Goal: Task Accomplishment & Management: Use online tool/utility

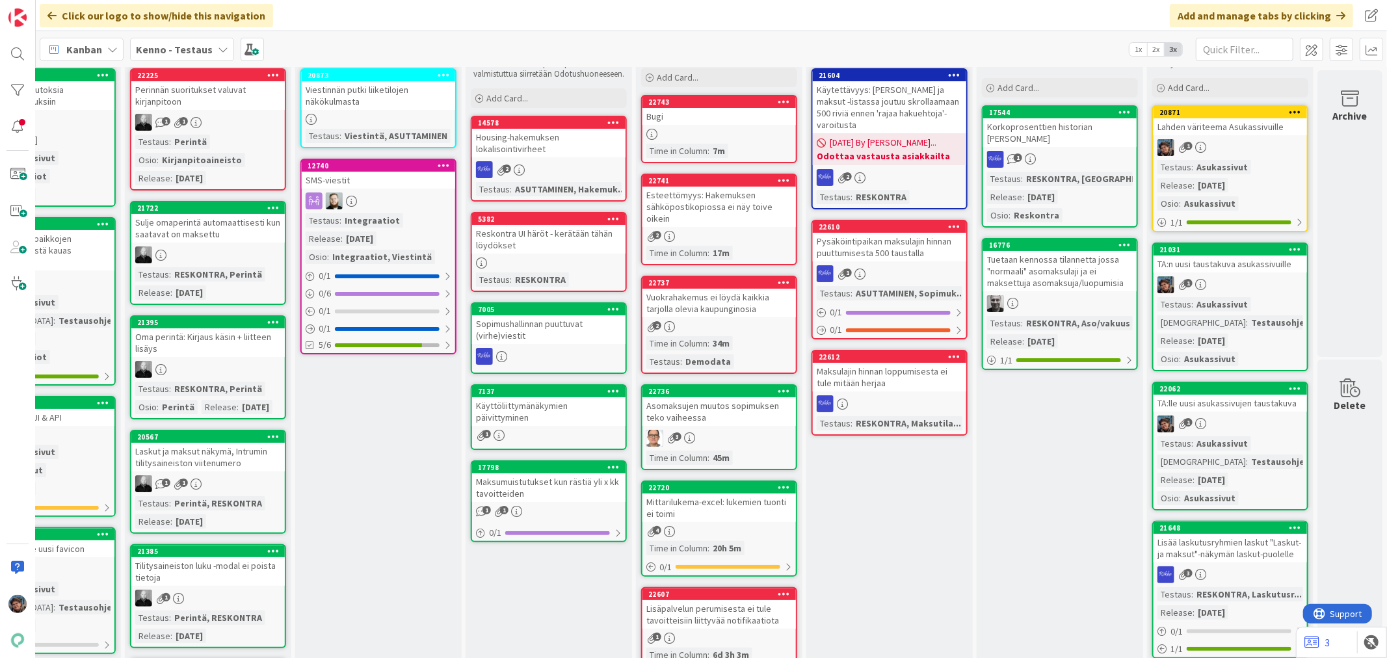
scroll to position [0, 607]
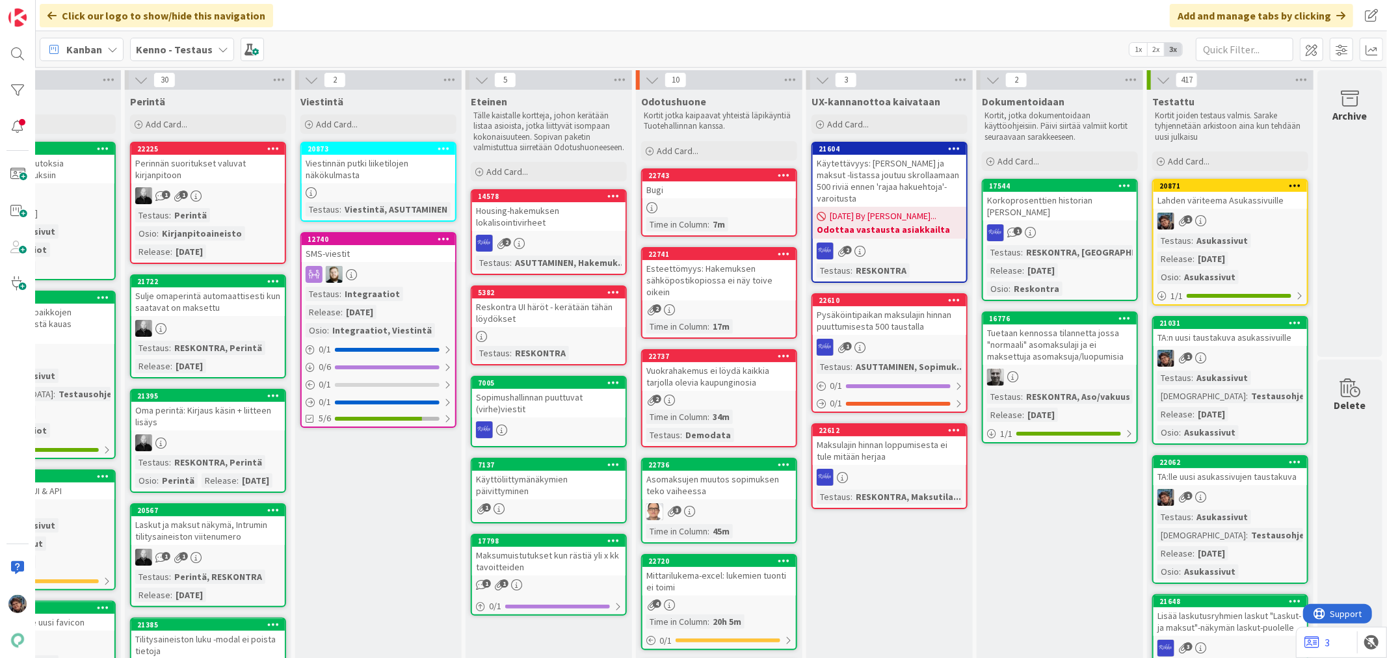
click at [1272, 244] on div "Testaus : Asukassivut Release : [DATE] Osio : Asukassivut" at bounding box center [1230, 258] width 146 height 51
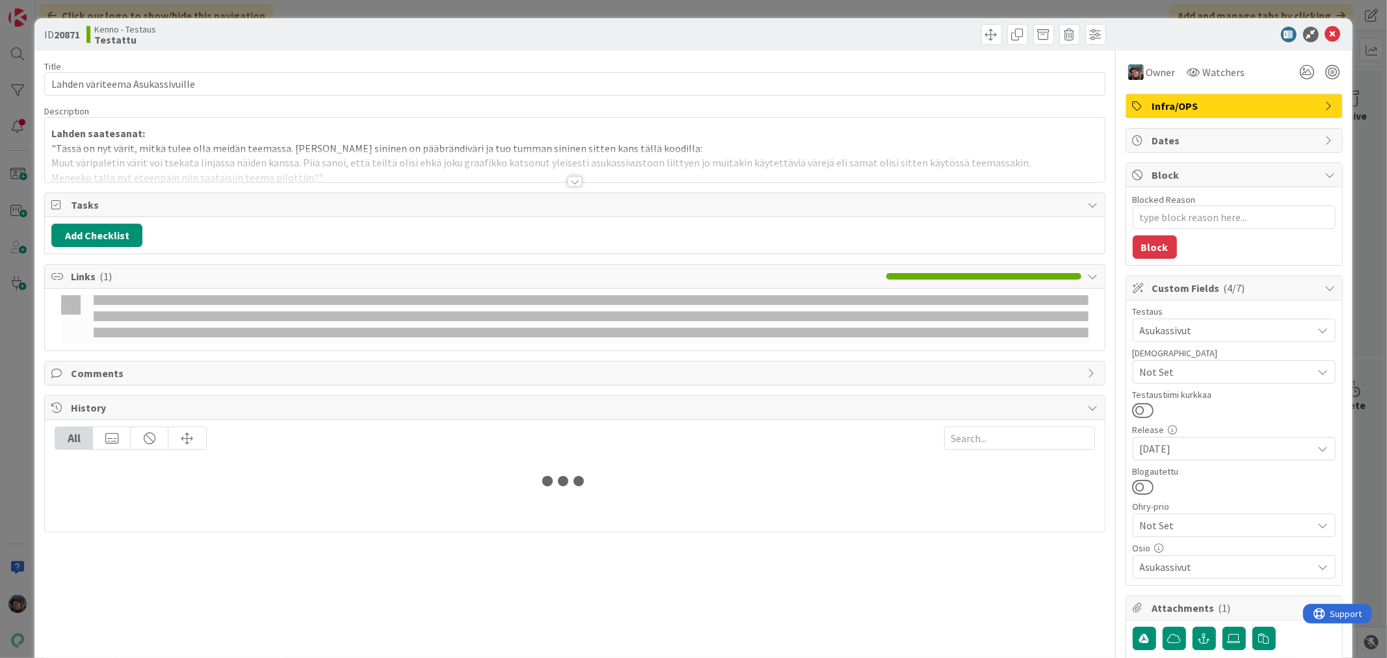
type textarea "x"
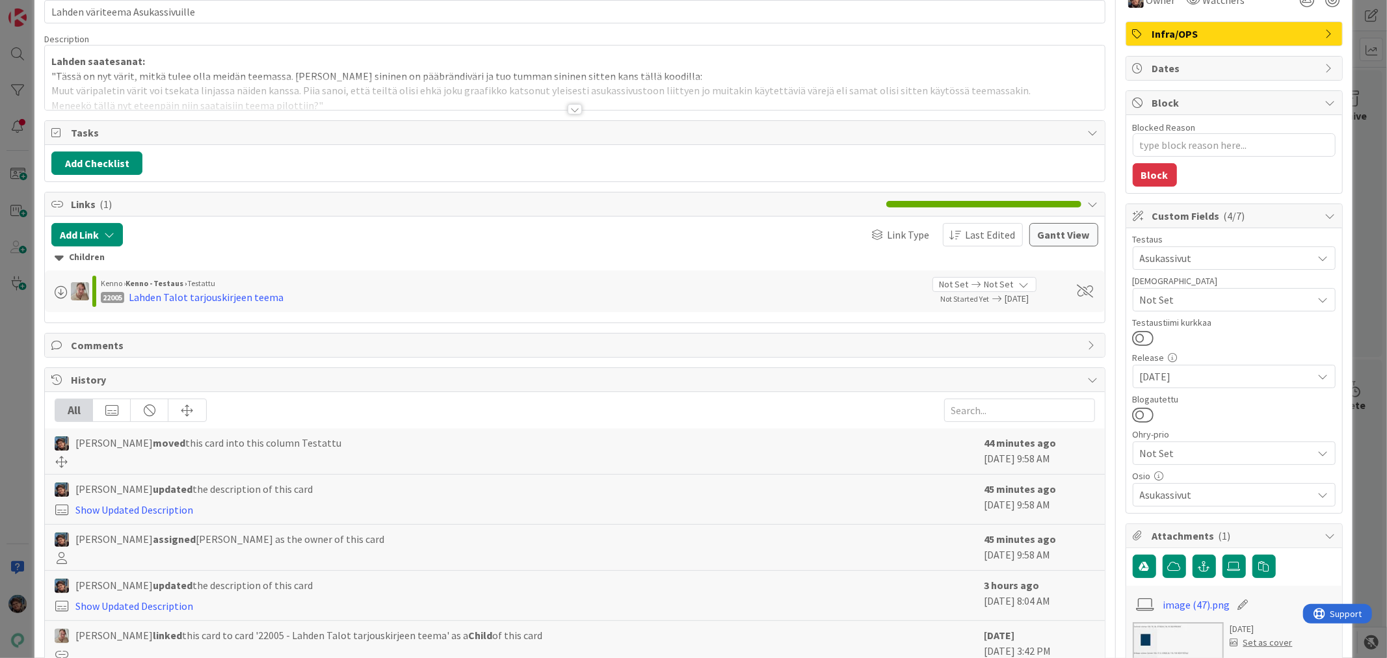
click at [568, 109] on div at bounding box center [575, 109] width 14 height 10
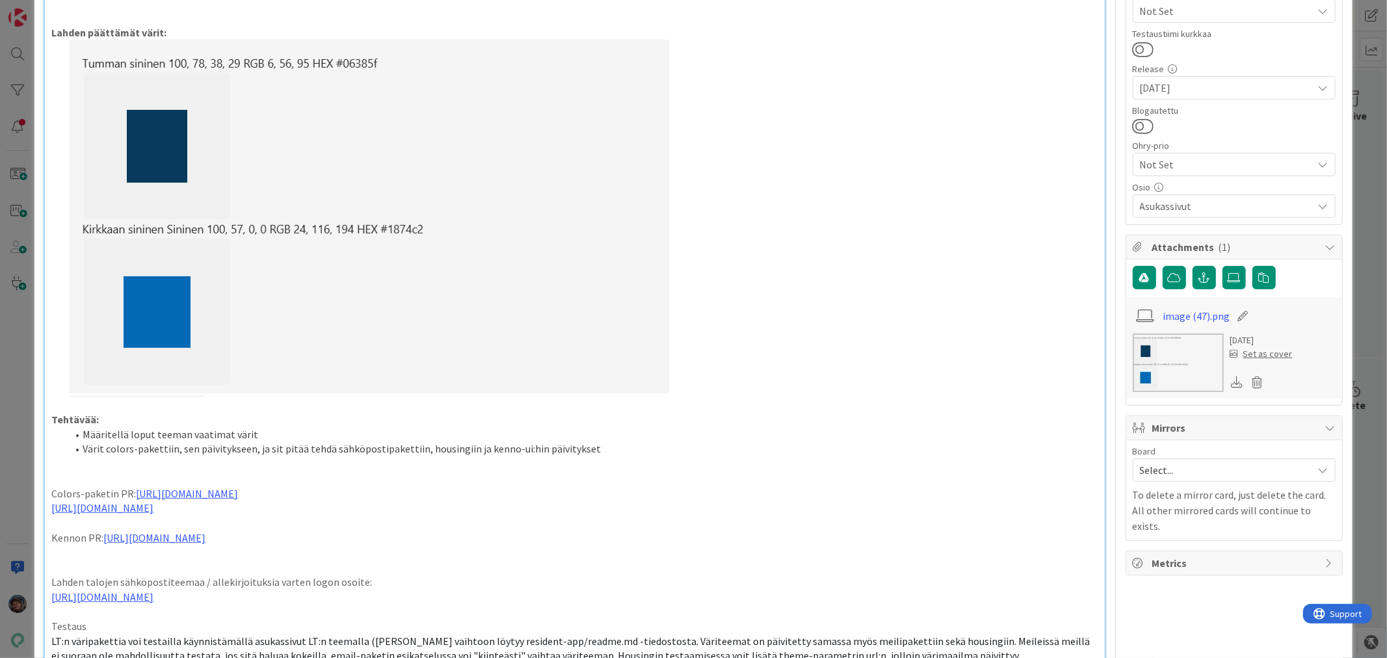
scroll to position [577, 0]
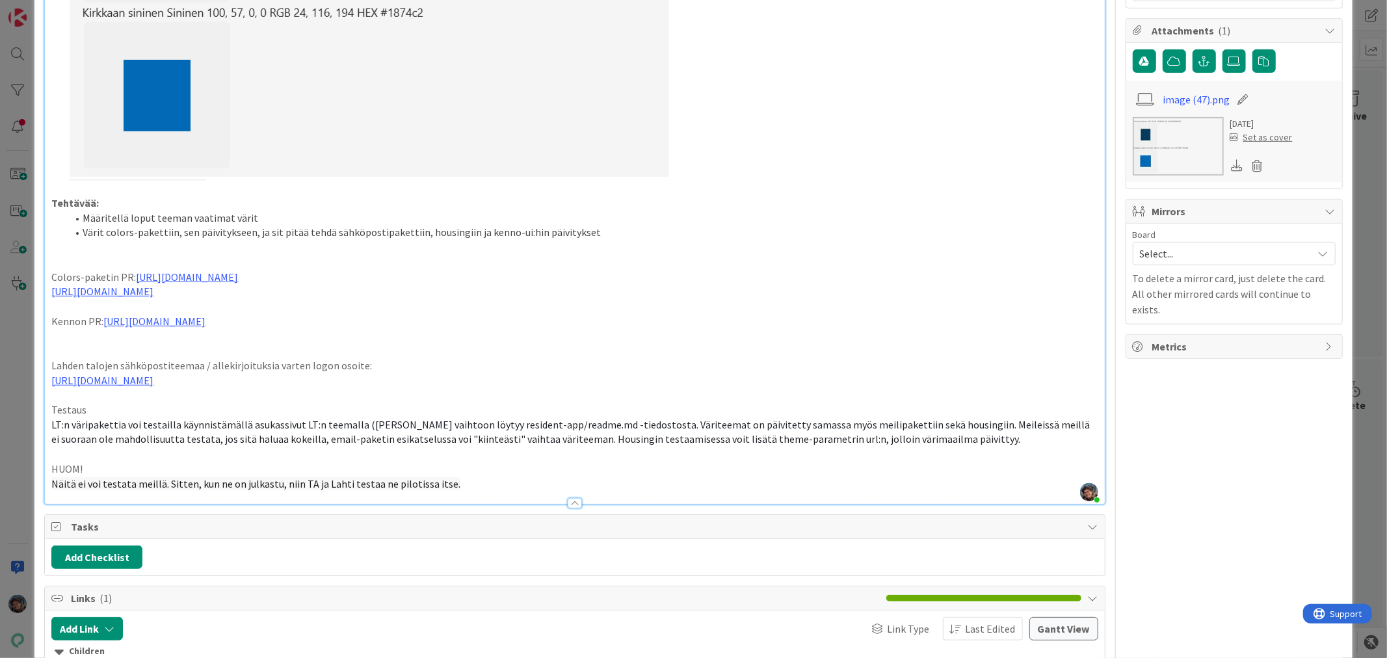
click at [258, 482] on span "Näitä ei voi testata meillä. Sitten, kun ne on julkastu, niin TA ja Lahti testa…" at bounding box center [255, 483] width 409 height 13
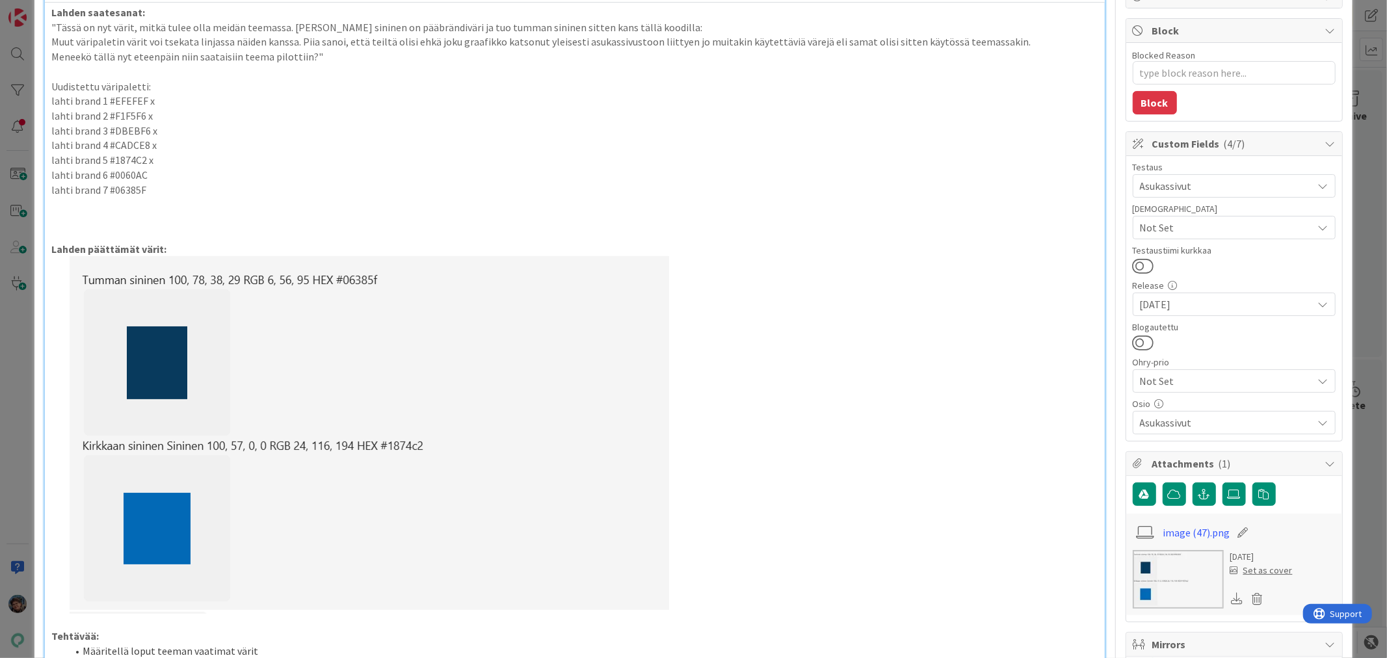
scroll to position [0, 0]
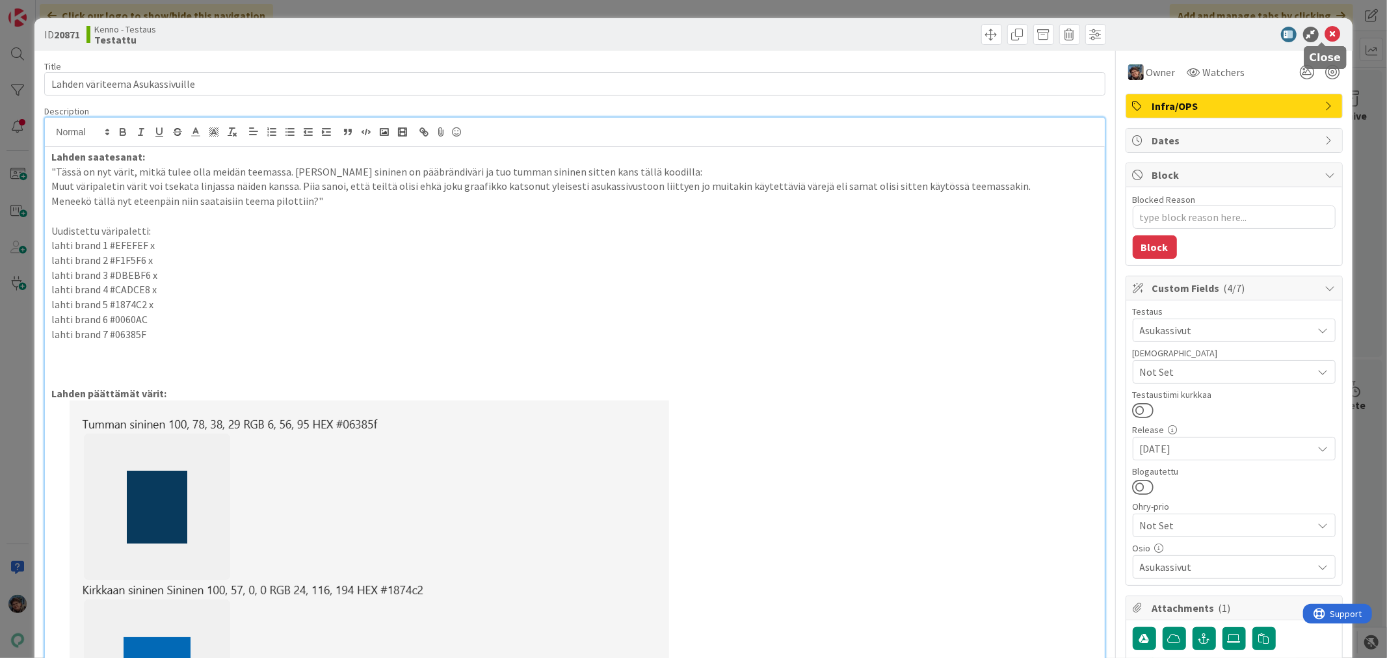
click at [1325, 31] on icon at bounding box center [1333, 35] width 16 height 16
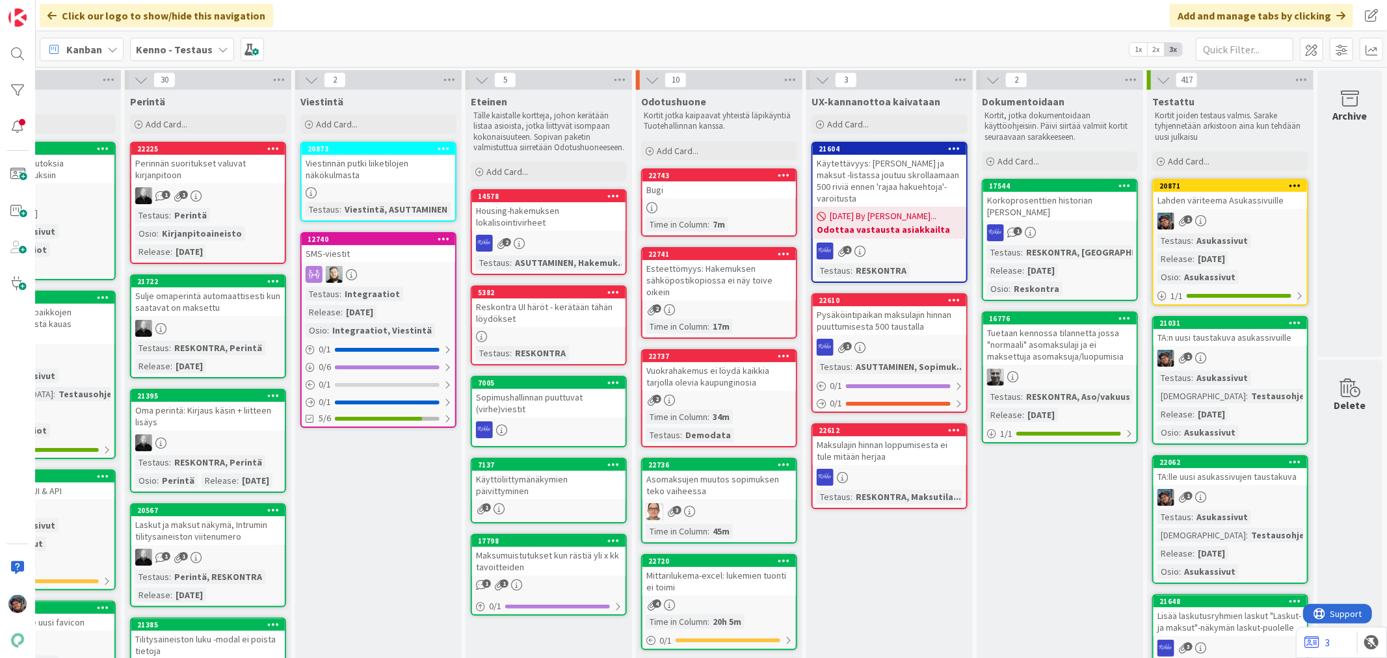
click at [1226, 371] on div "Asukassivut" at bounding box center [1222, 378] width 58 height 14
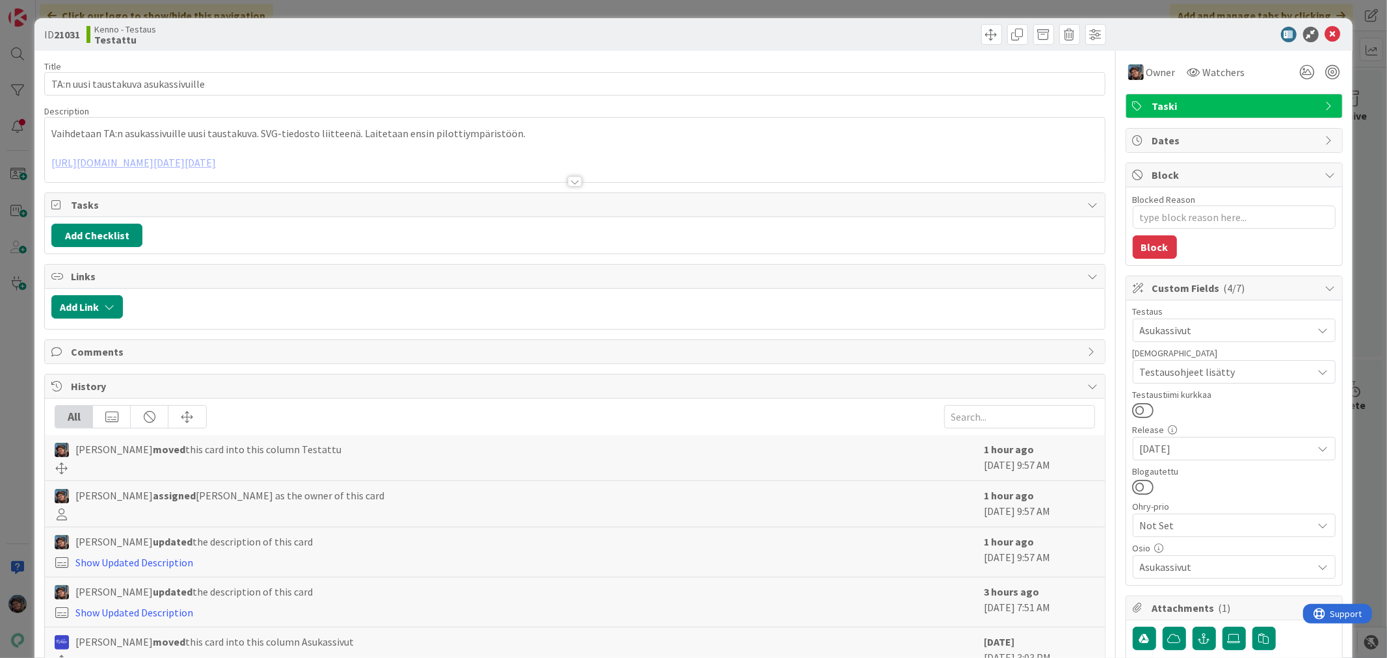
type textarea "x"
click at [573, 180] on div at bounding box center [575, 181] width 14 height 10
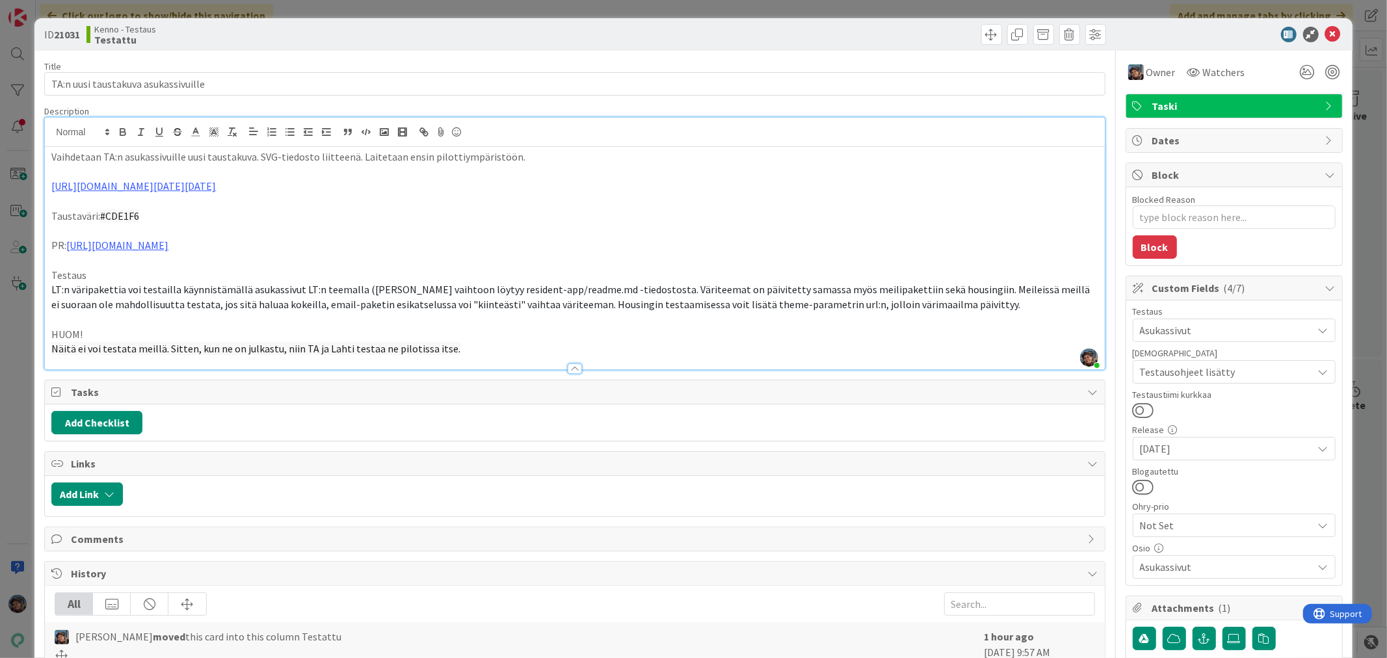
click at [259, 349] on span "Näitä ei voi testata meillä. Sitten, kun ne on julkastu, niin TA ja Lahti testa…" at bounding box center [255, 348] width 409 height 13
click at [1325, 33] on icon at bounding box center [1333, 35] width 16 height 16
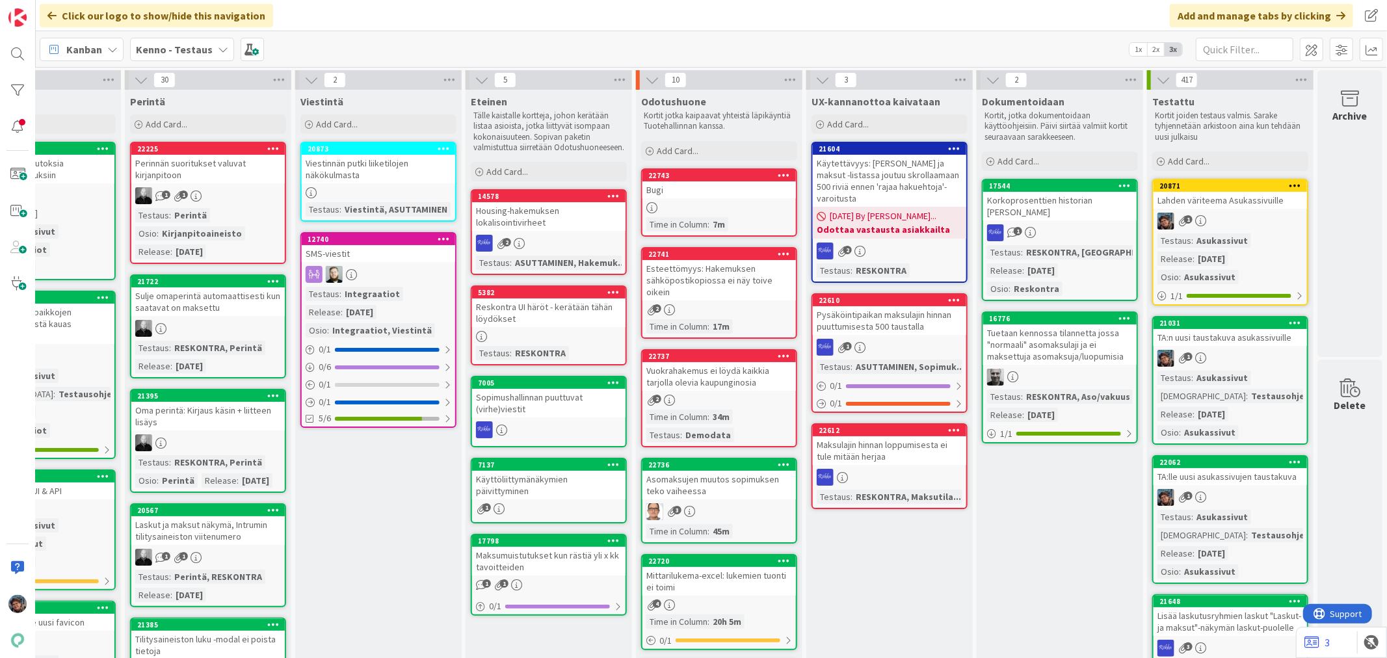
click at [1224, 490] on div "1" at bounding box center [1229, 497] width 153 height 17
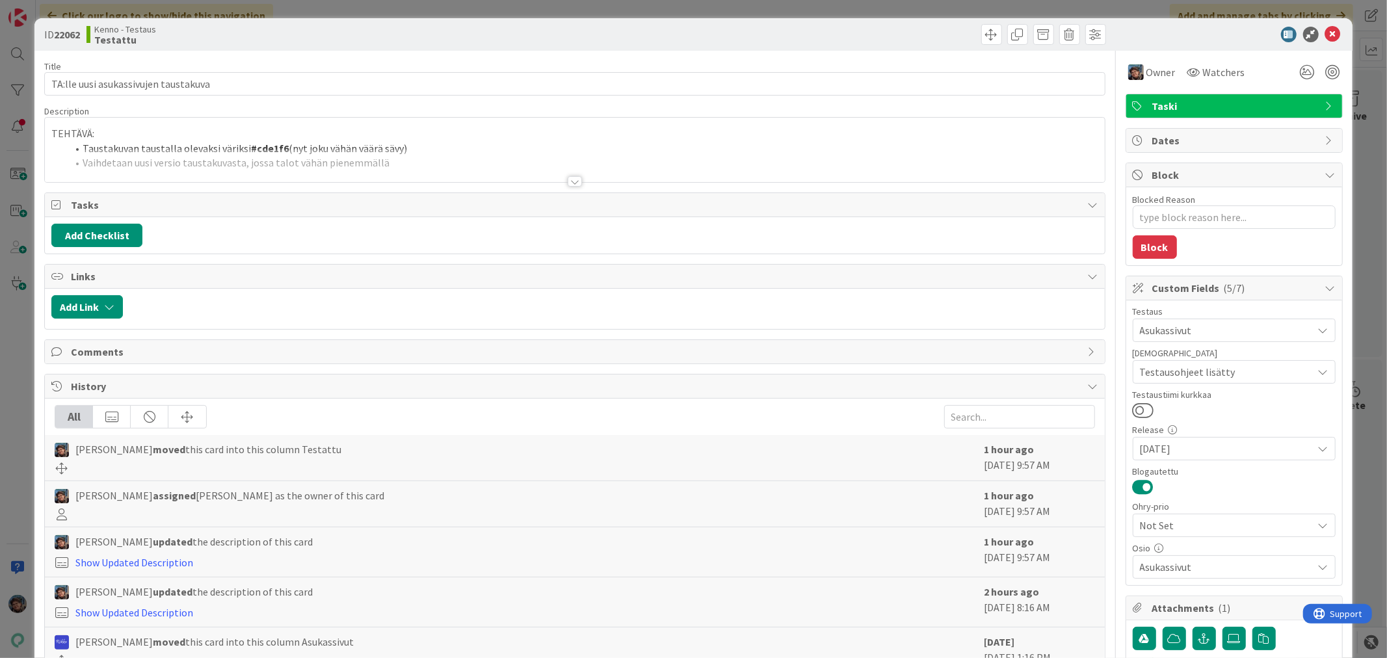
click at [568, 177] on div at bounding box center [575, 181] width 14 height 10
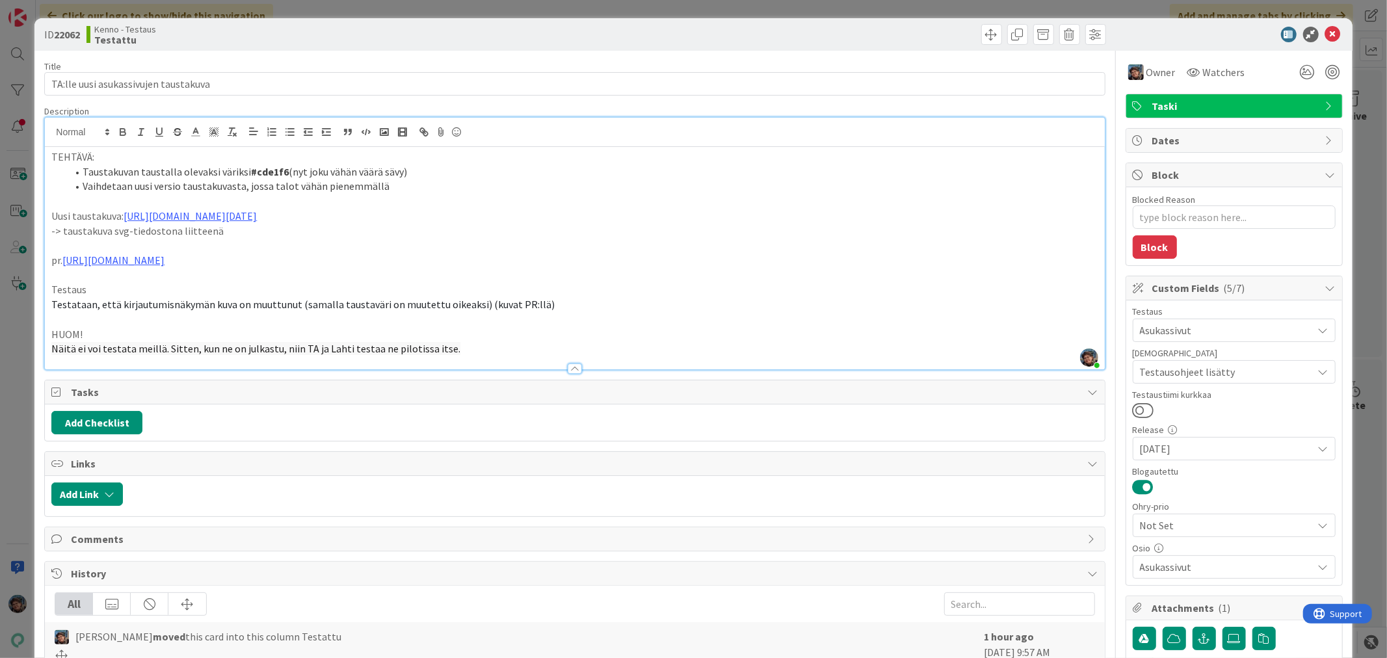
click at [260, 348] on span "Näitä ei voi testata meillä. Sitten, kun ne on julkastu, niin TA ja Lahti testa…" at bounding box center [255, 348] width 409 height 13
type textarea "x"
click at [1325, 31] on icon at bounding box center [1333, 35] width 16 height 16
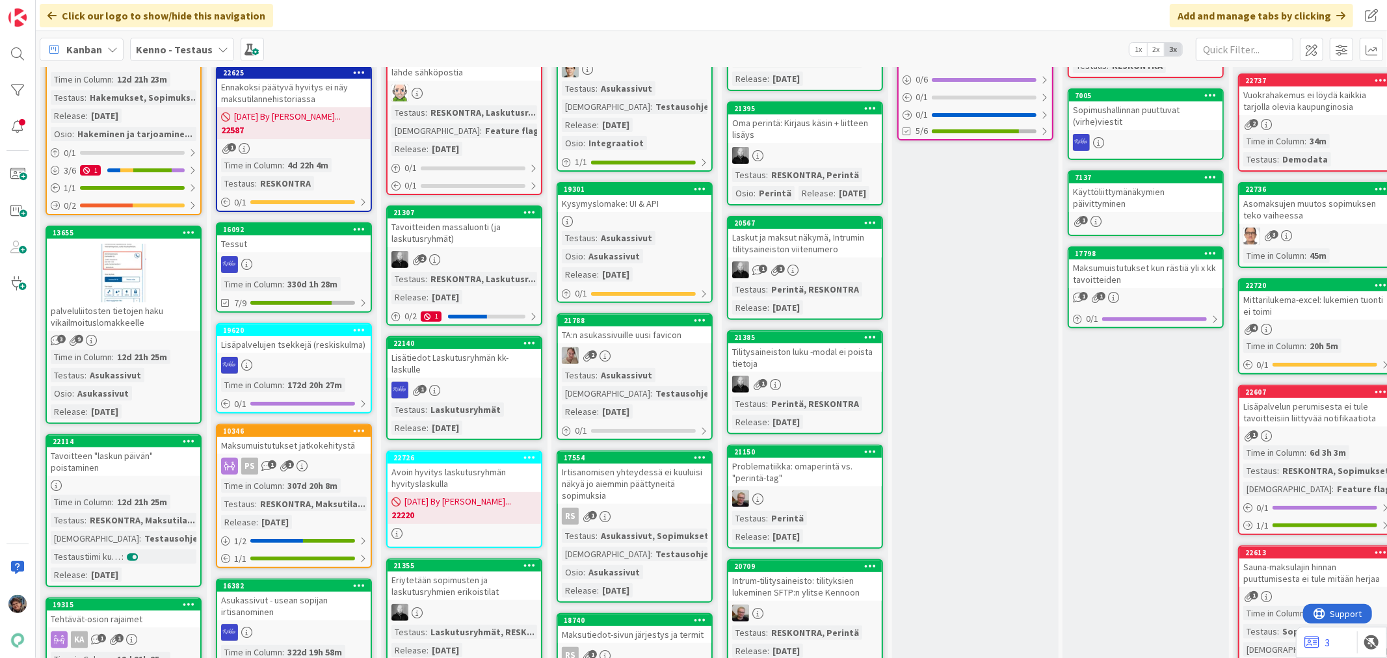
scroll to position [289, 0]
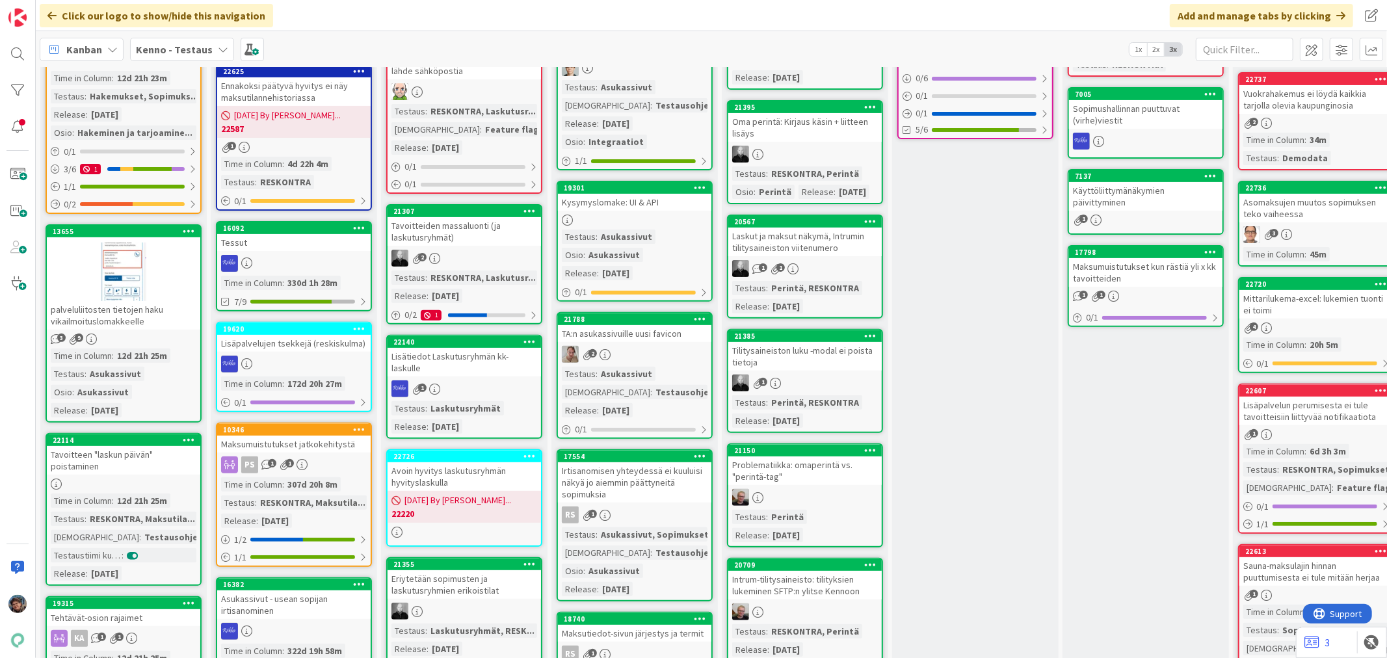
click at [668, 346] on div "2" at bounding box center [634, 354] width 153 height 17
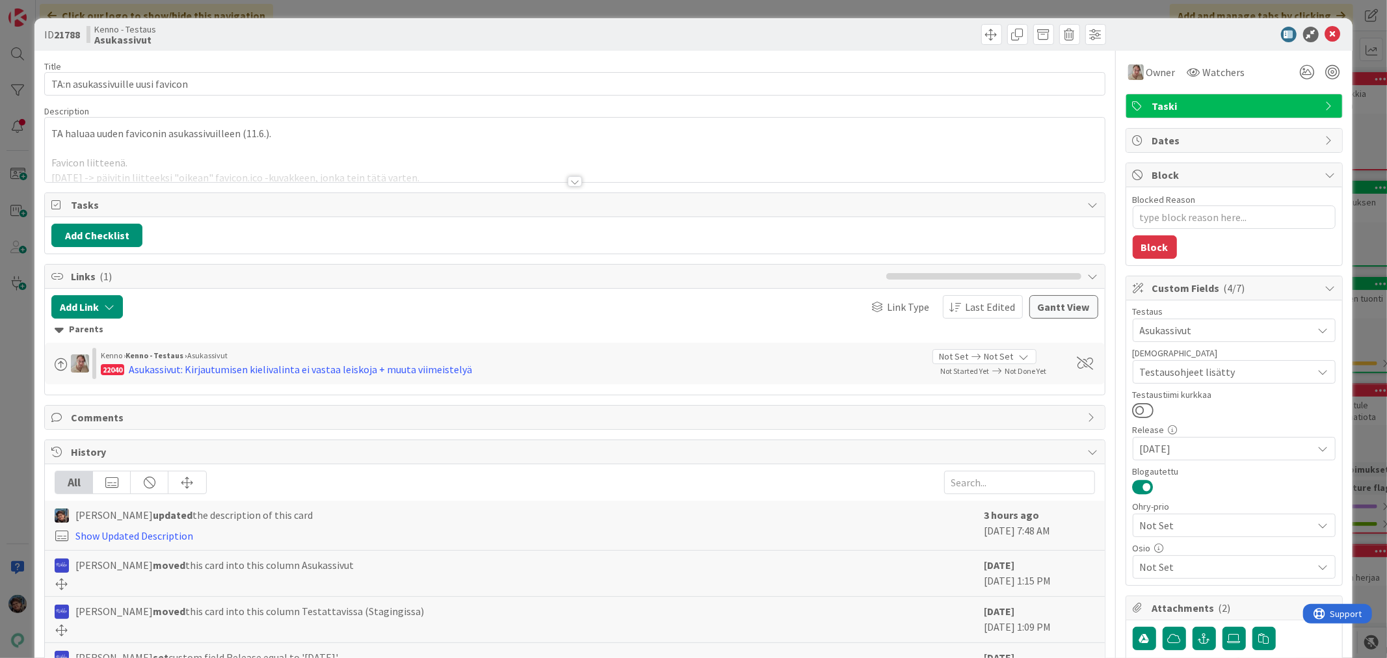
click at [568, 179] on div at bounding box center [575, 181] width 14 height 10
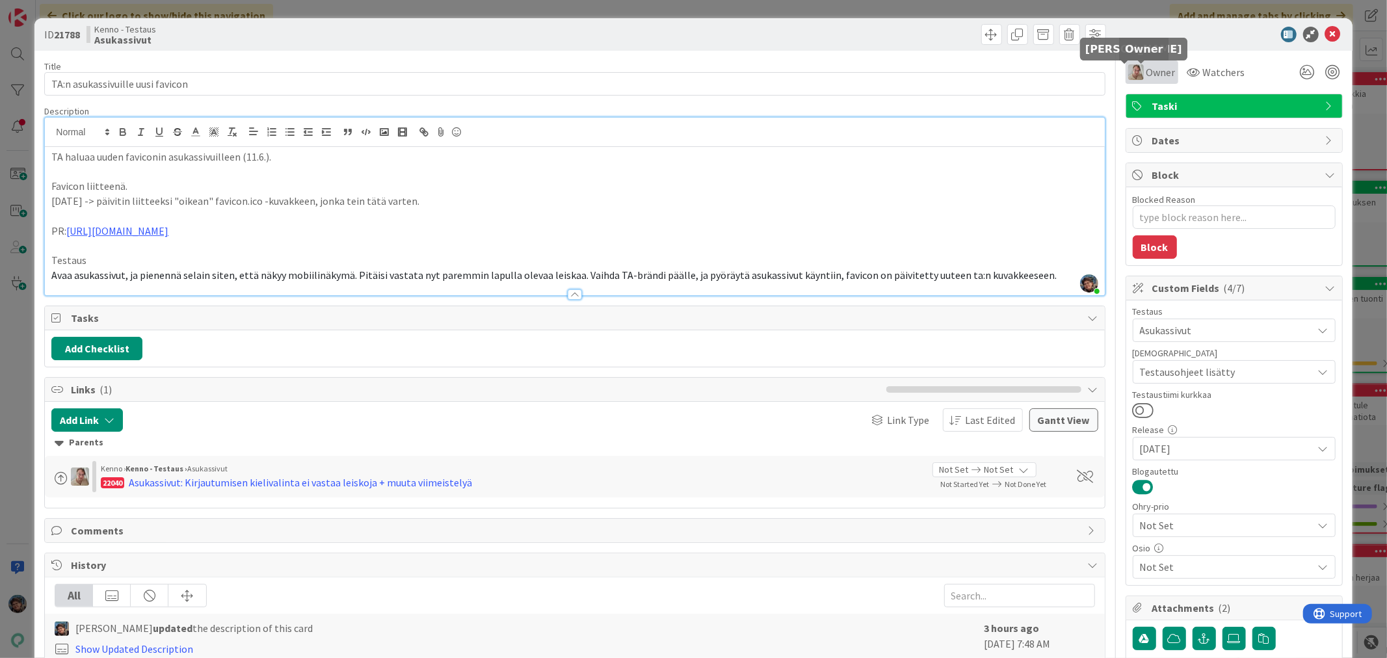
click at [1130, 76] on img at bounding box center [1136, 72] width 16 height 16
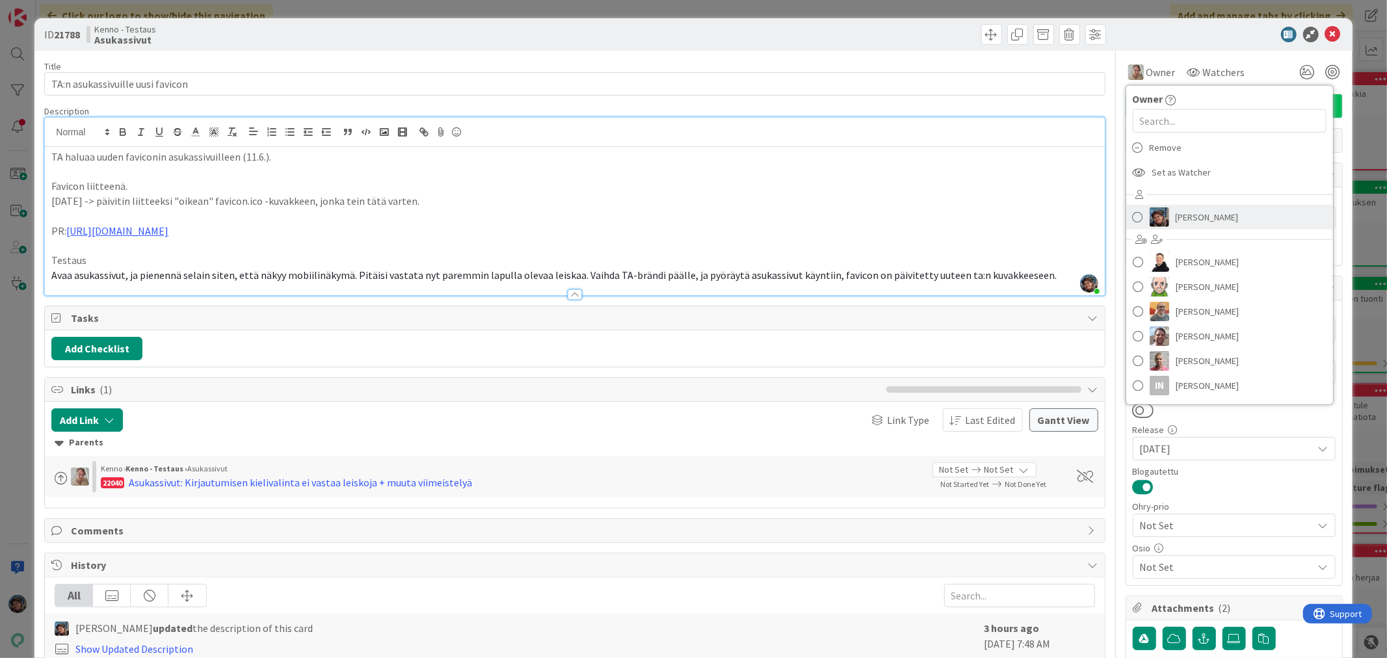
click at [1138, 218] on link "[PERSON_NAME]" at bounding box center [1229, 217] width 207 height 25
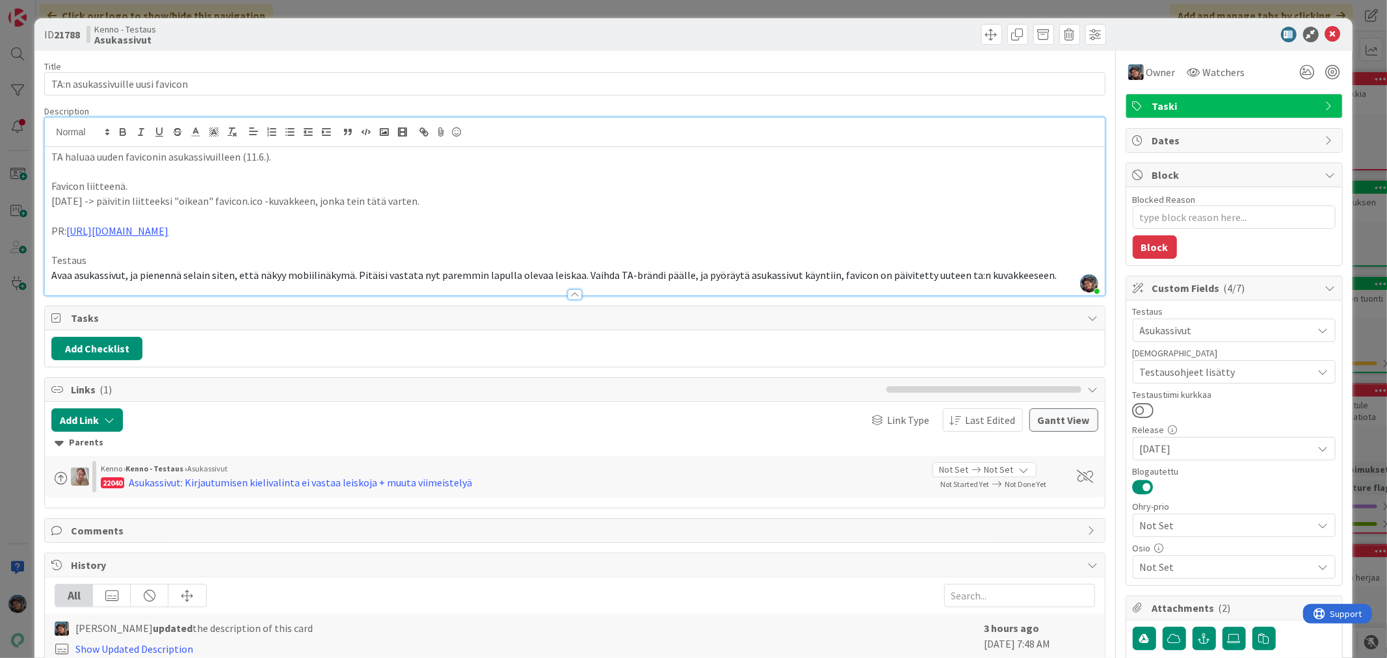
click at [1036, 271] on p "Avaa asukassivut, ja pienennä selain siten, että näkyy mobiilinäkymä. Pitäisi v…" at bounding box center [574, 275] width 1046 height 15
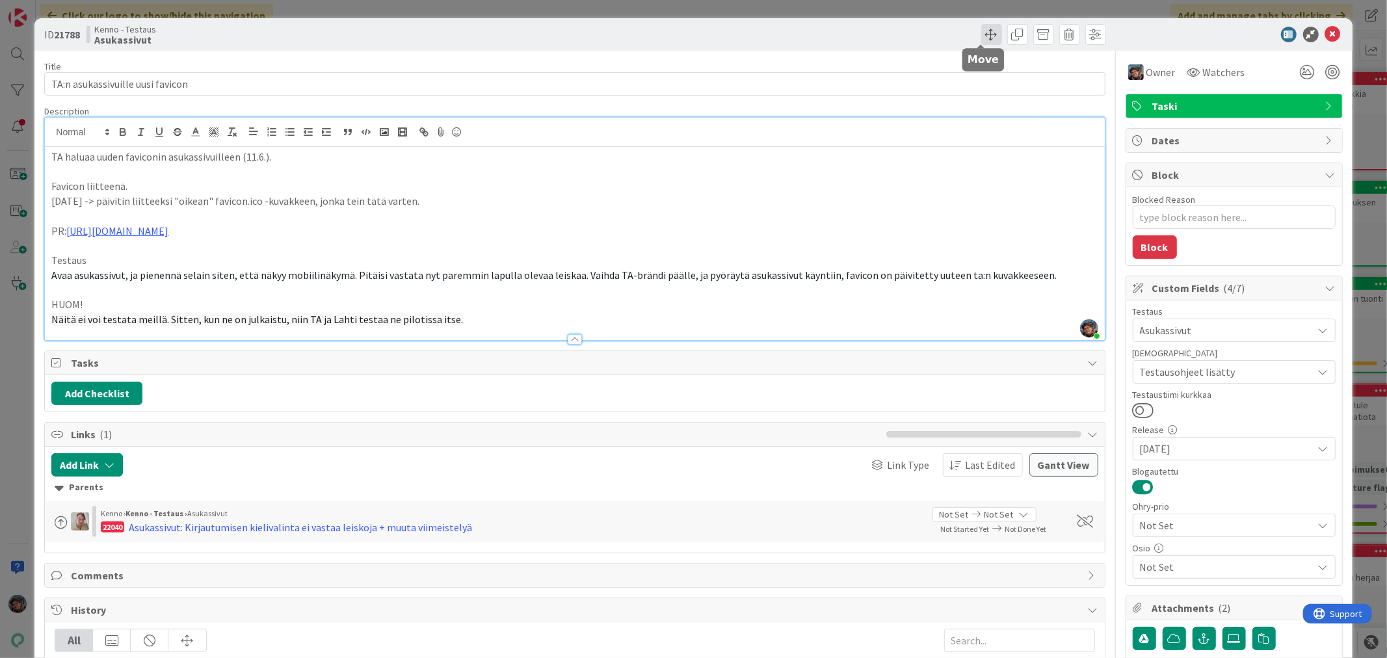
click at [981, 33] on span at bounding box center [991, 34] width 21 height 21
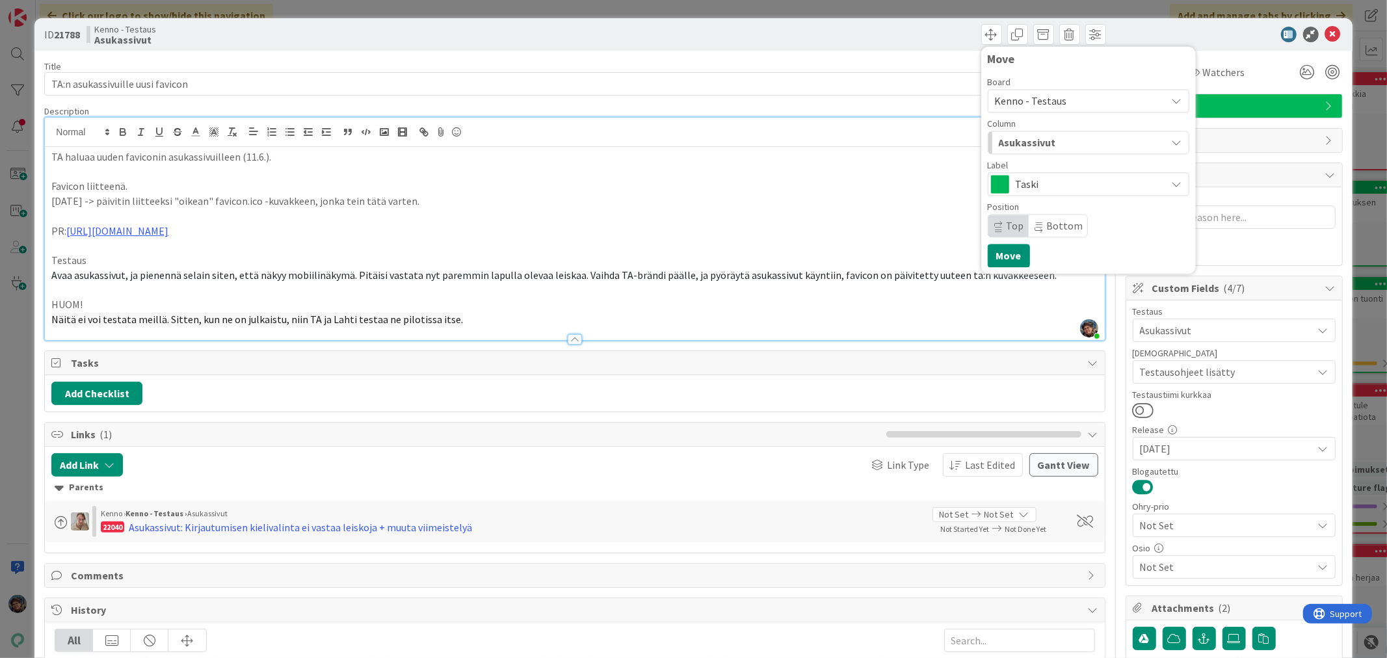
click at [1034, 184] on span "Taski" at bounding box center [1088, 184] width 144 height 18
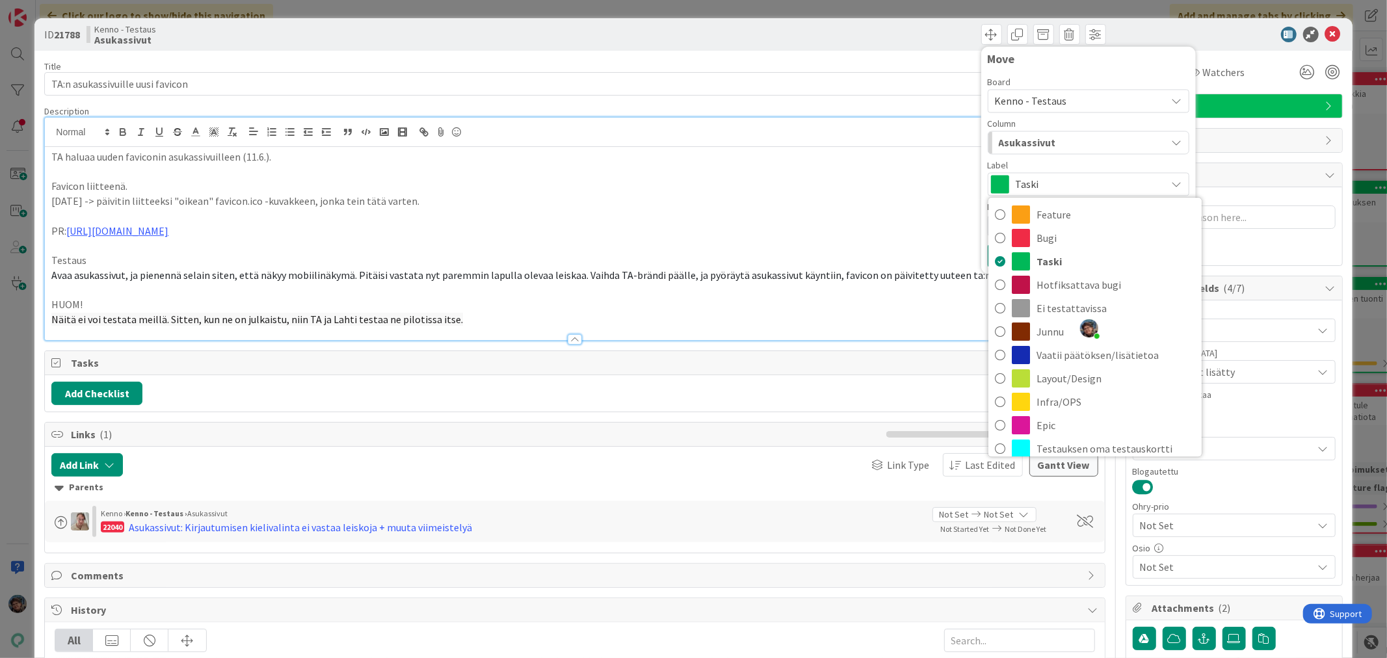
click at [1040, 146] on span "Asukassivut" at bounding box center [1027, 142] width 57 height 17
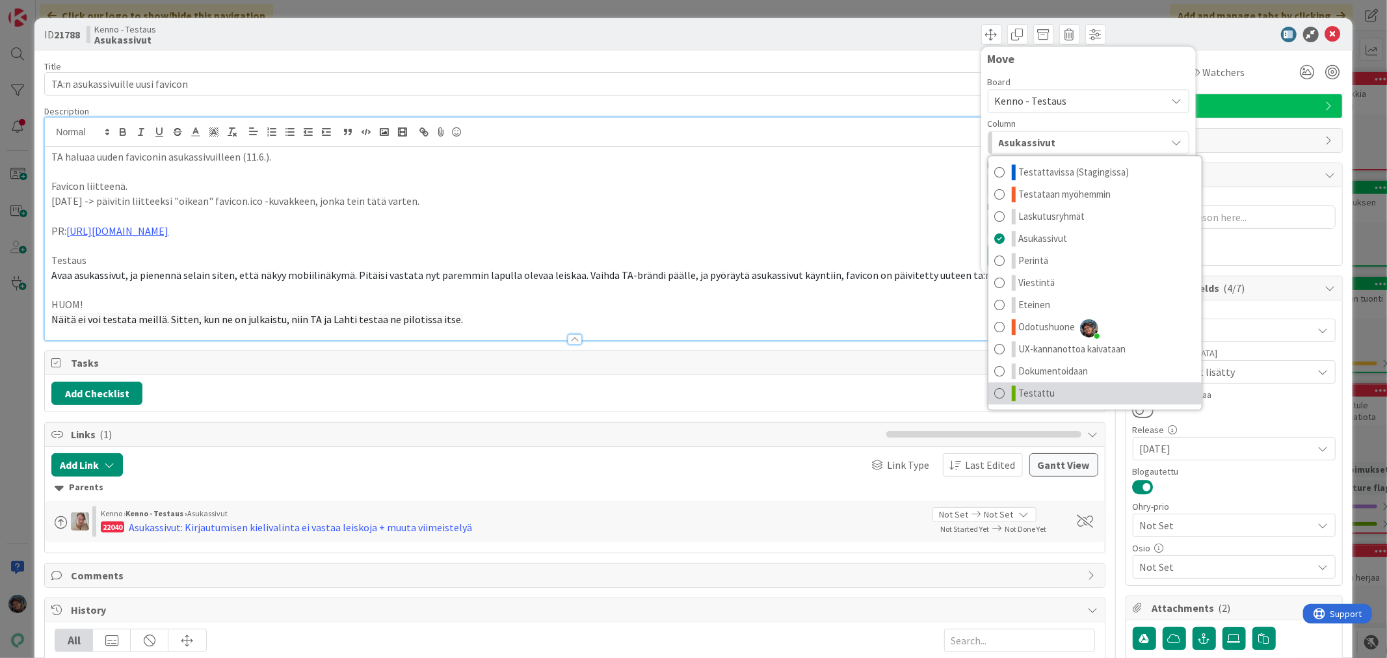
click at [1043, 388] on link "Testattu" at bounding box center [1094, 393] width 213 height 22
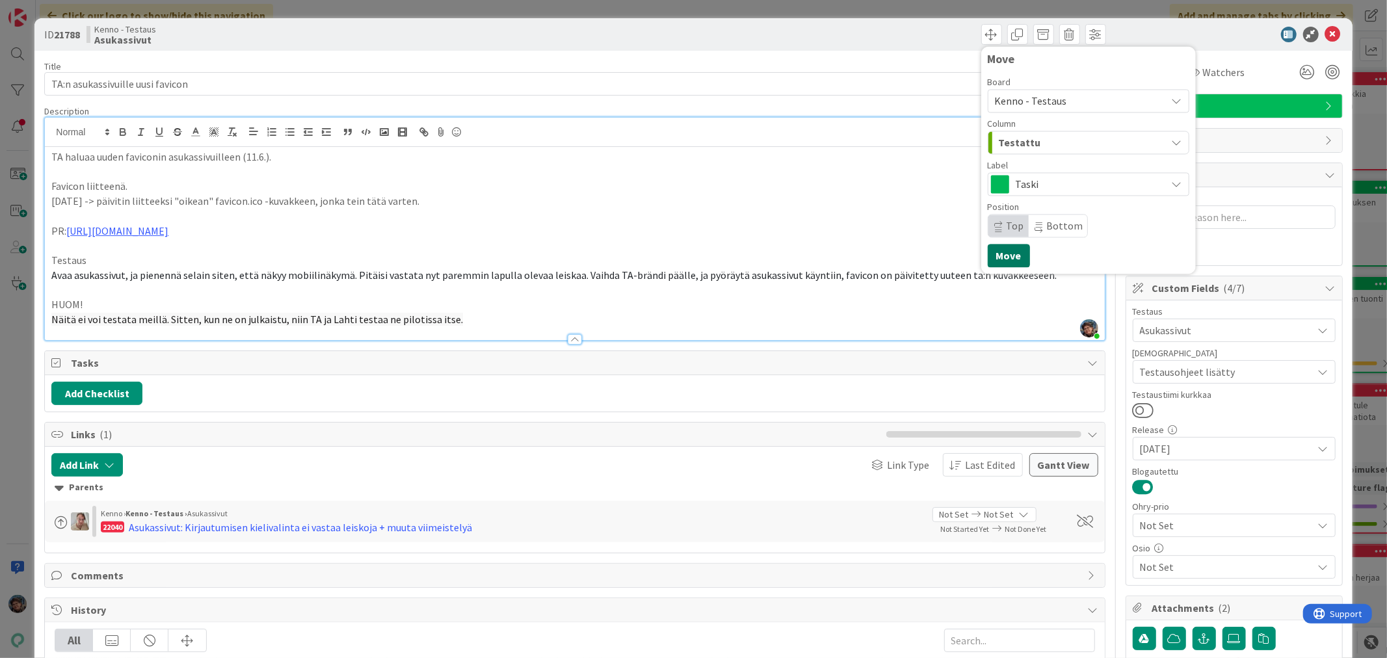
click at [1004, 256] on button "Move" at bounding box center [1009, 255] width 42 height 23
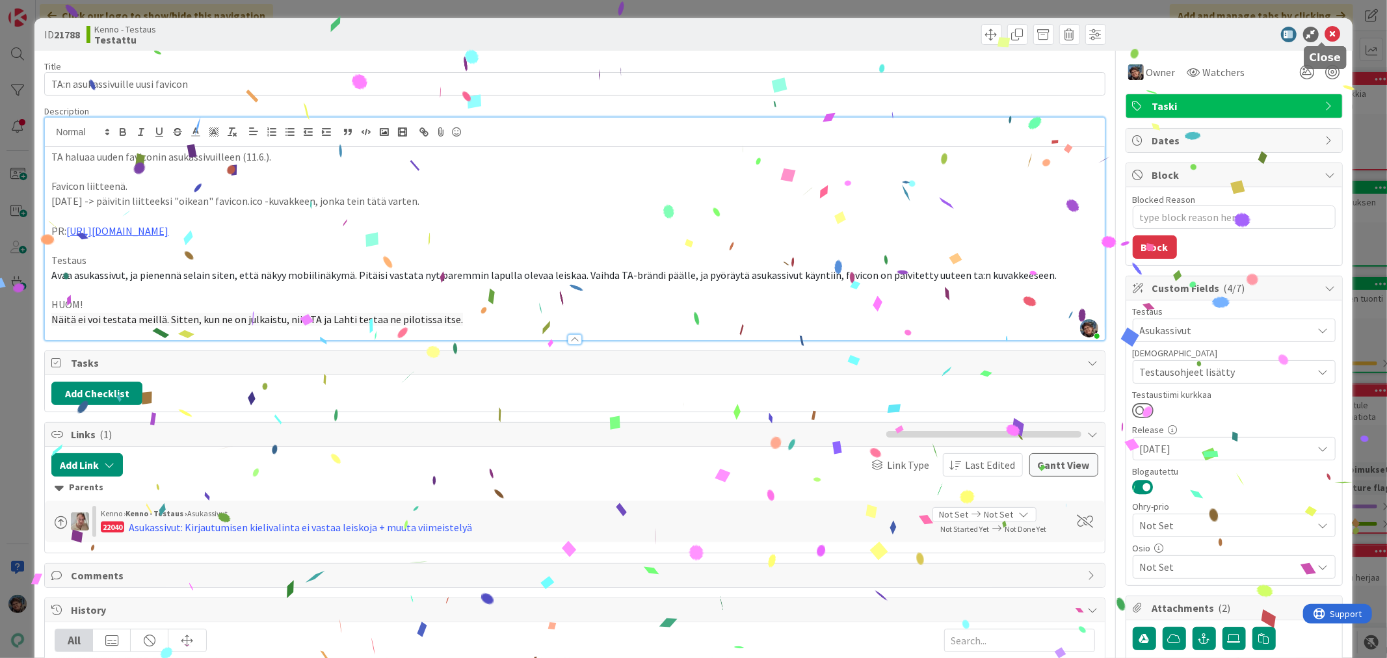
click at [1325, 33] on icon at bounding box center [1333, 35] width 16 height 16
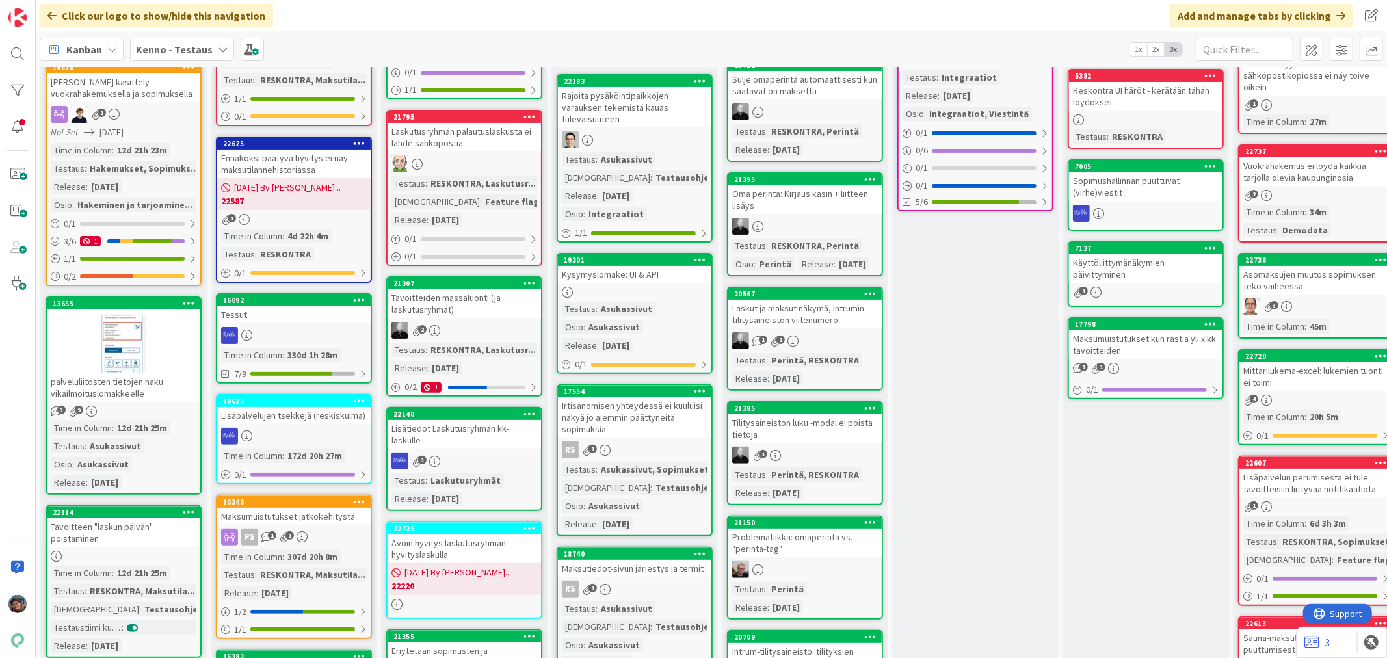
scroll to position [433, 0]
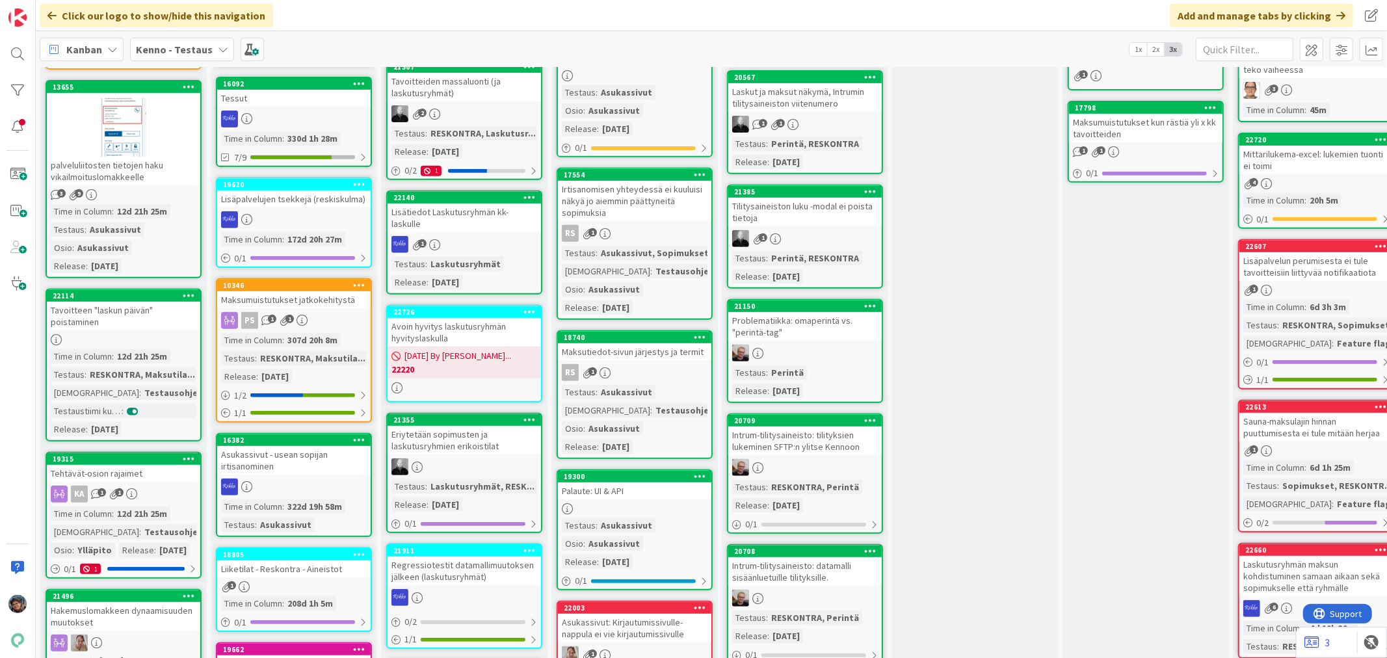
click at [627, 421] on div "Asukassivut" at bounding box center [614, 428] width 58 height 14
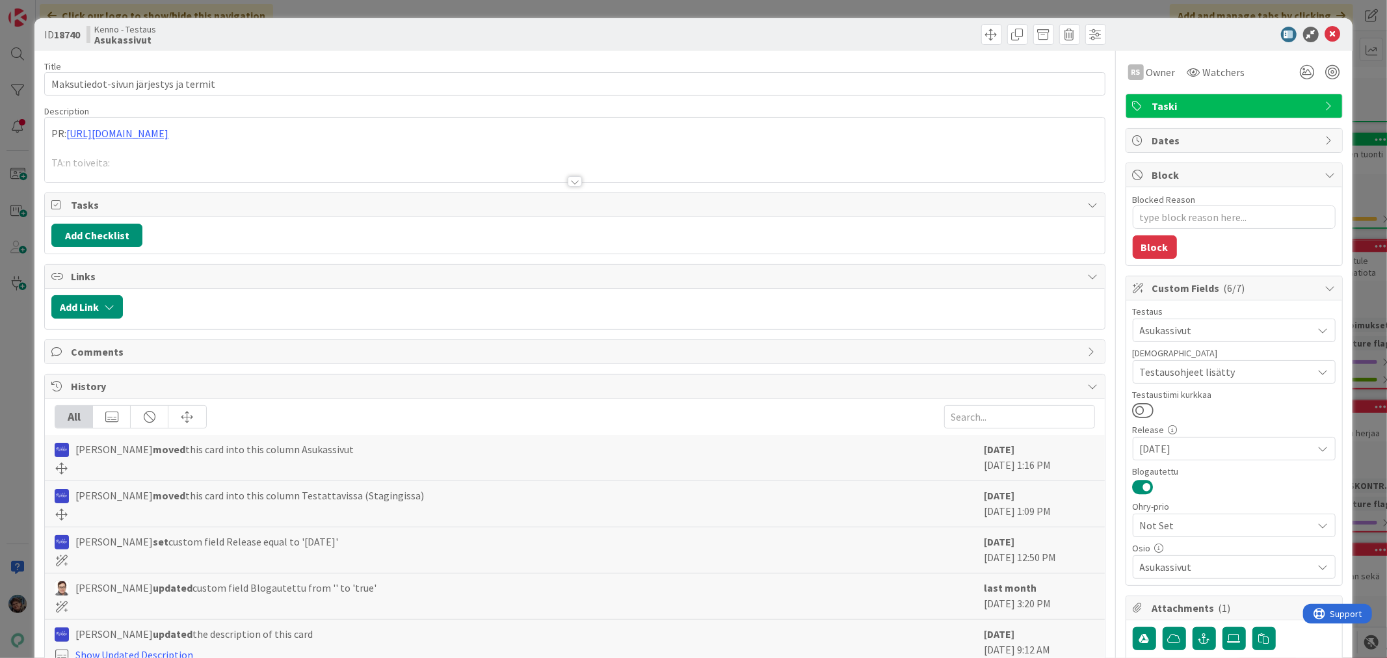
click at [568, 179] on div at bounding box center [575, 181] width 14 height 10
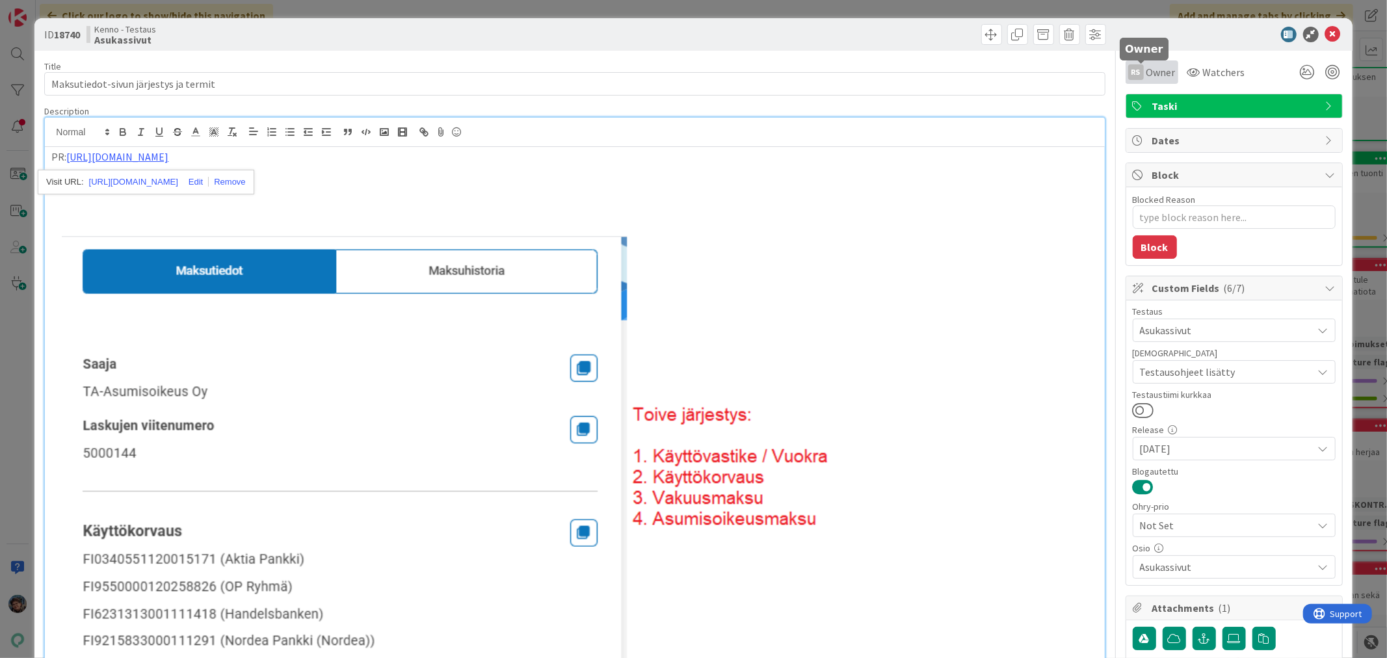
click at [1134, 68] on div "RS Owner" at bounding box center [1151, 72] width 47 height 16
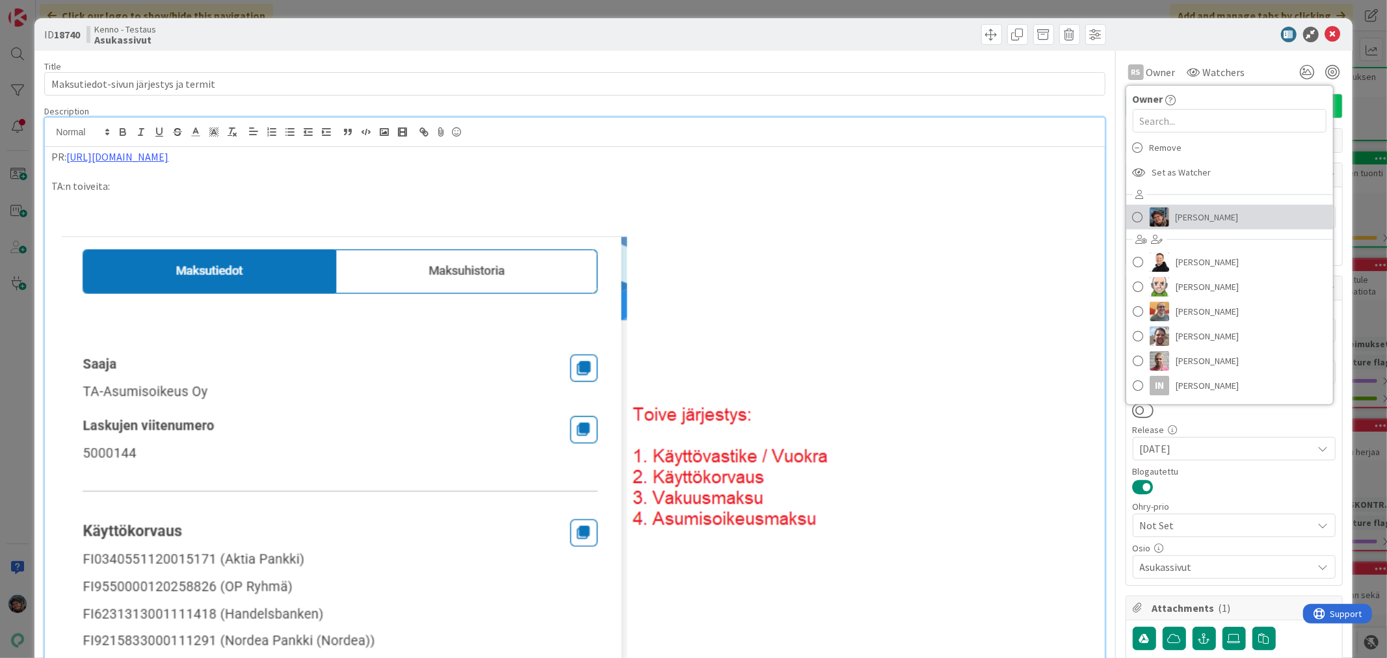
click at [1179, 220] on span "[PERSON_NAME]" at bounding box center [1207, 217] width 63 height 20
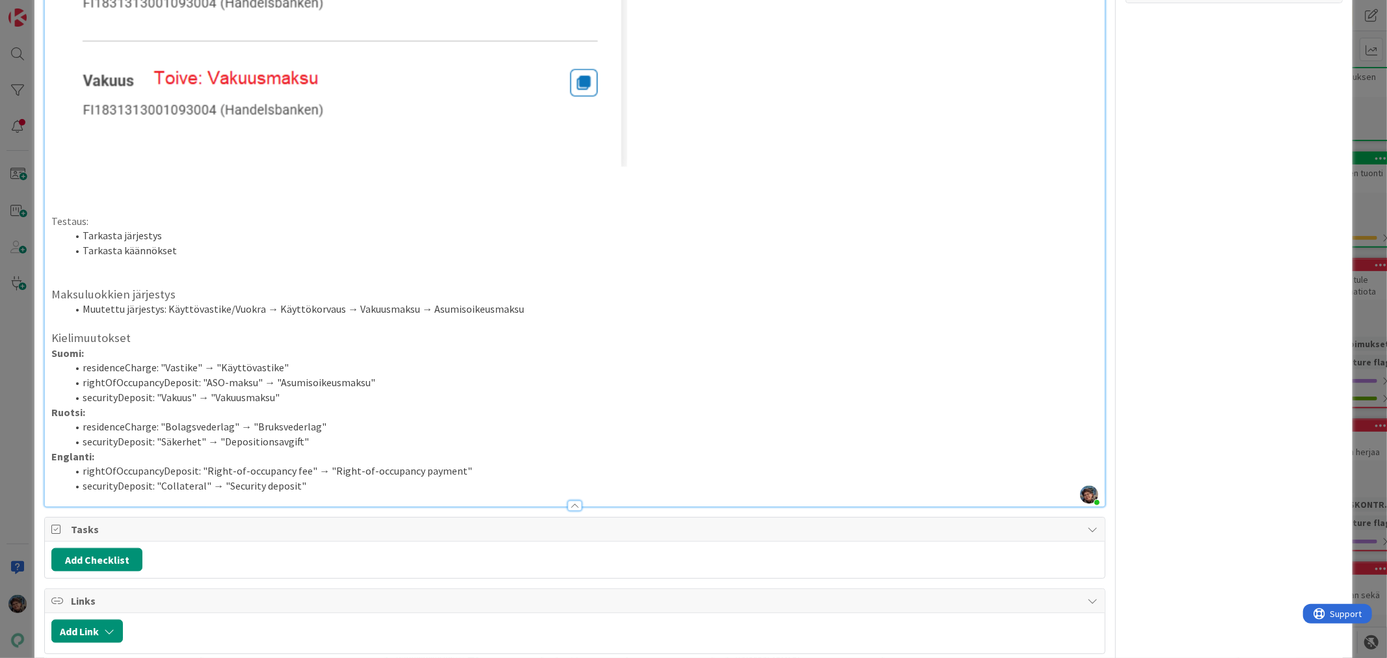
scroll to position [1011, 0]
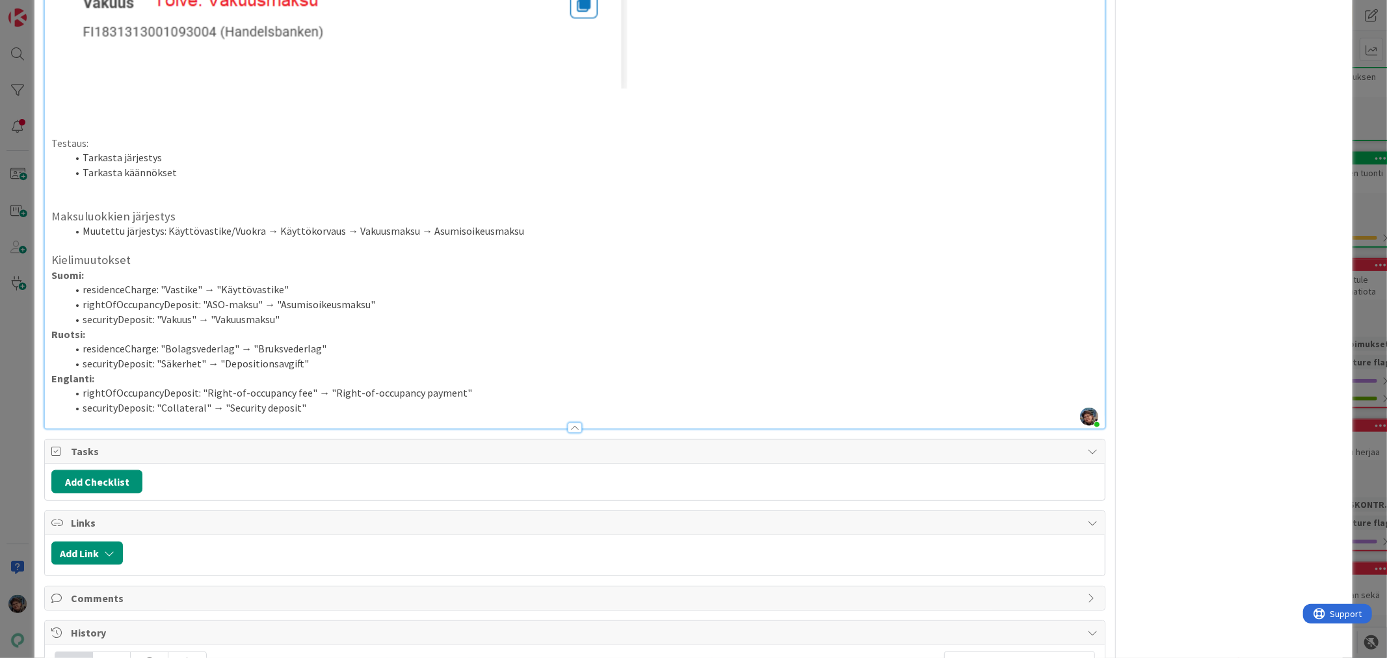
click at [319, 404] on li "securityDeposit: "Collateral" → "Security deposit"" at bounding box center [582, 408] width 1031 height 15
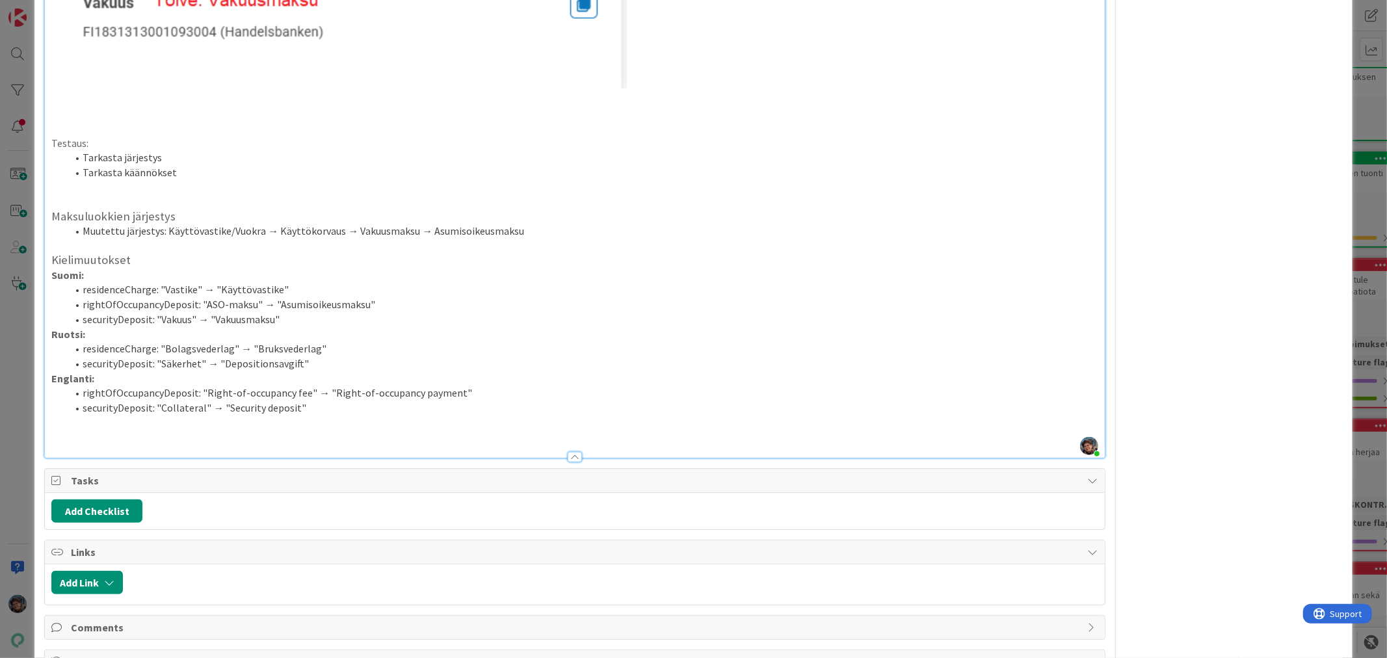
type textarea "x"
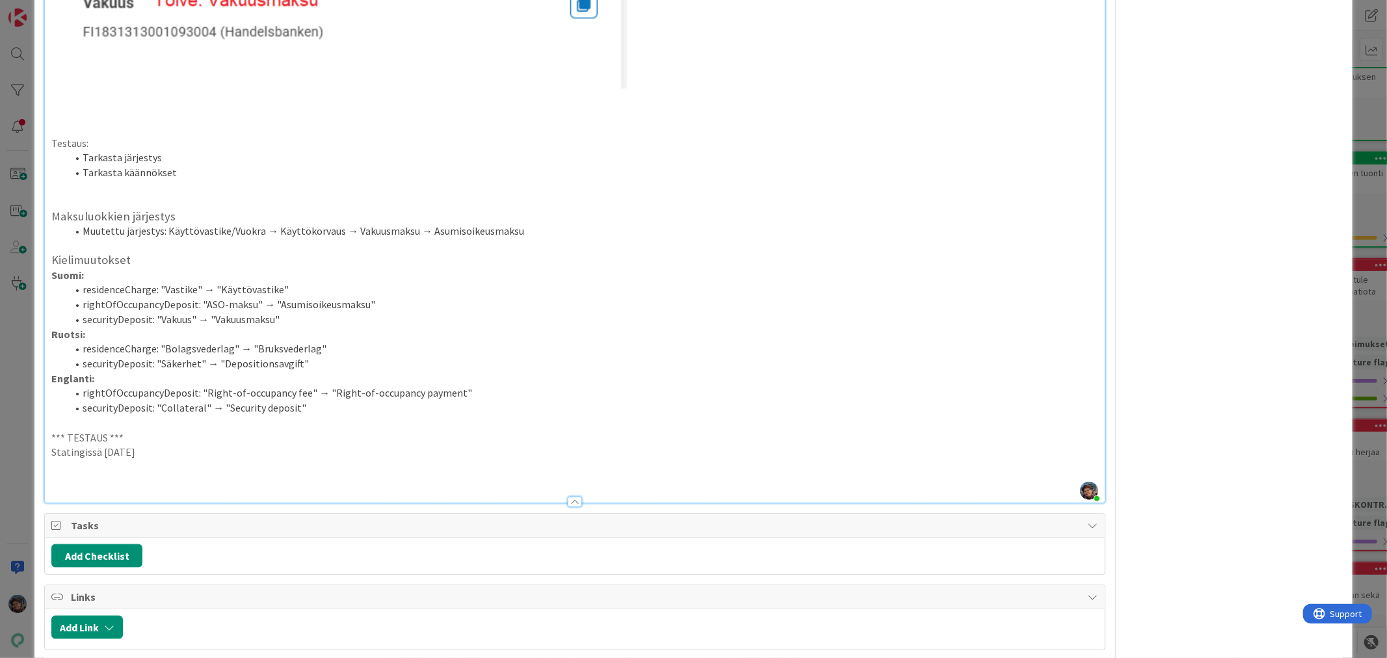
drag, startPoint x: 155, startPoint y: 453, endPoint x: 42, endPoint y: 432, distance: 114.4
click at [42, 432] on div "ID 18740 Kenno - Testaus Asukassivut Title 37 / 128 Maksutiedot-sivun järjestys…" at bounding box center [692, 17] width 1317 height 2021
click at [74, 462] on p at bounding box center [574, 467] width 1046 height 15
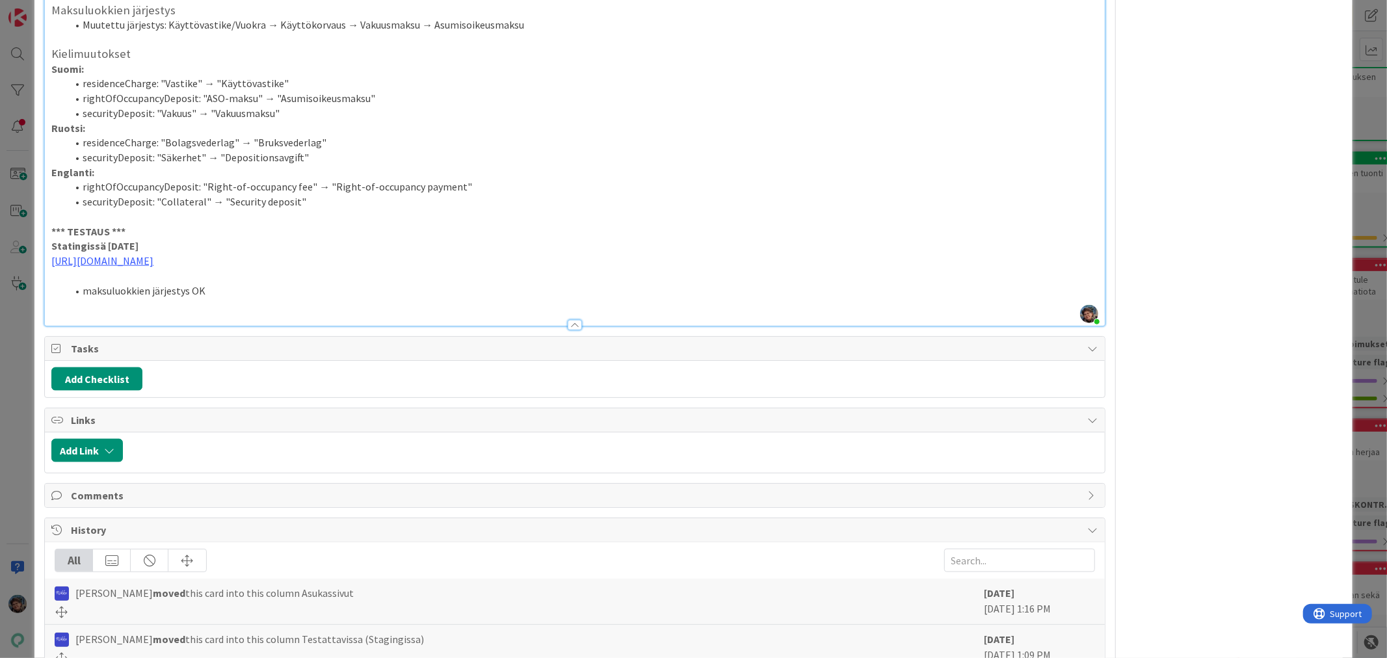
scroll to position [1214, 0]
click at [171, 250] on p "Statingissä 2025-08-19" at bounding box center [574, 249] width 1046 height 15
click at [217, 295] on li "maksuluokkien järjestys OK" at bounding box center [582, 294] width 1031 height 15
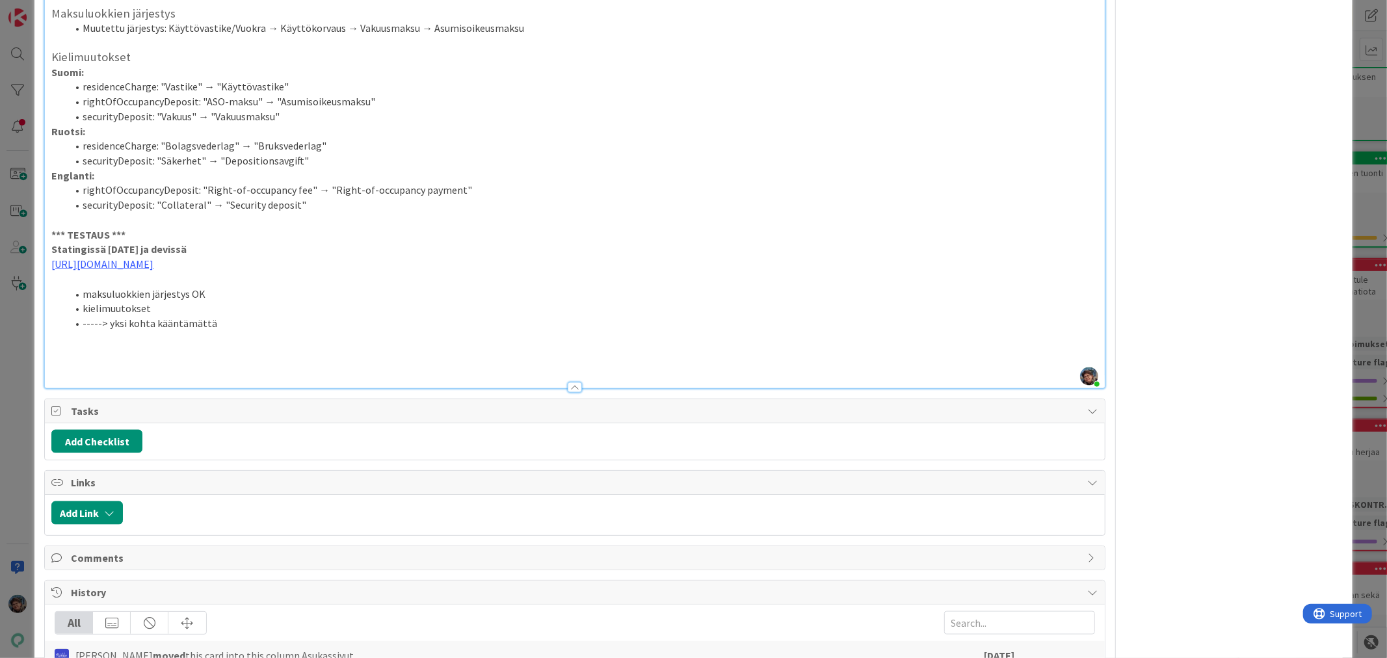
click at [73, 355] on p at bounding box center [574, 352] width 1046 height 15
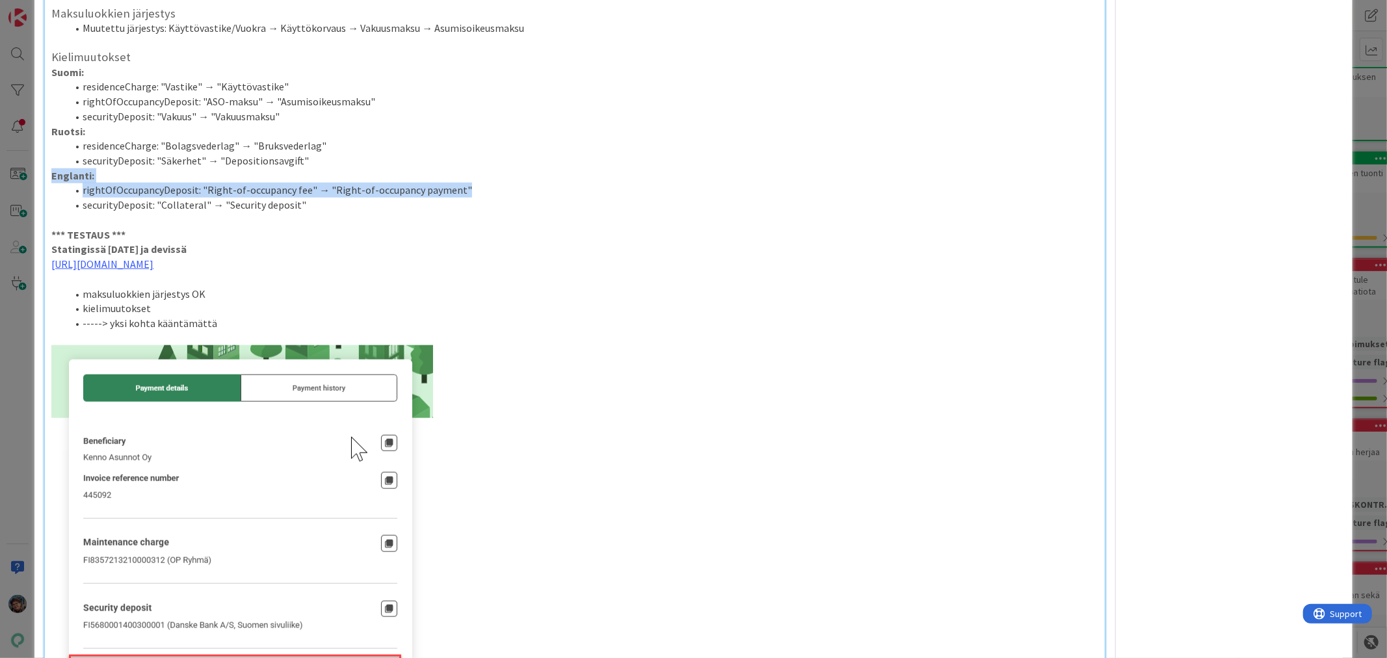
drag, startPoint x: 52, startPoint y: 176, endPoint x: 479, endPoint y: 185, distance: 426.6
copy div "Englanti: rightOfOccupancyDeposit: "Right-of-occupancy fee" → "Right-of-occupan…"
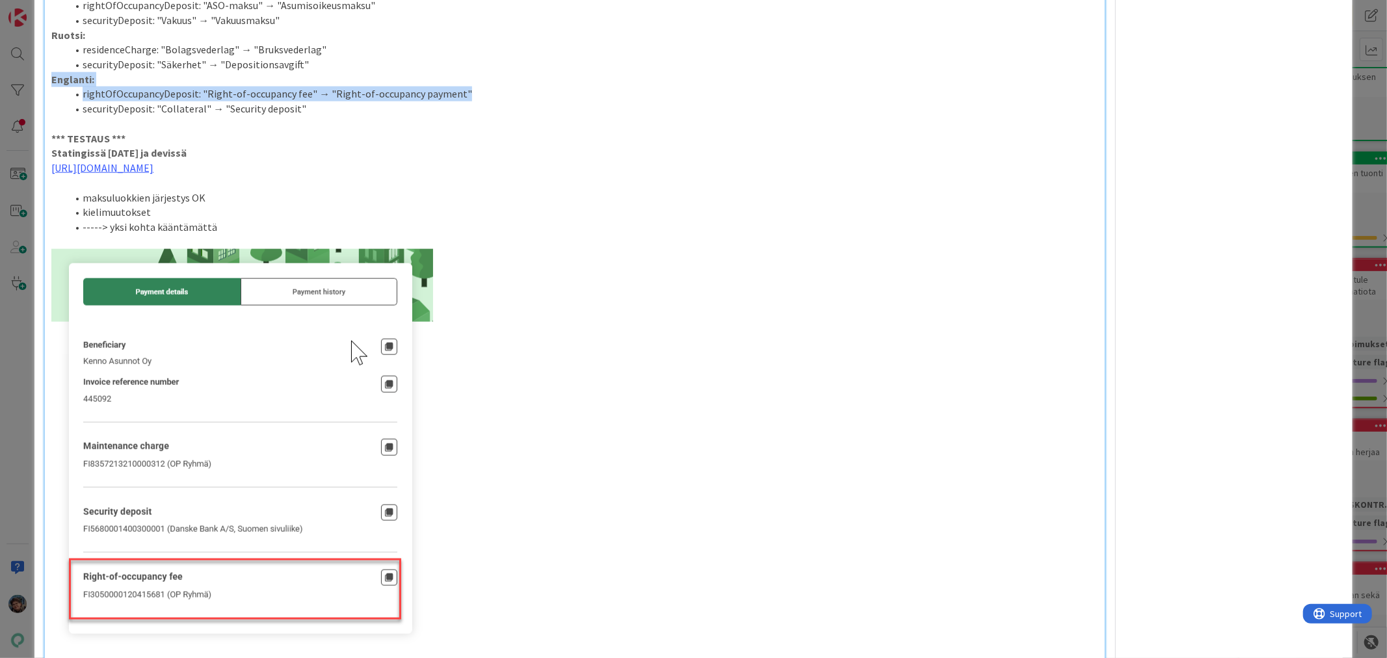
scroll to position [1286, 0]
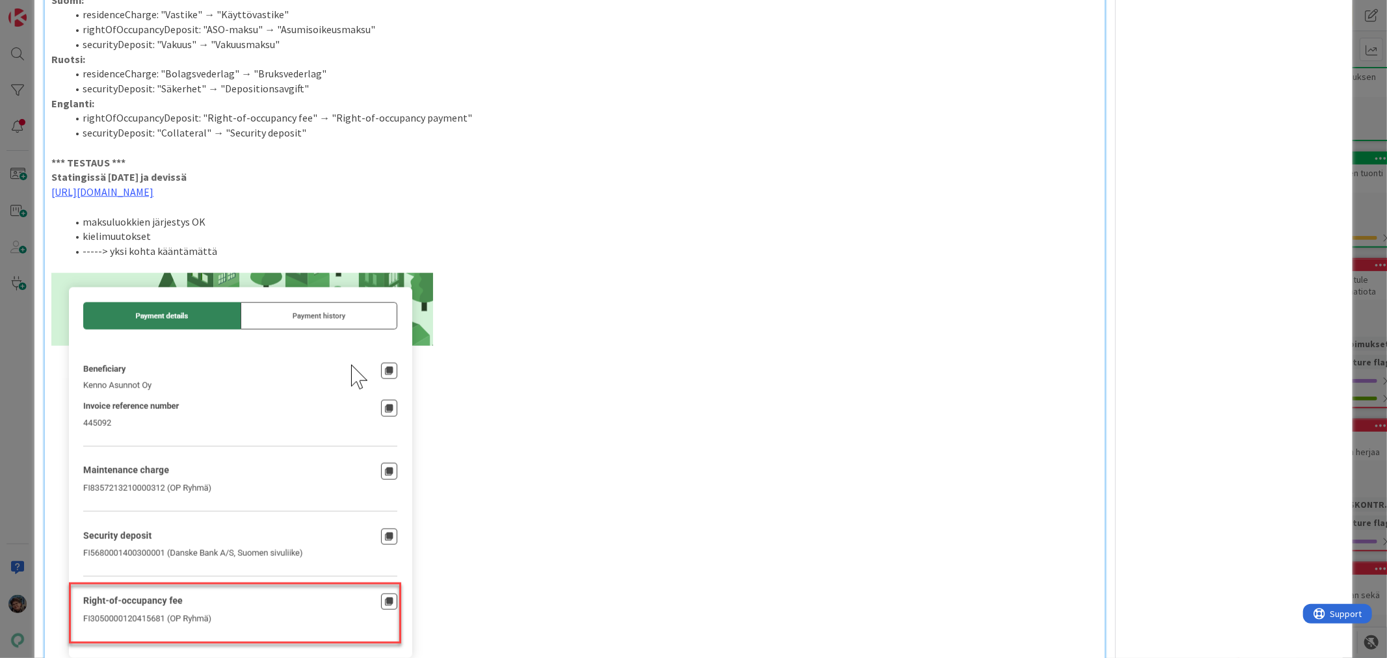
click at [231, 248] on li "-----> yksi kohta kääntämättä" at bounding box center [582, 251] width 1031 height 15
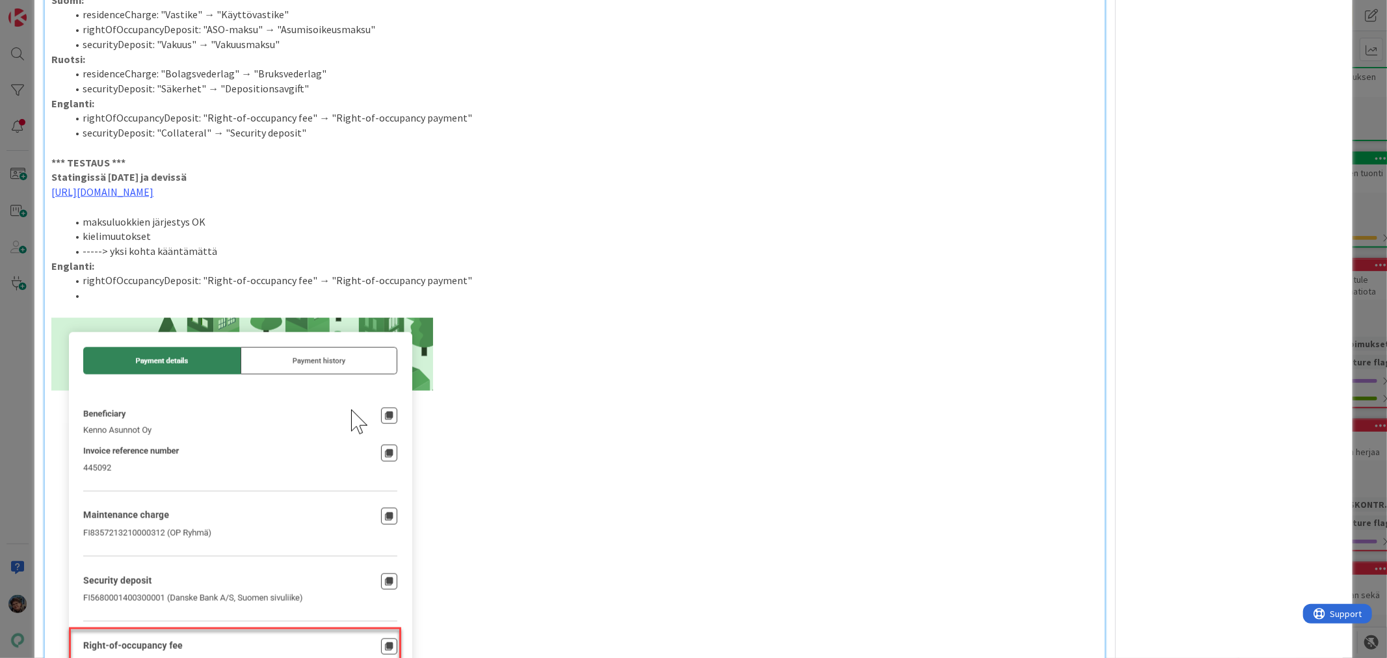
click at [231, 248] on li "-----> yksi kohta kääntämättä" at bounding box center [582, 251] width 1031 height 15
drag, startPoint x: 49, startPoint y: 263, endPoint x: 101, endPoint y: 268, distance: 52.9
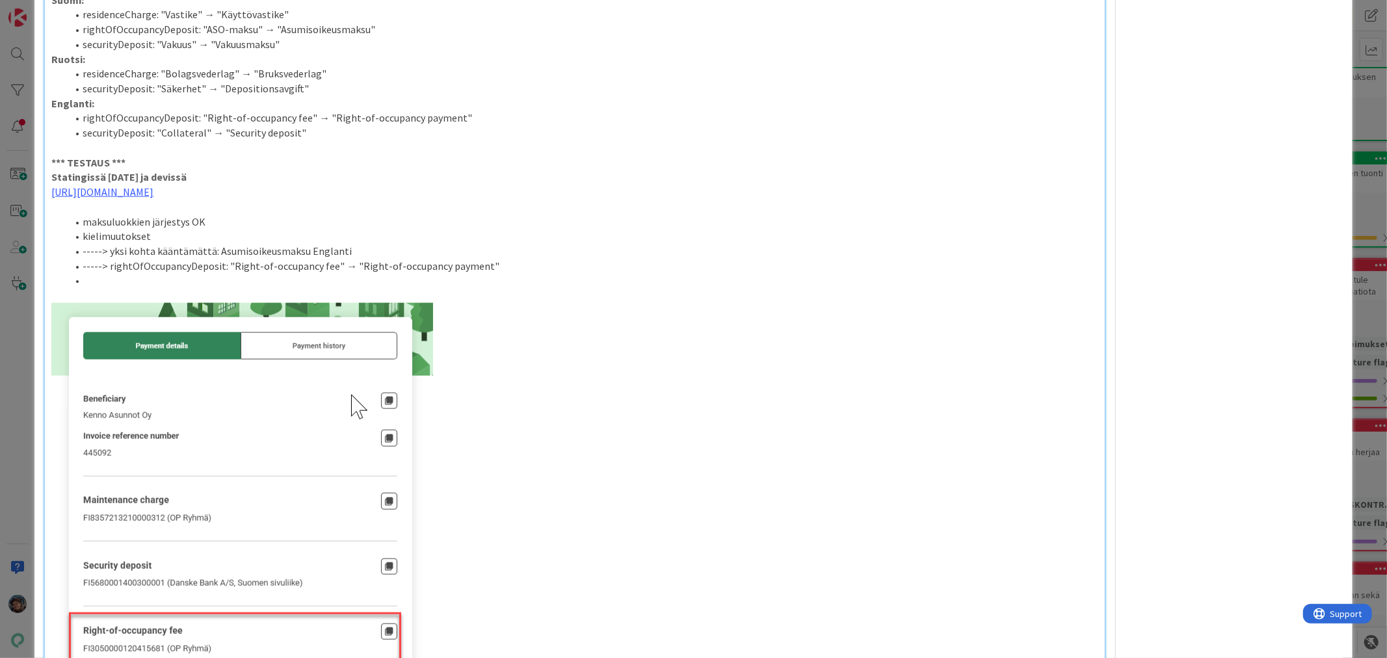
click at [105, 286] on li at bounding box center [582, 280] width 1031 height 15
click at [350, 246] on li "-----> yksi kohta kääntämättä: Asumisoikeusmaksu Englanti" at bounding box center [582, 251] width 1031 height 15
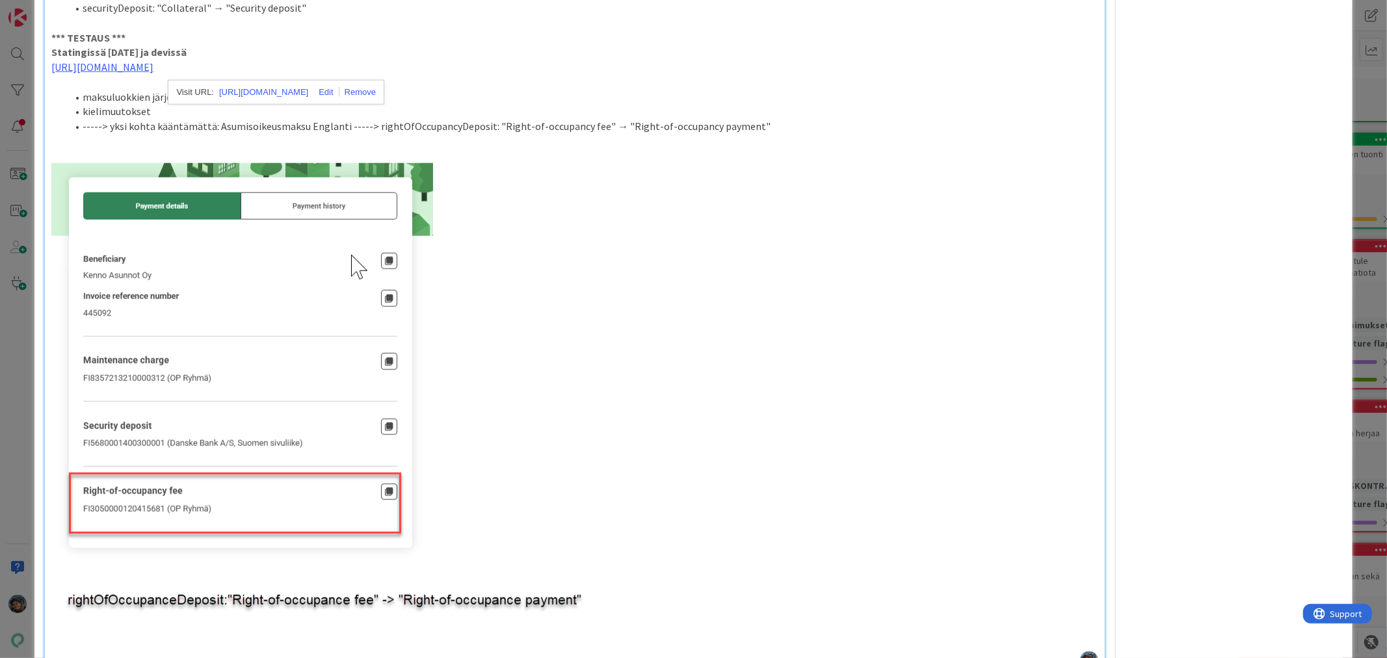
scroll to position [1228, 0]
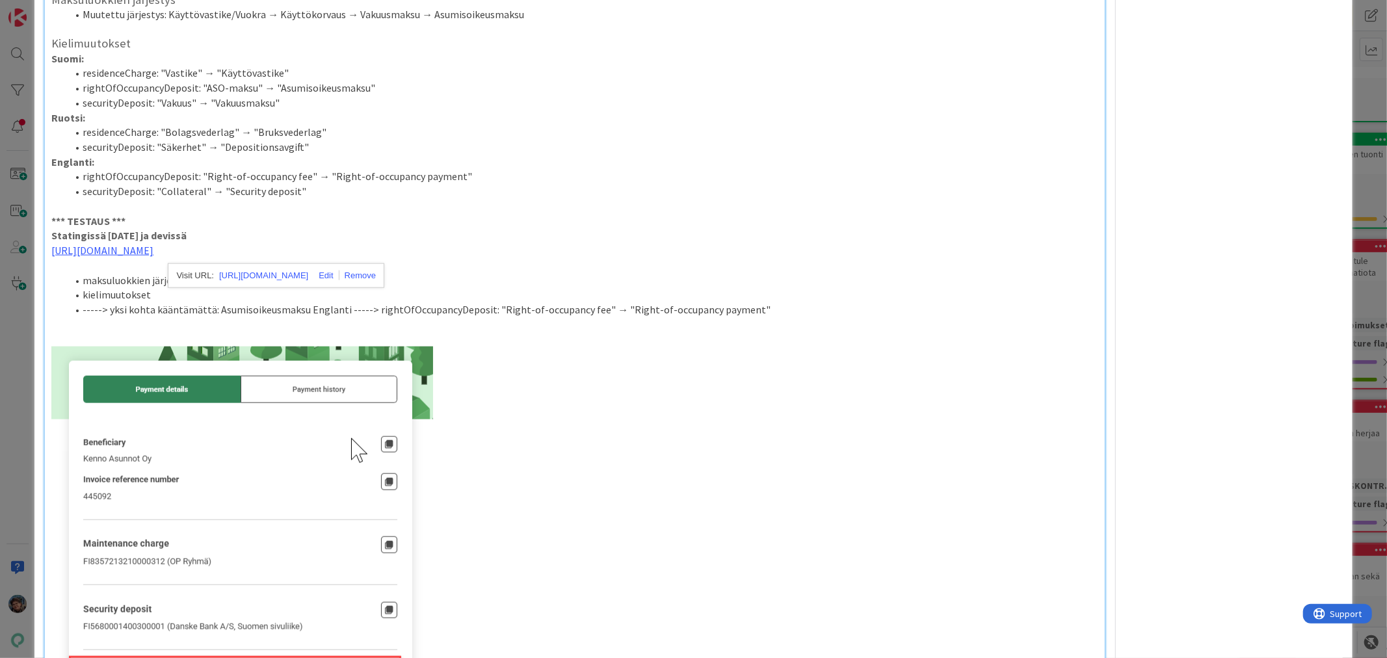
click at [756, 306] on li "-----> yksi kohta kääntämättä: Asumisoikeusmaksu Englanti -----> rightOfOccupan…" at bounding box center [582, 309] width 1031 height 15
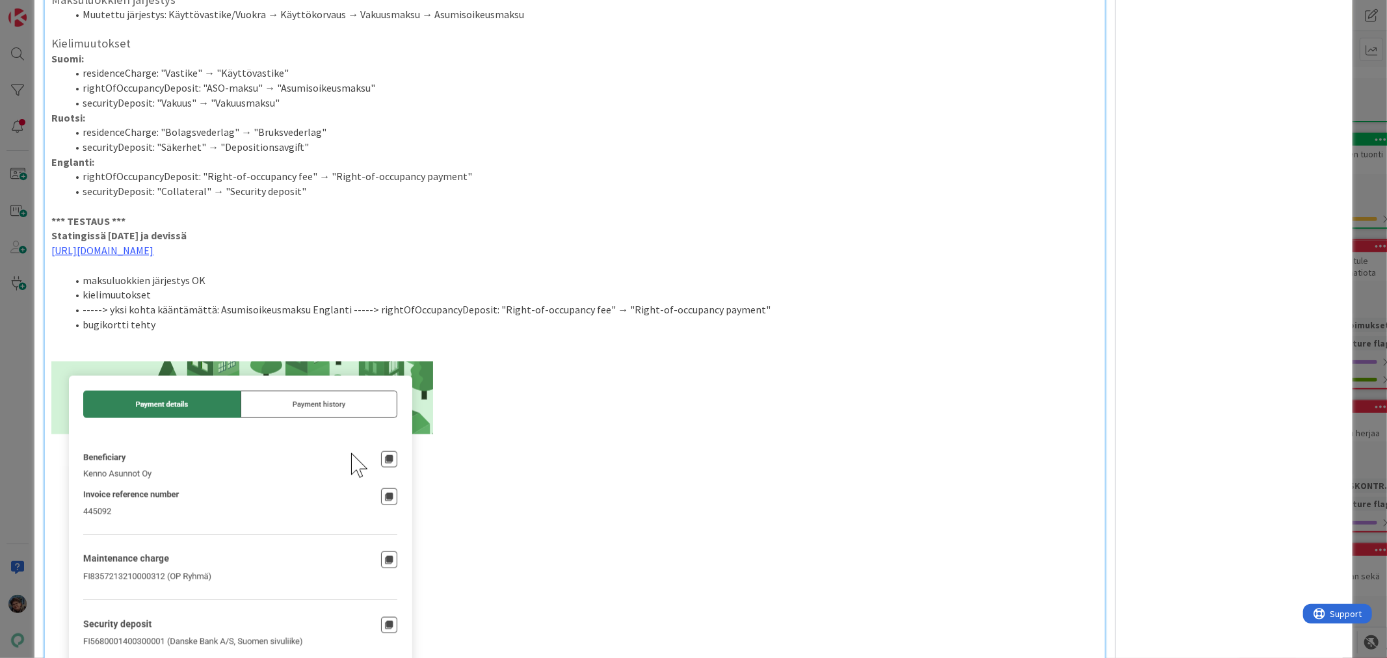
click at [163, 293] on li "kielimuutokset" at bounding box center [582, 294] width 1031 height 15
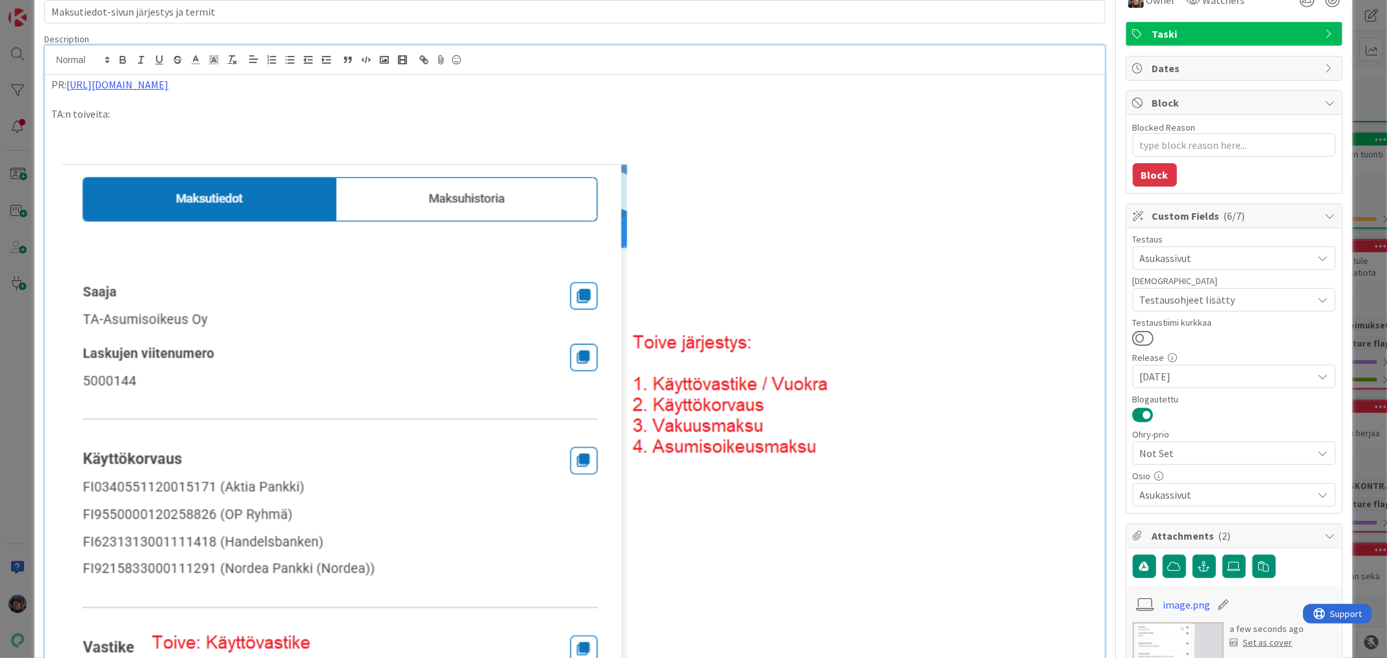
scroll to position [0, 0]
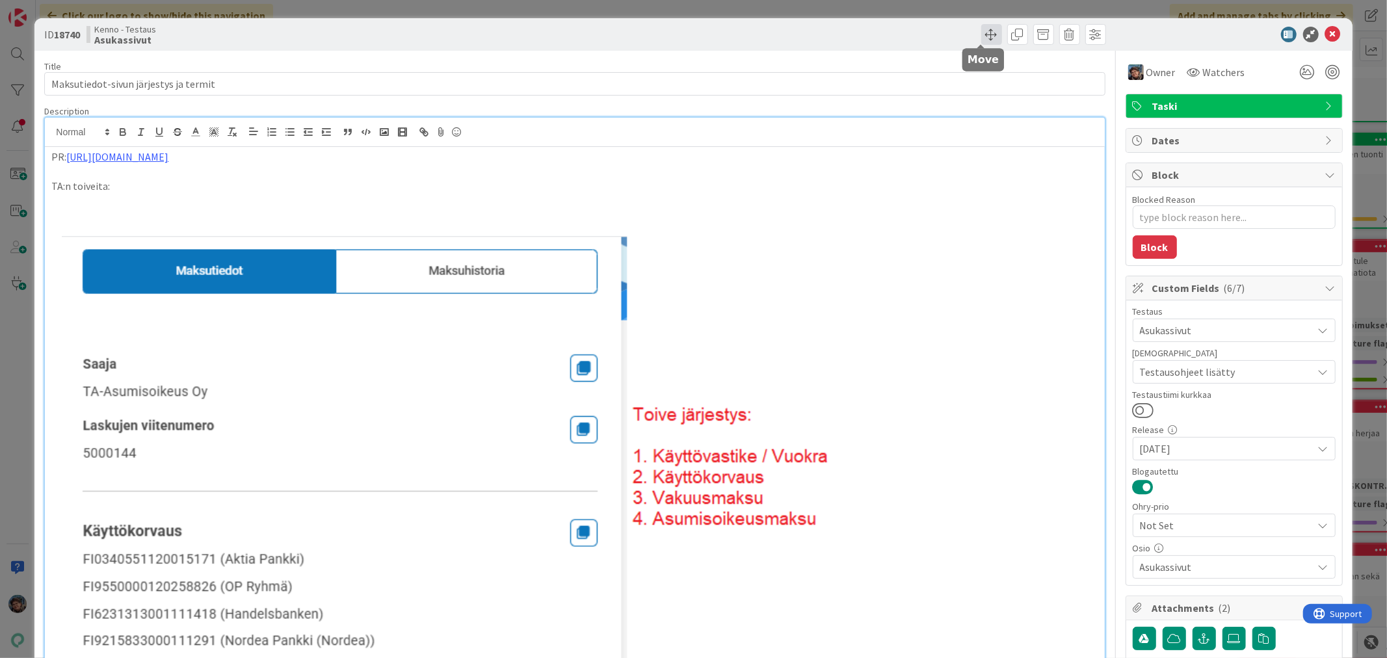
click at [981, 33] on span at bounding box center [991, 34] width 21 height 21
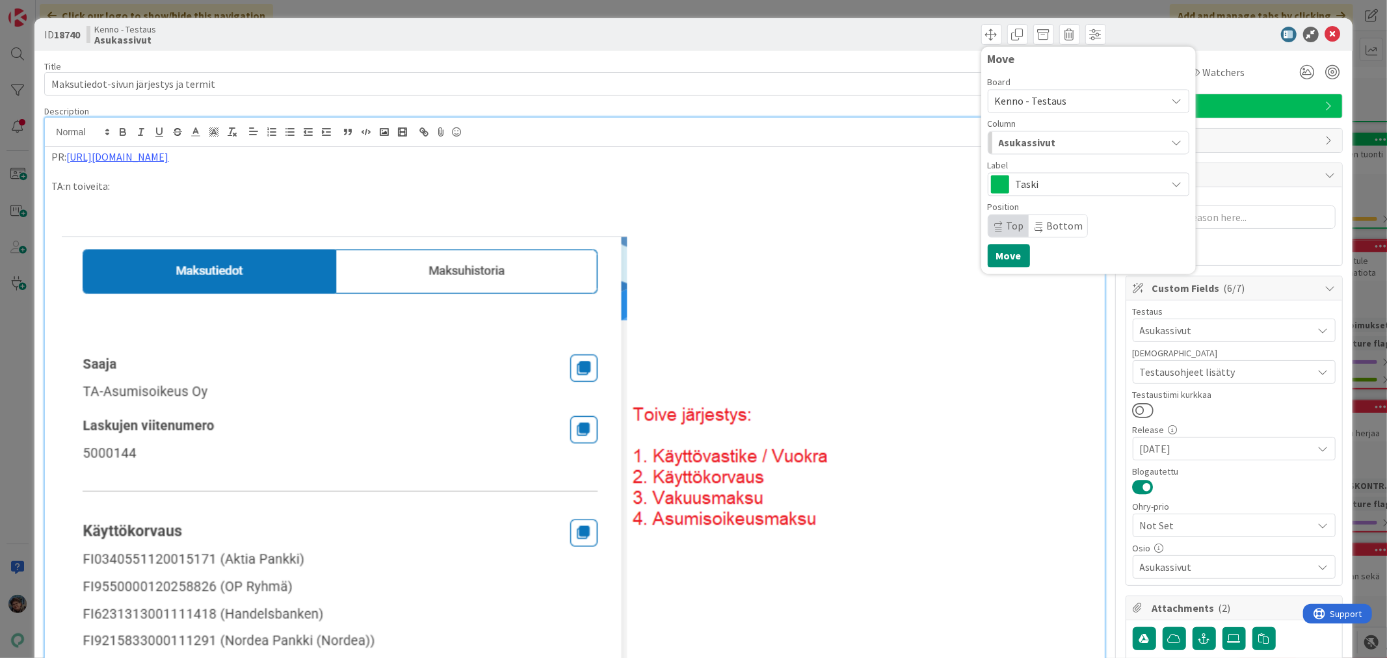
click at [1019, 99] on span "Kenno - Testaus" at bounding box center [1031, 100] width 72 height 13
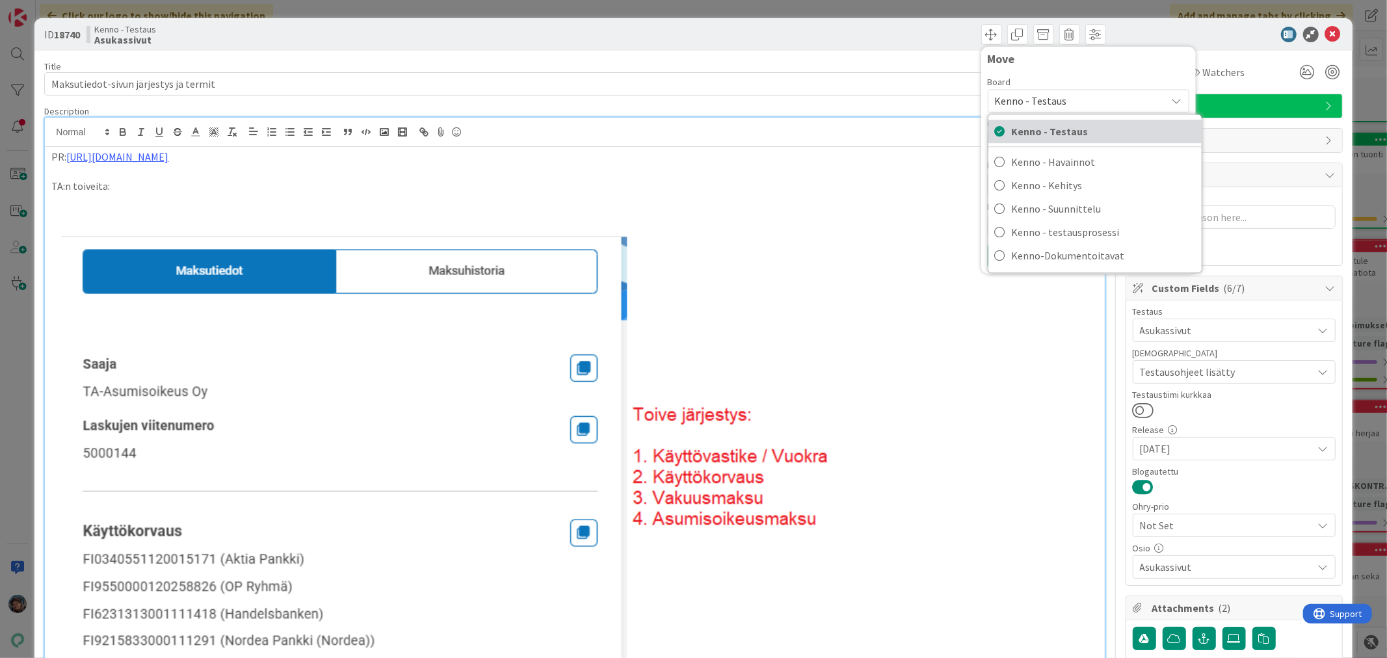
click at [1056, 120] on link "Kenno - Testaus" at bounding box center [1094, 131] width 213 height 23
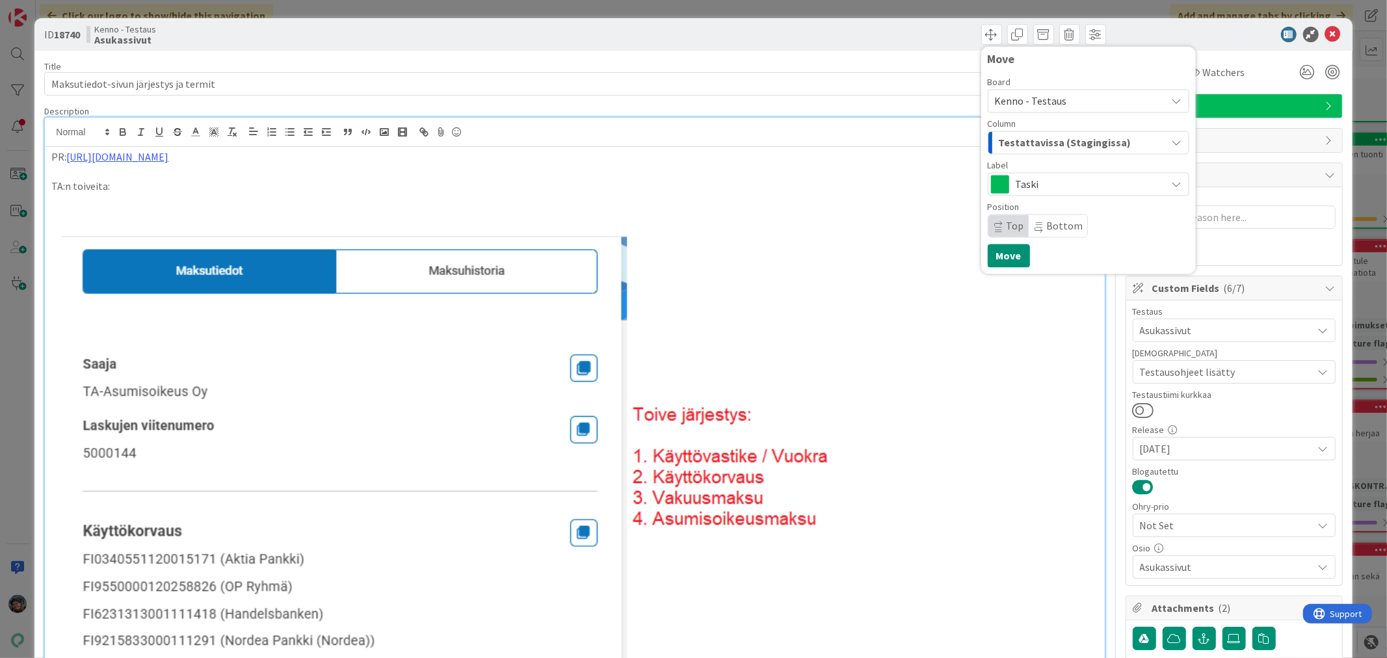
click at [1056, 145] on span "Testattavissa (Stagingissa)" at bounding box center [1065, 142] width 133 height 17
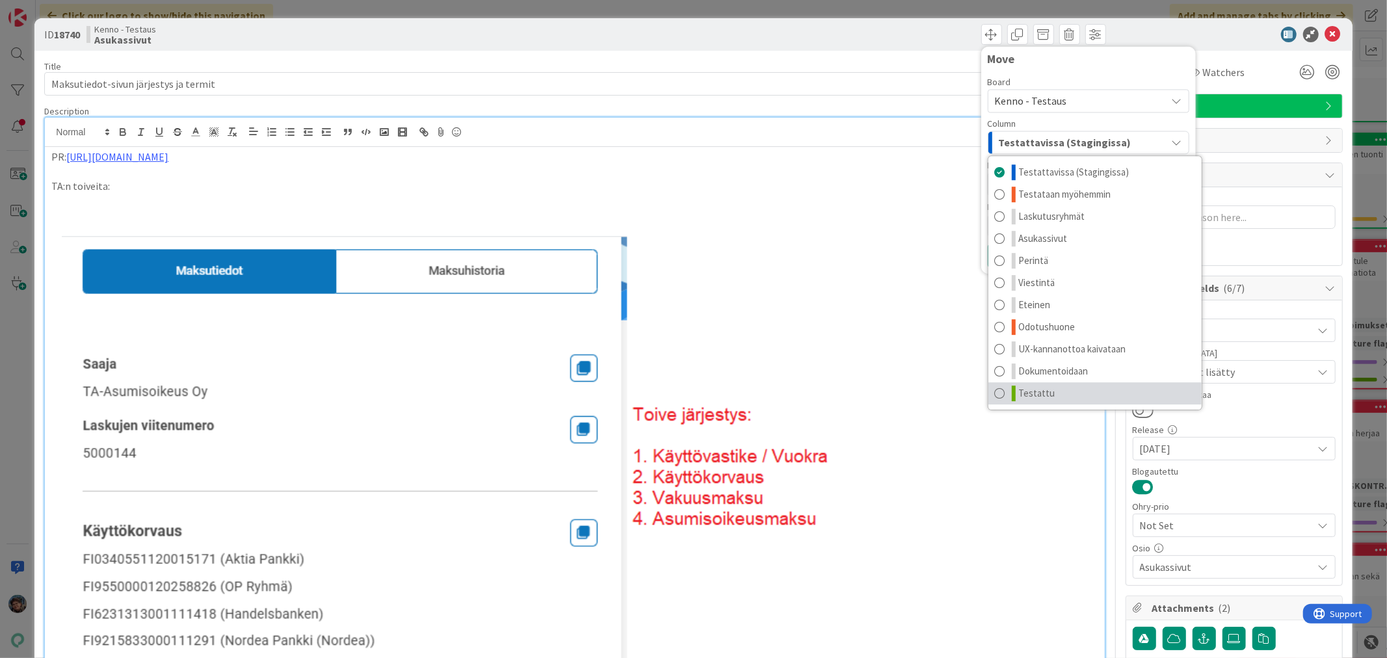
click at [1036, 395] on span "Testattu" at bounding box center [1037, 394] width 36 height 16
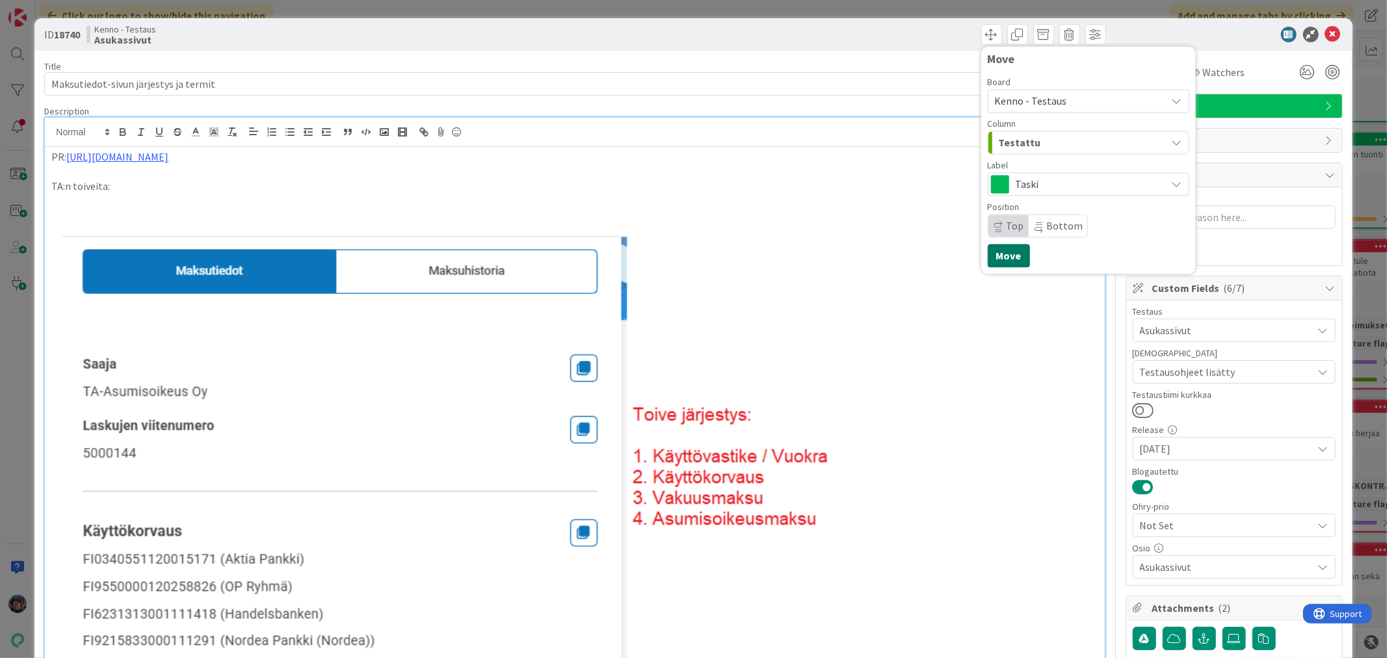
click at [994, 254] on button "Move" at bounding box center [1009, 255] width 42 height 23
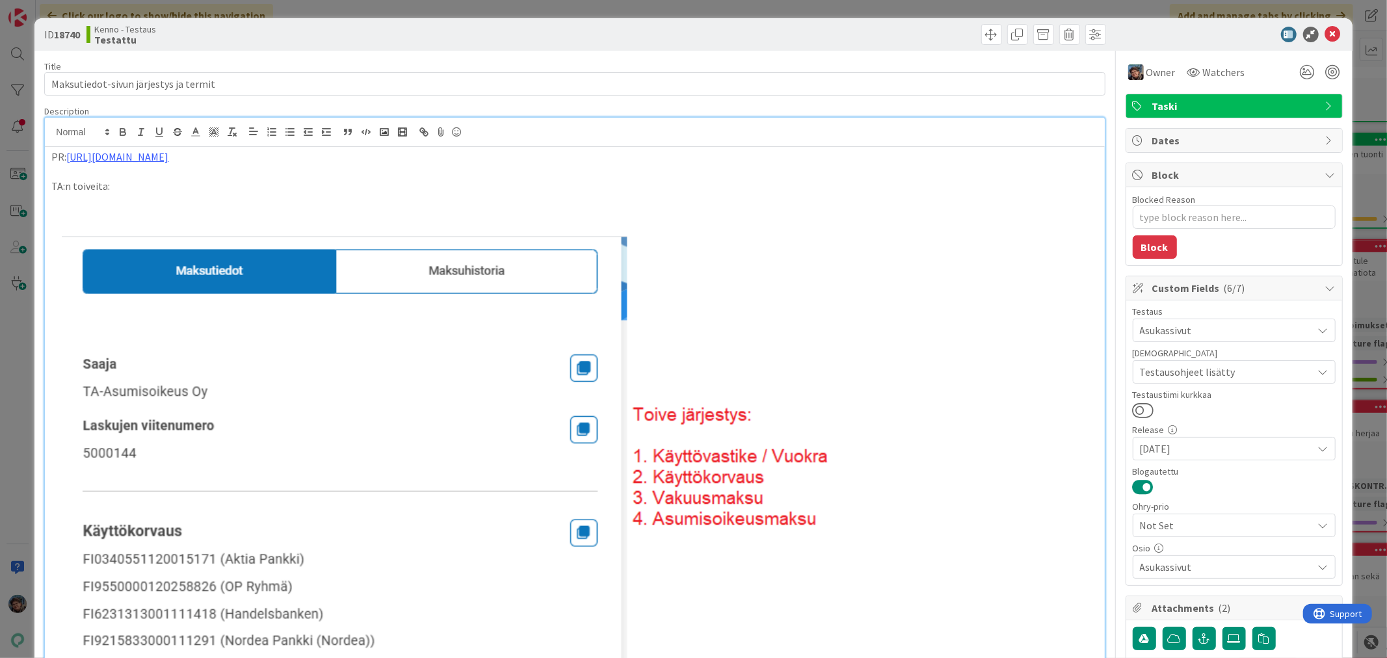
type textarea "x"
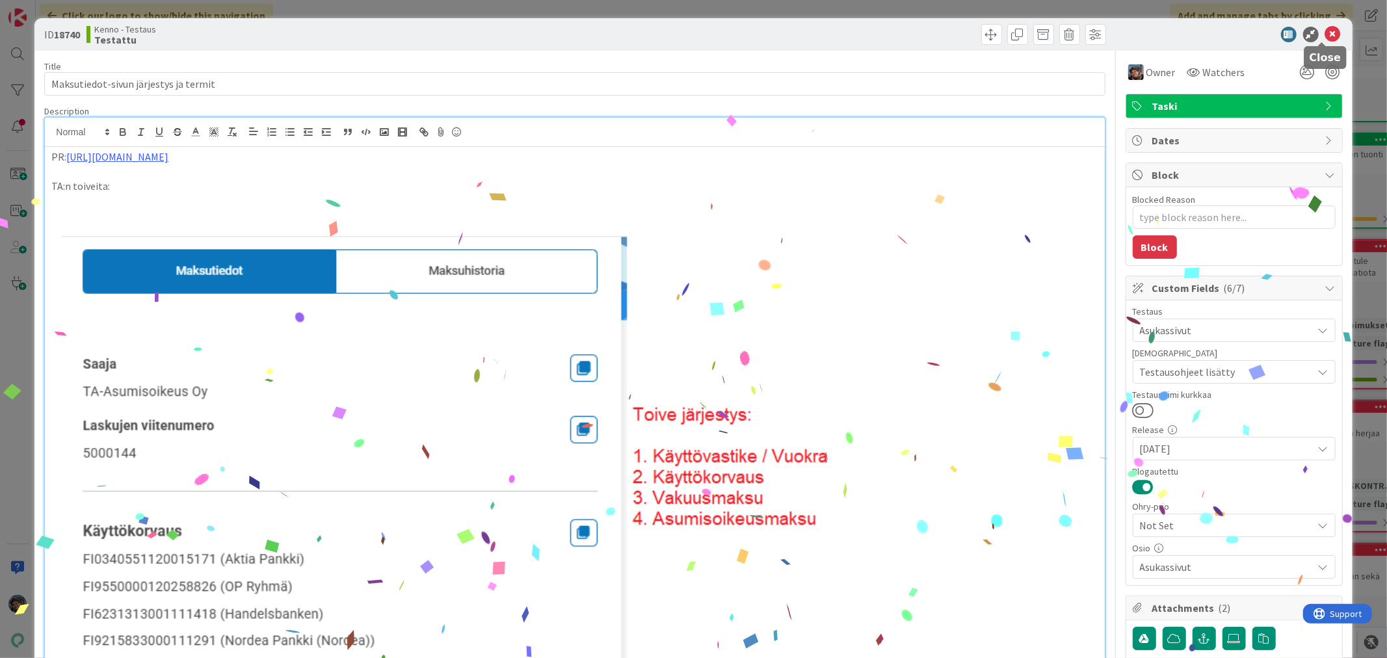
click at [1325, 33] on icon at bounding box center [1333, 35] width 16 height 16
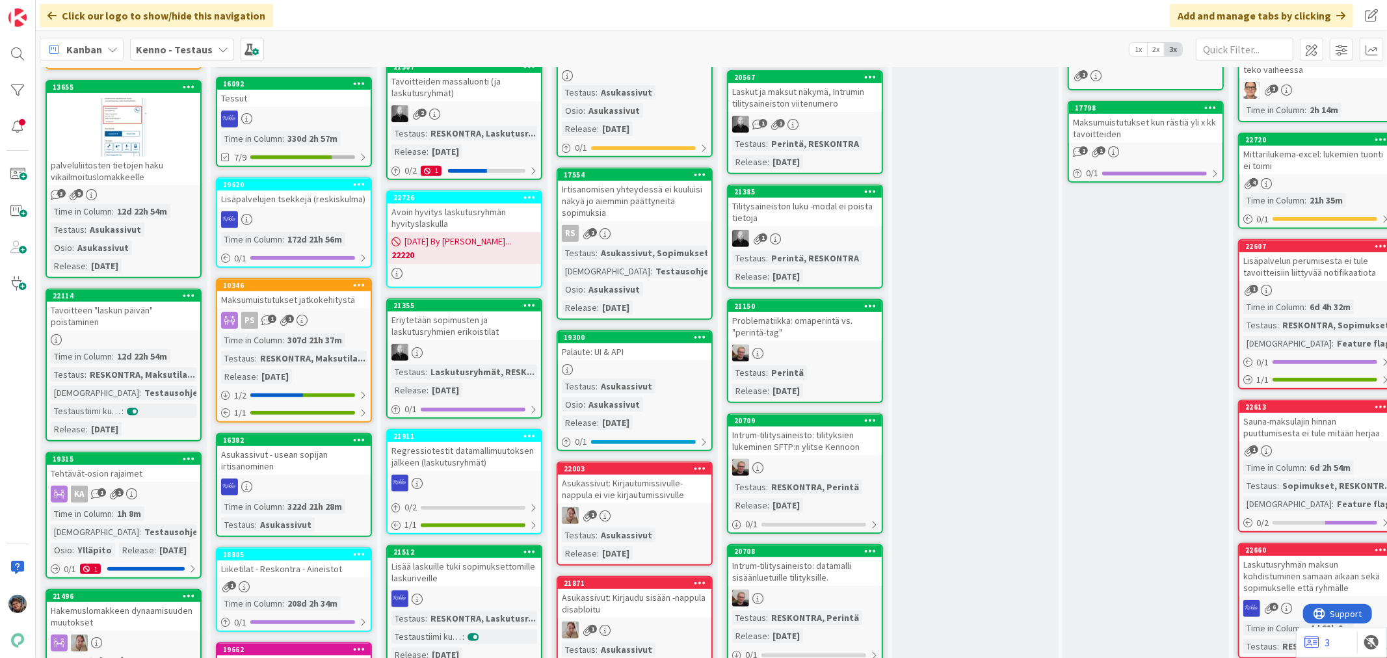
click at [176, 42] on span "Kenno - Testaus" at bounding box center [174, 50] width 77 height 16
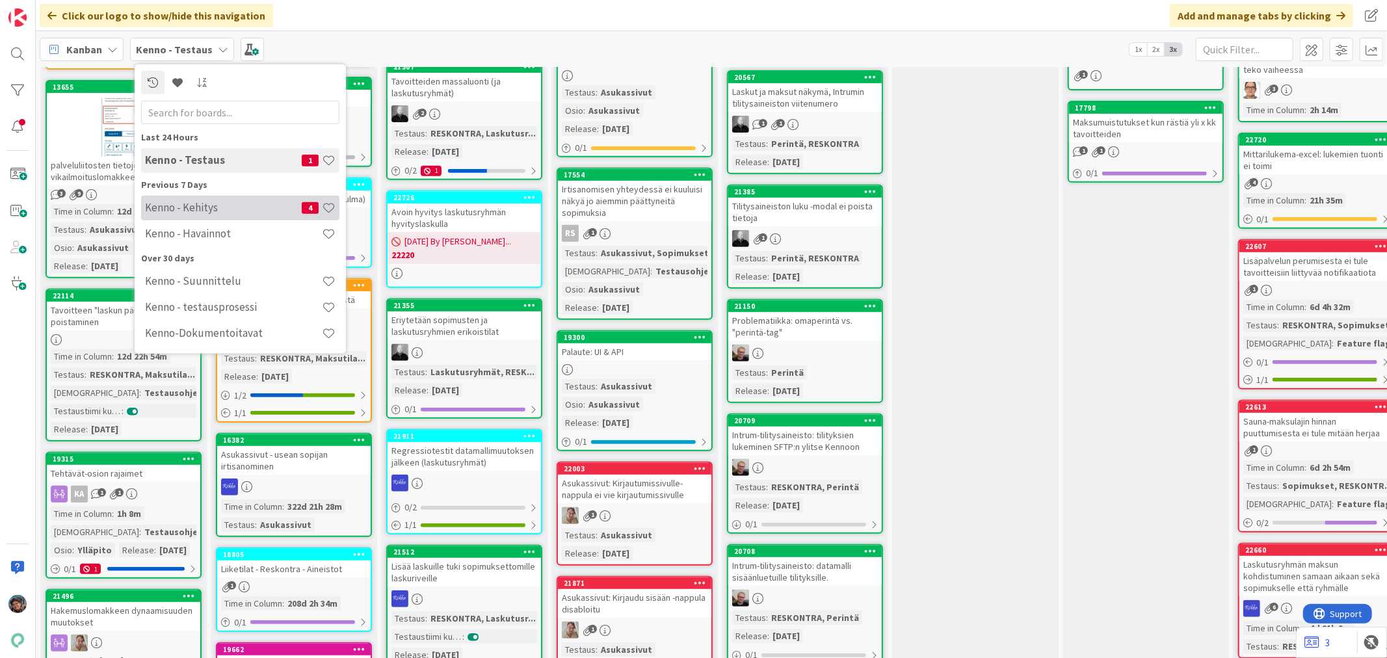
click at [197, 208] on h4 "Kenno - Kehitys" at bounding box center [223, 207] width 157 height 13
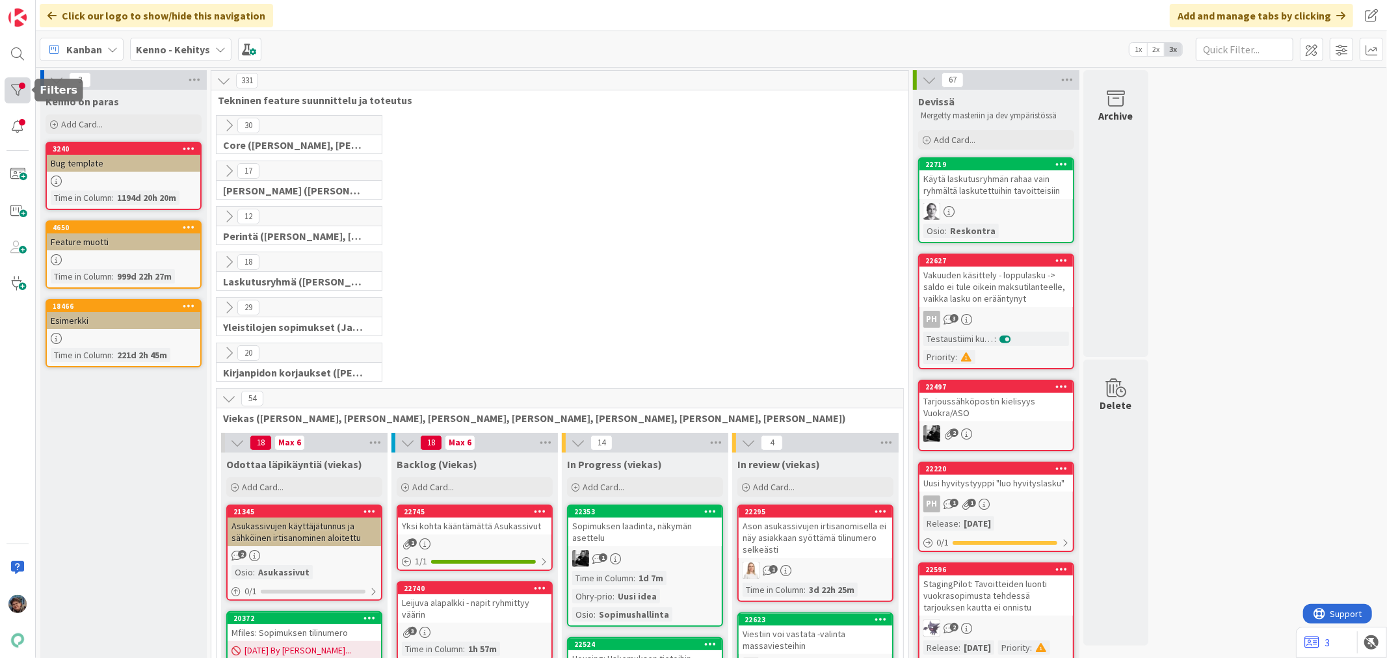
click at [16, 91] on div at bounding box center [18, 90] width 26 height 26
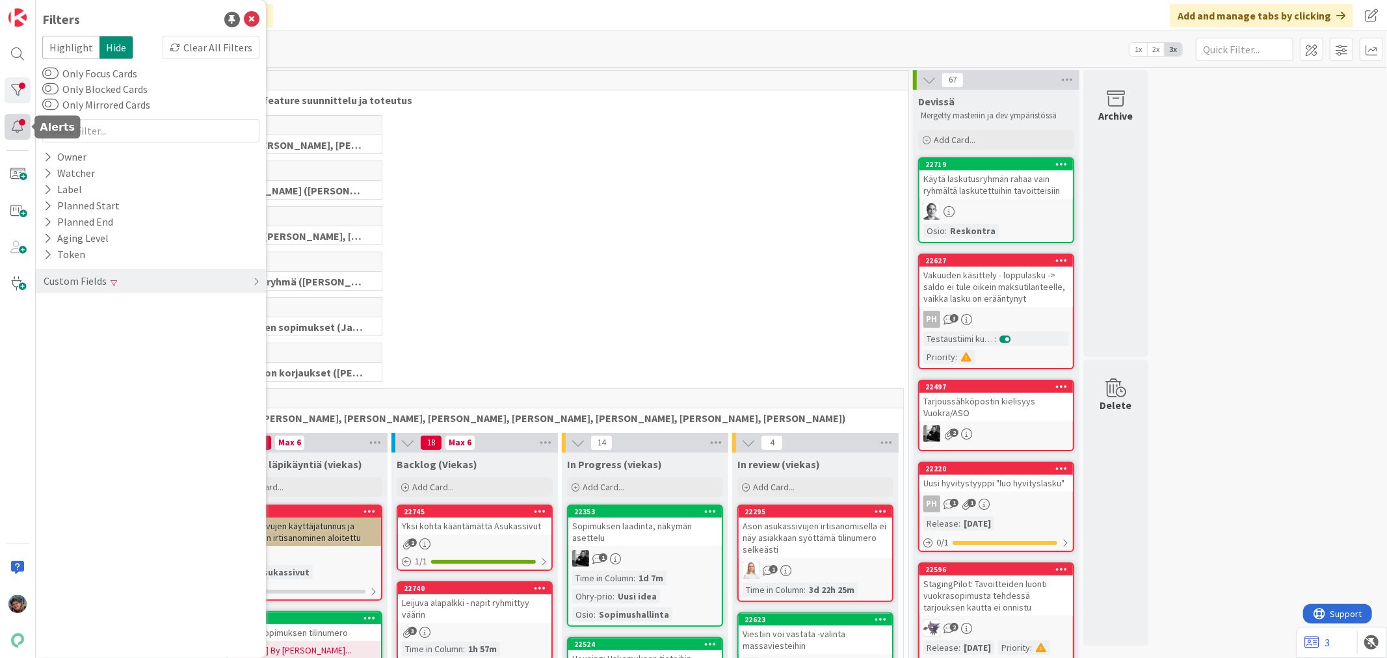
click at [23, 127] on div at bounding box center [18, 127] width 26 height 26
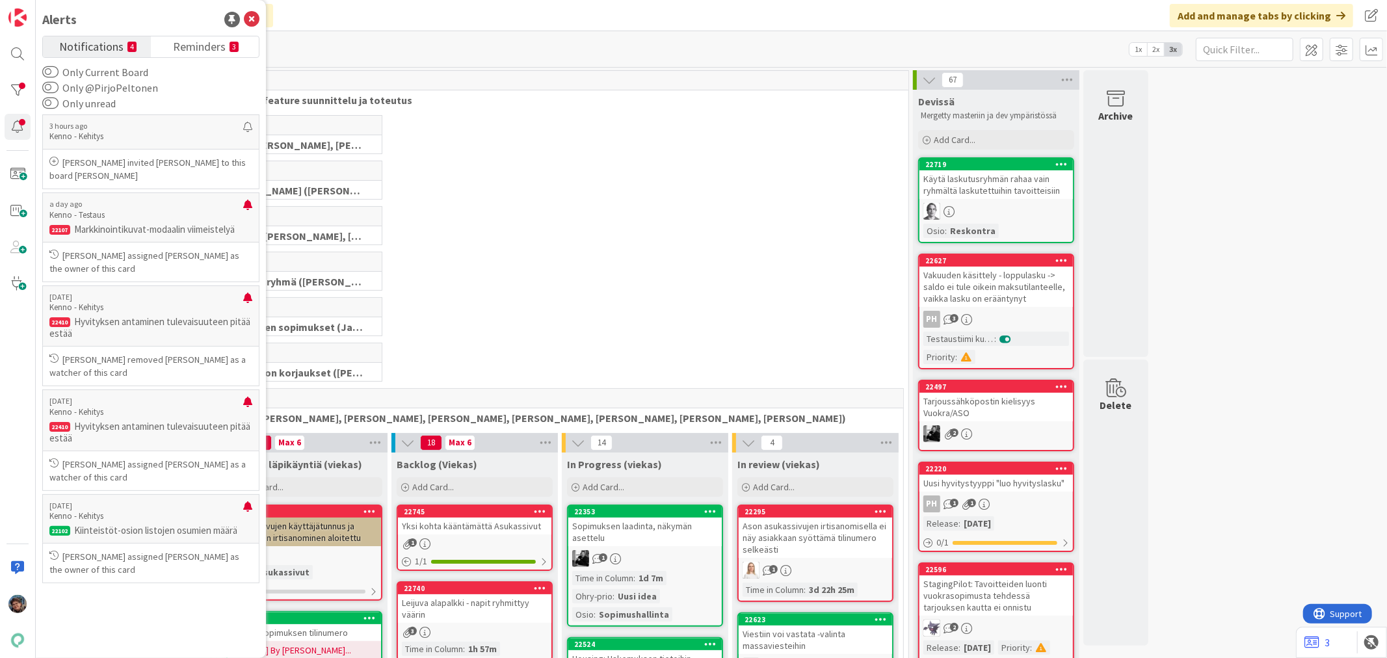
click at [497, 139] on div "30 Core (Pasi, Jussi, JaakkoHä, Jyri, Leo, MikkoK, Väinö)" at bounding box center [560, 138] width 692 height 46
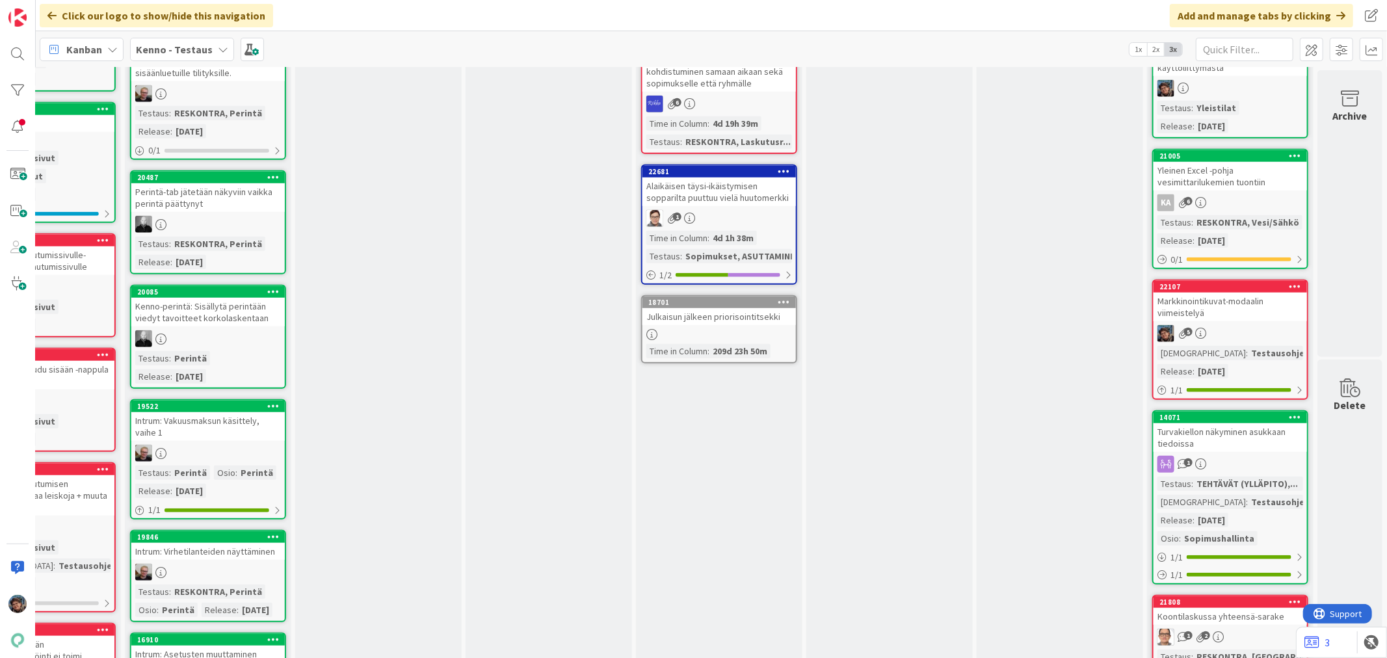
scroll to position [722, 607]
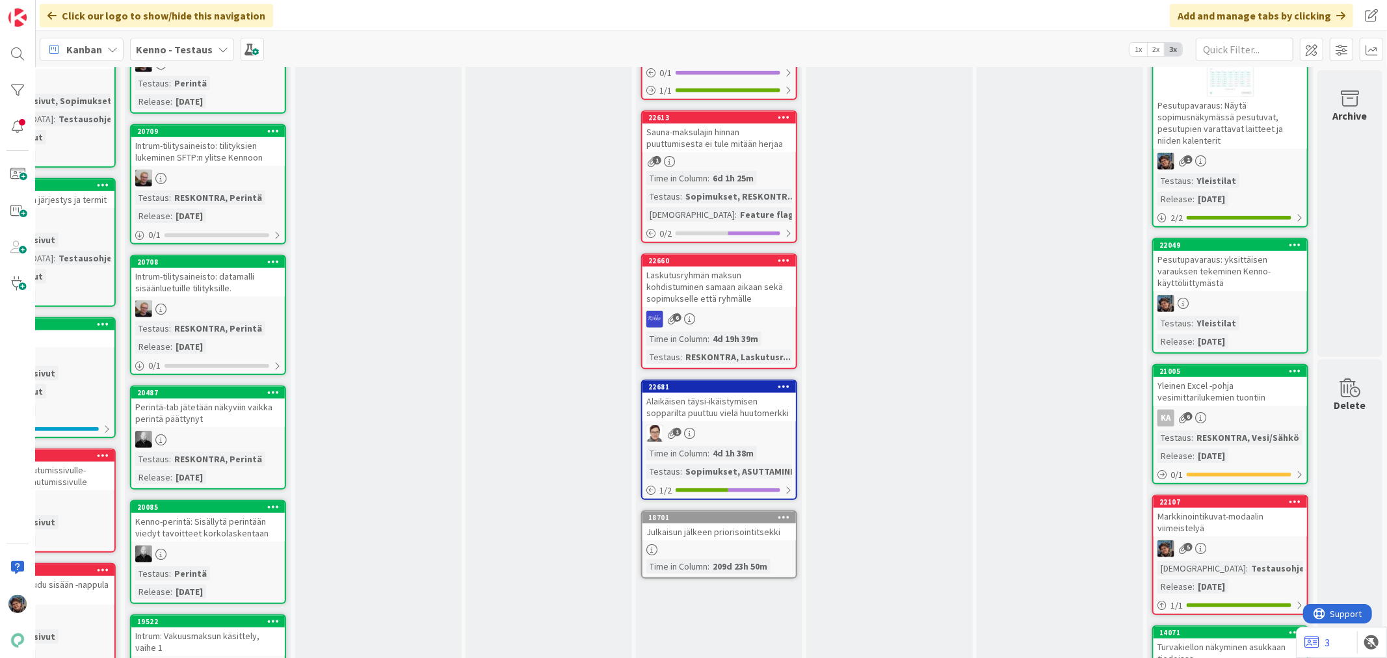
click at [1246, 155] on div "1" at bounding box center [1229, 161] width 153 height 17
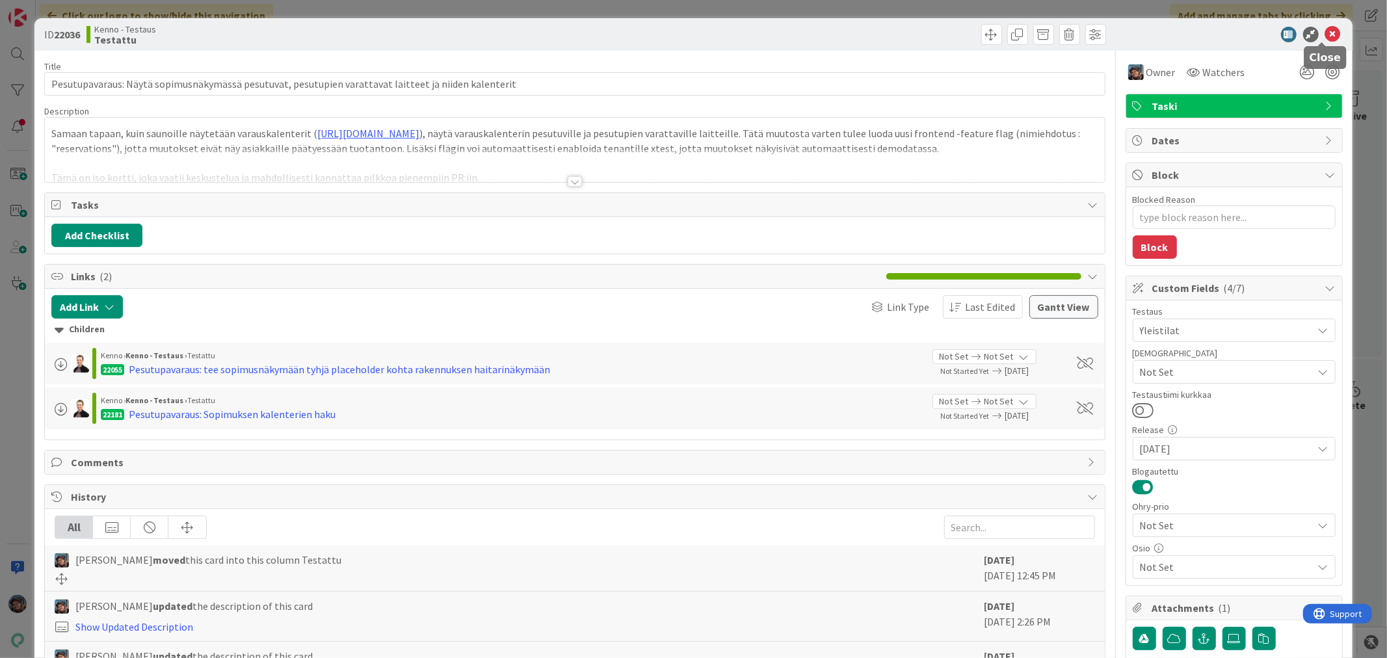
click at [1325, 30] on icon at bounding box center [1333, 35] width 16 height 16
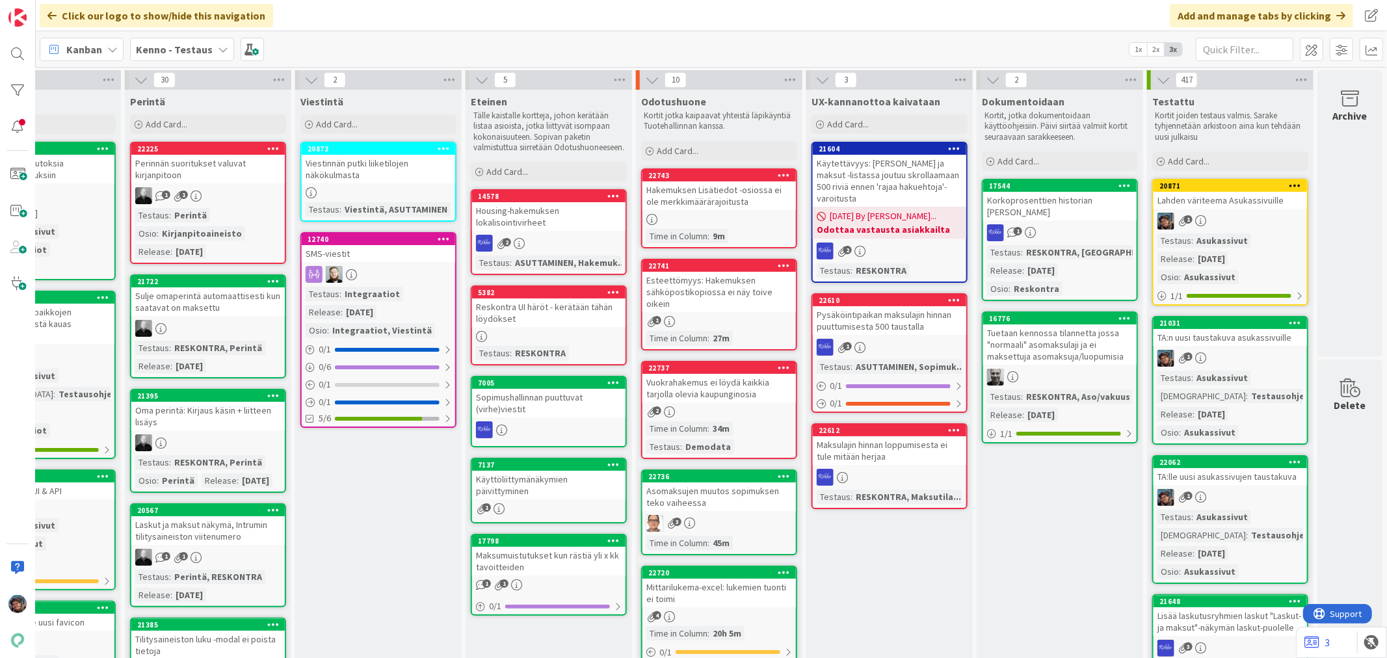
click at [1240, 233] on div "Testaus : Asukassivut Release : [DATE] Osio : Asukassivut" at bounding box center [1230, 258] width 146 height 51
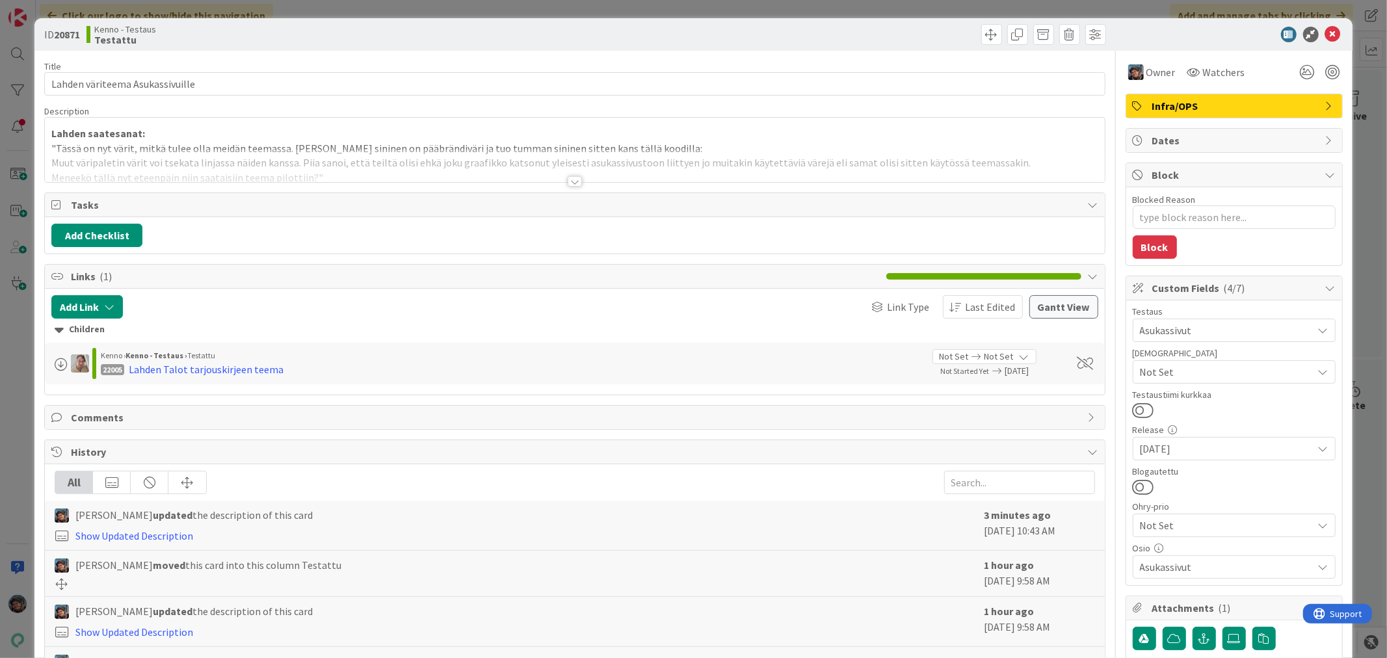
type textarea "x"
click at [569, 181] on div at bounding box center [575, 181] width 14 height 10
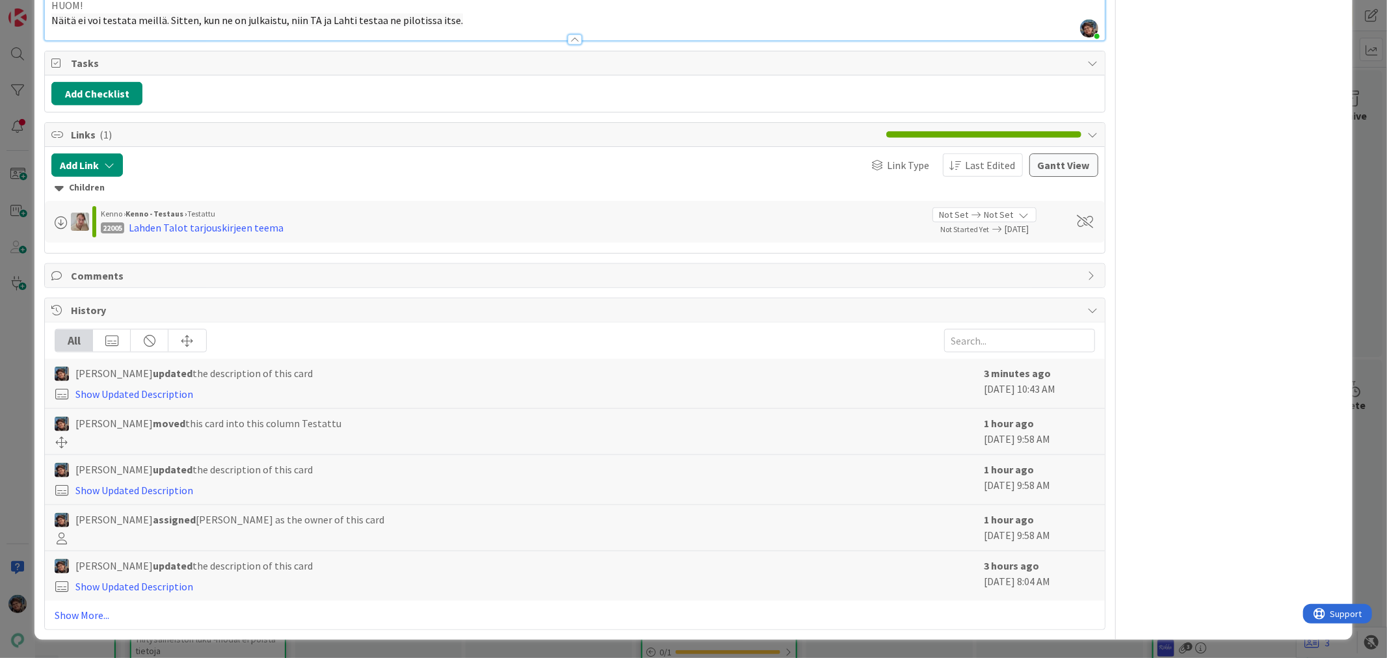
scroll to position [971, 0]
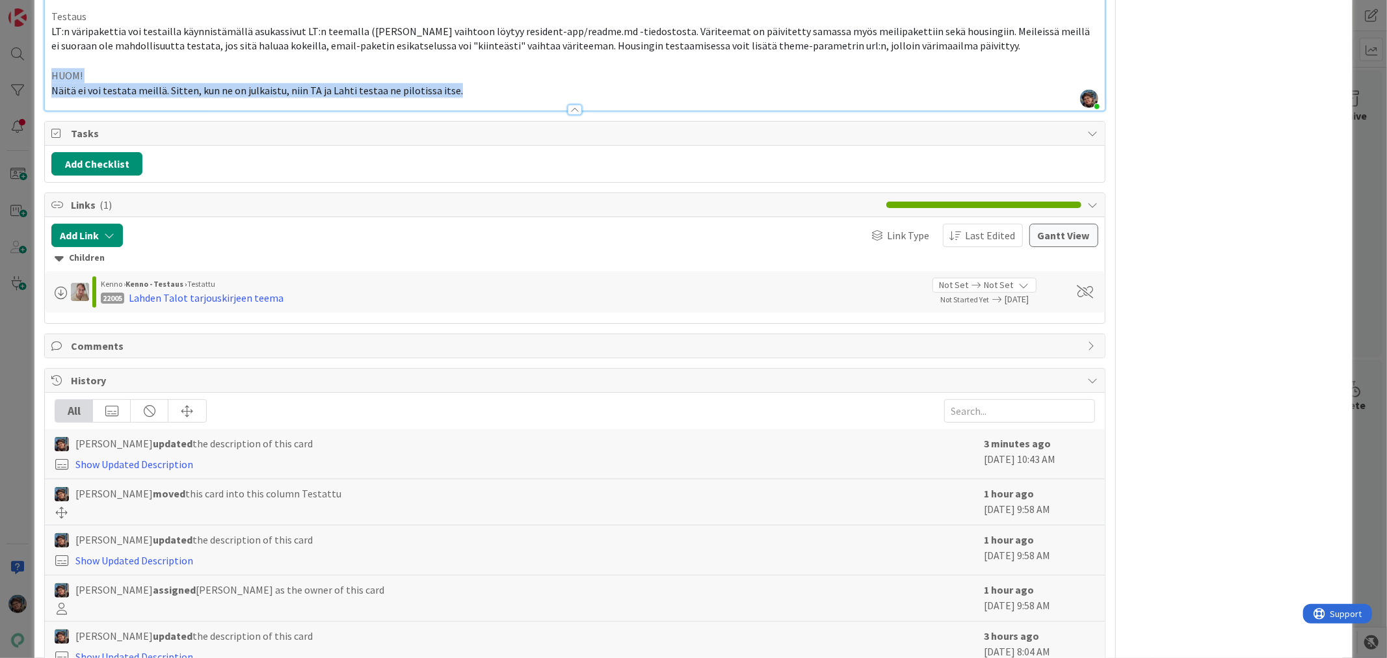
drag, startPoint x: 62, startPoint y: 73, endPoint x: 464, endPoint y: 88, distance: 402.7
copy div "HUOM! Näitä ei voi testata meillä. Sitten, kun ne on julkaistu, niin TA ja Laht…"
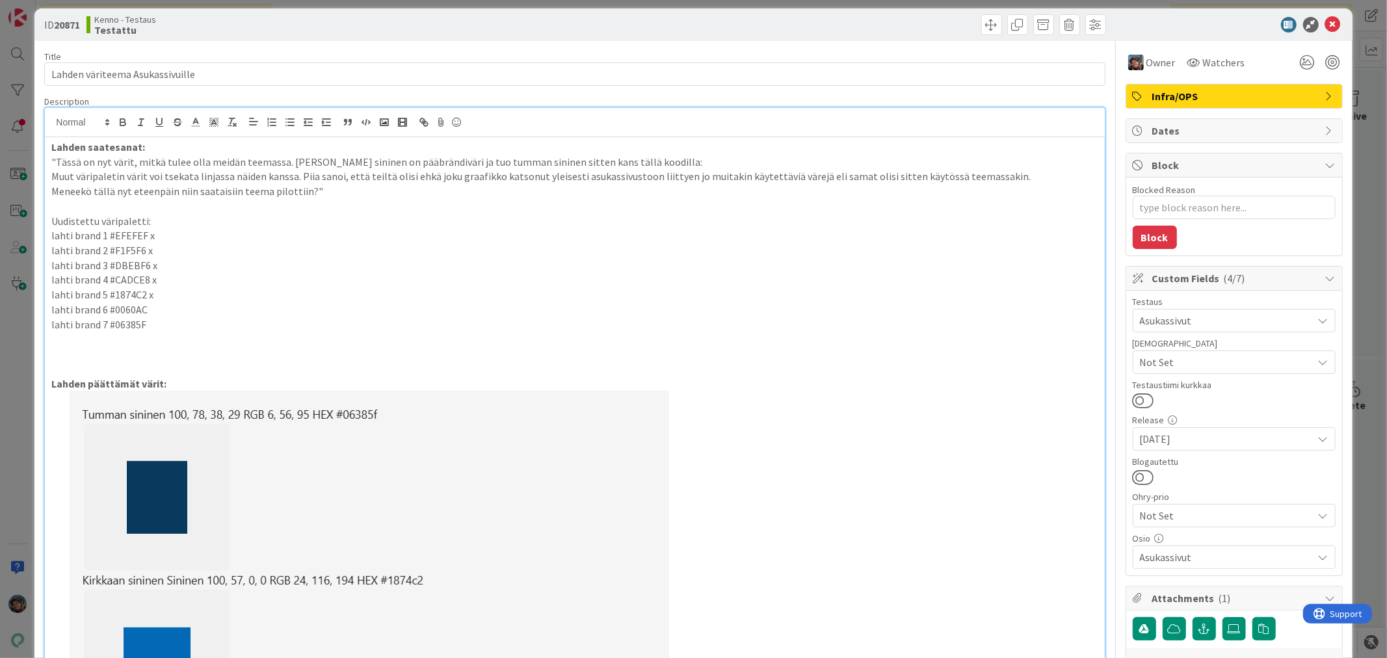
scroll to position [0, 0]
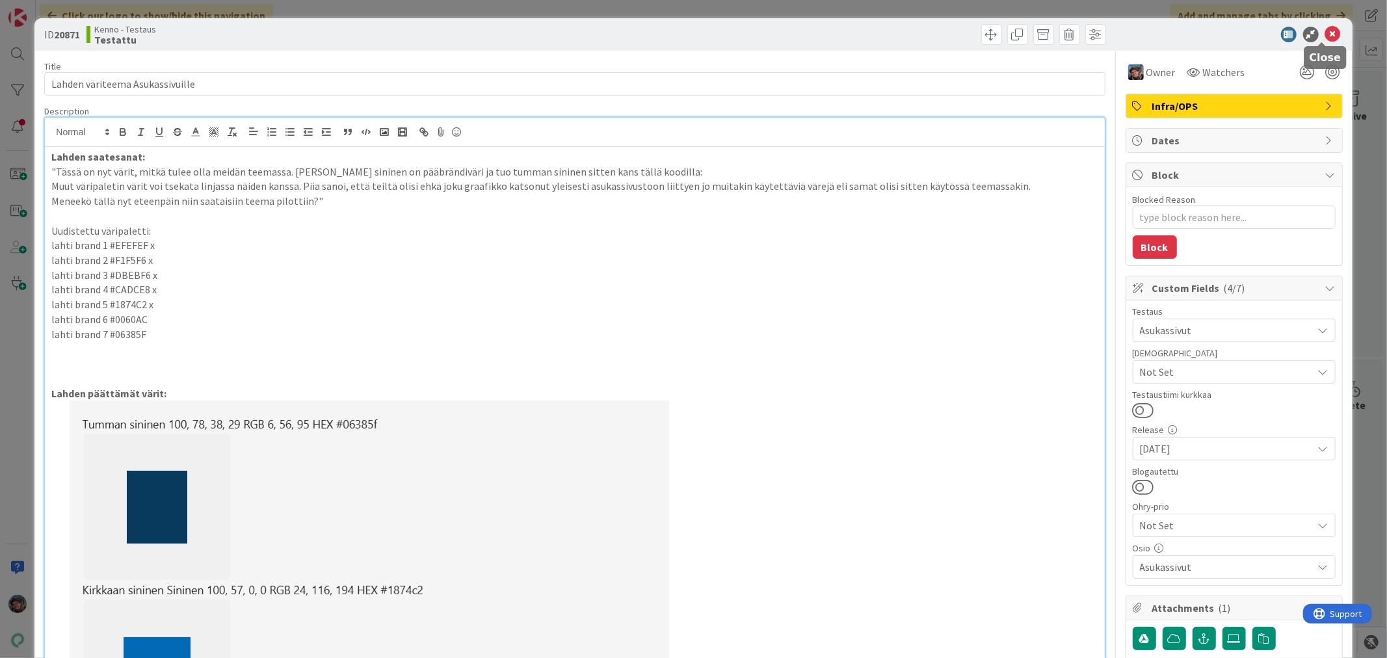
click at [1325, 35] on icon at bounding box center [1333, 35] width 16 height 16
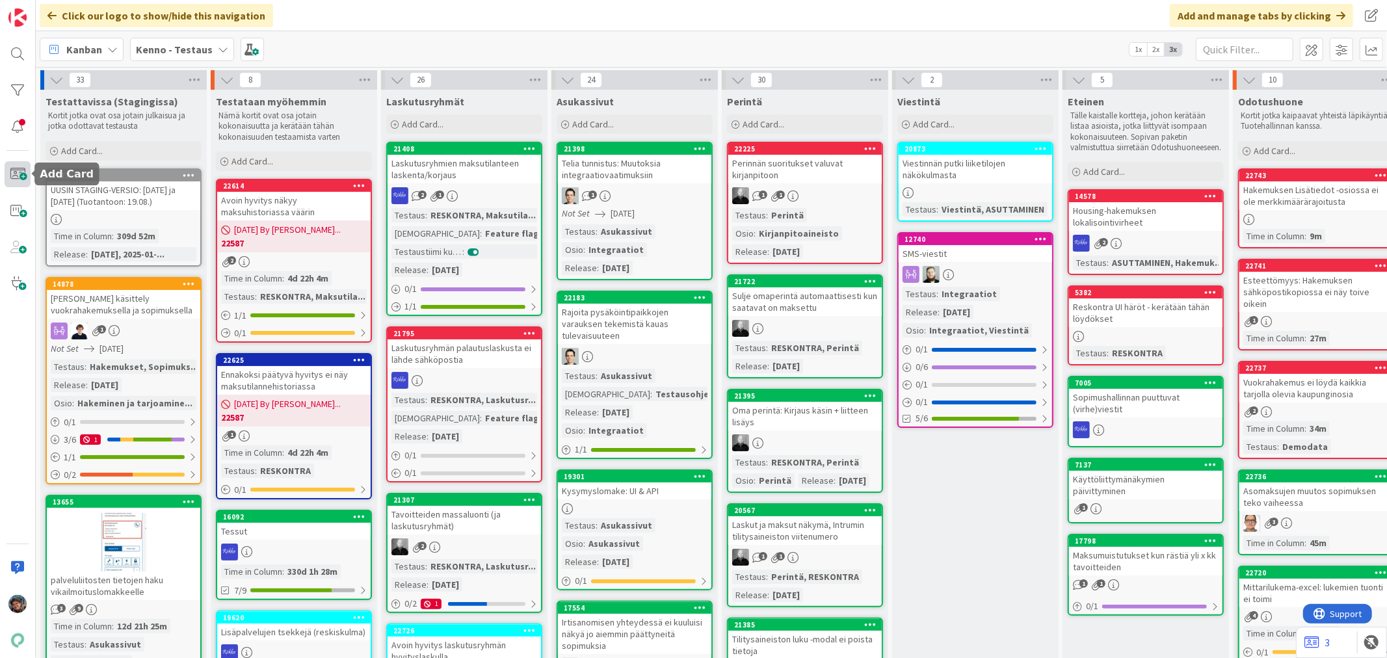
click at [16, 163] on span at bounding box center [18, 174] width 26 height 26
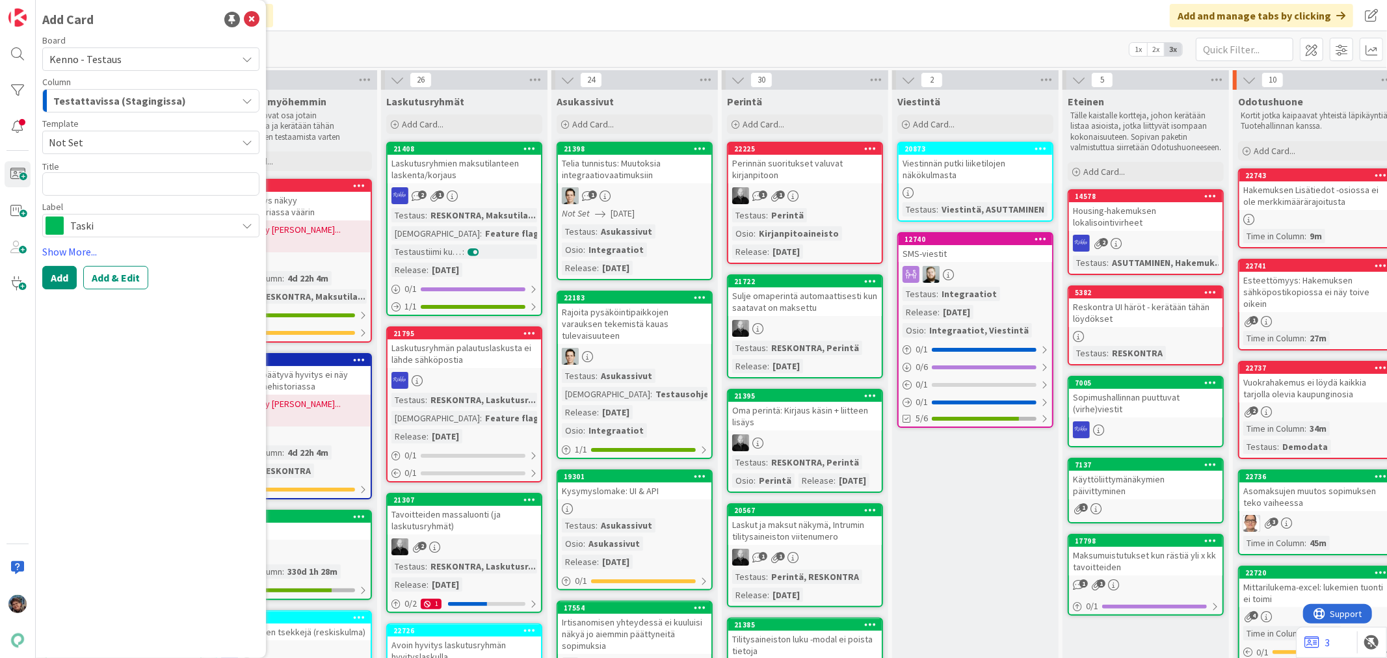
click at [85, 135] on span "Not Set" at bounding box center [138, 142] width 178 height 17
click at [106, 204] on span "Bugi" at bounding box center [154, 198] width 189 height 17
type textarea "x"
type textarea "Bugi"
drag, startPoint x: 83, startPoint y: 183, endPoint x: 27, endPoint y: 178, distance: 56.1
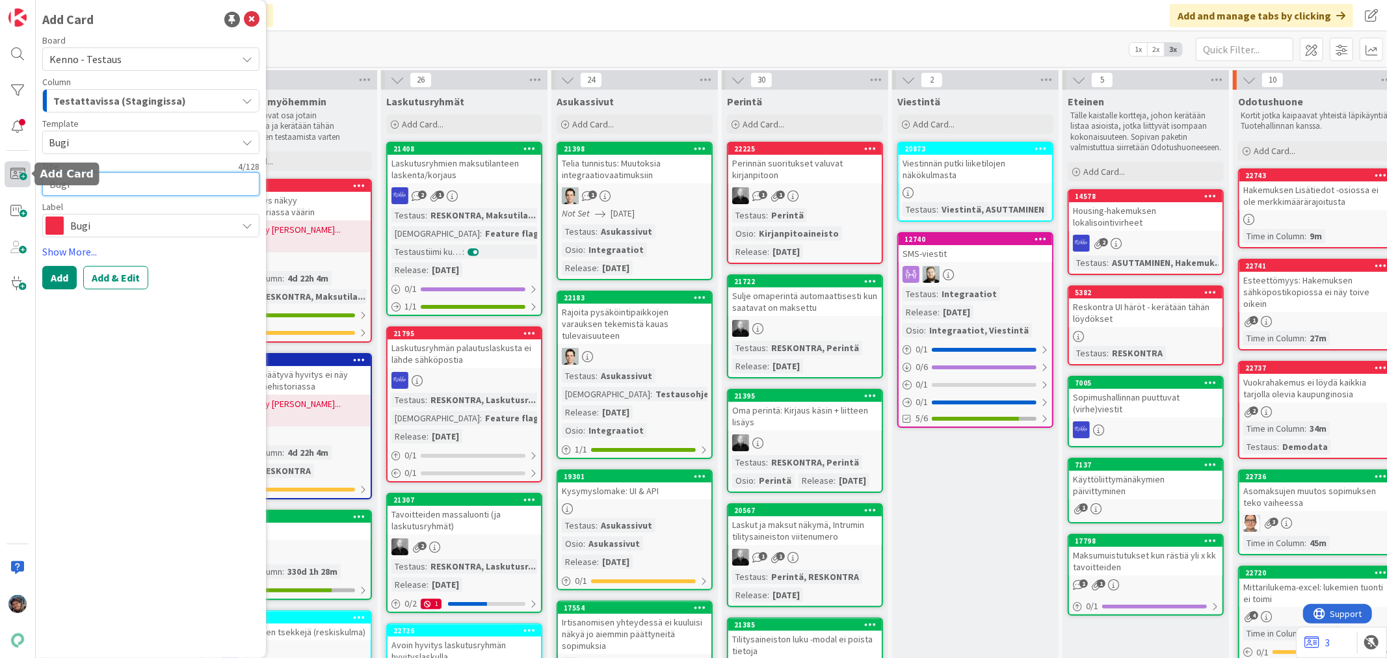
click at [27, 178] on div "Add Card Board Kenno - Testaus Column Testattavissa (Stagingissa) Template Bugi…" at bounding box center [18, 329] width 36 height 658
type textarea "x"
type textarea "Y"
type textarea "x"
type textarea "Yk"
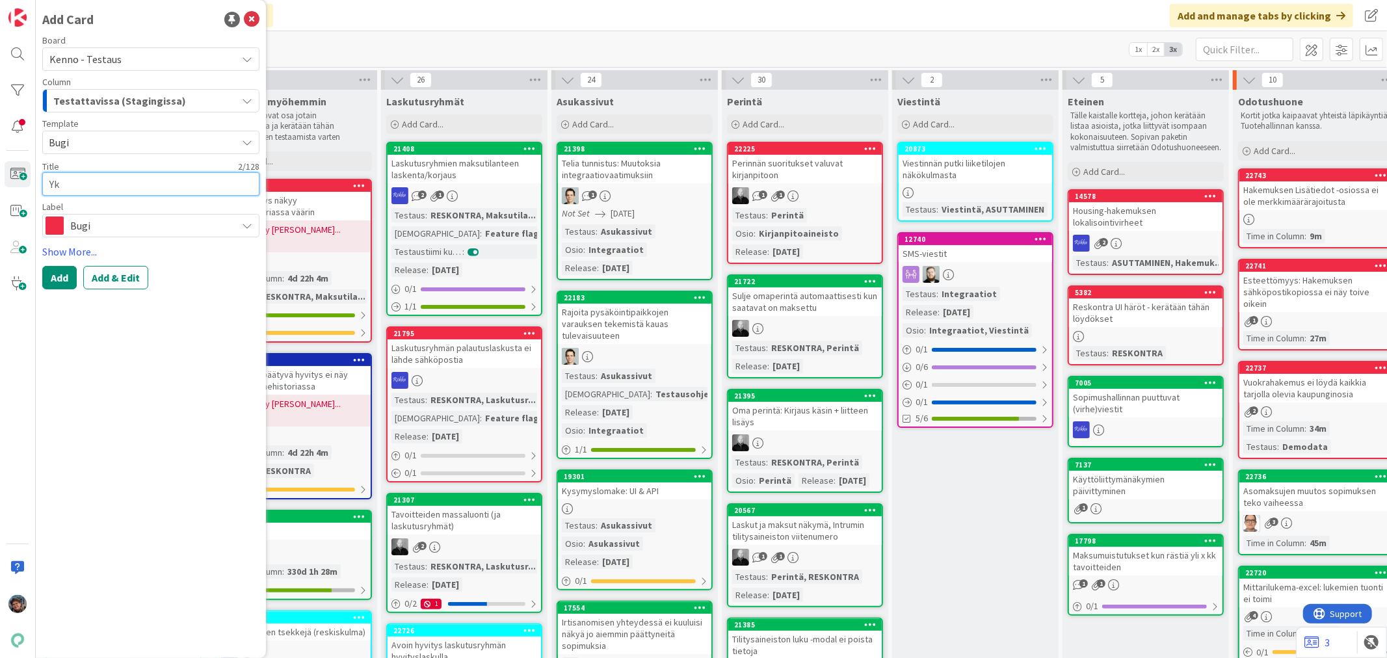
type textarea "x"
type textarea "Yks"
type textarea "x"
type textarea "Yksi"
type textarea "x"
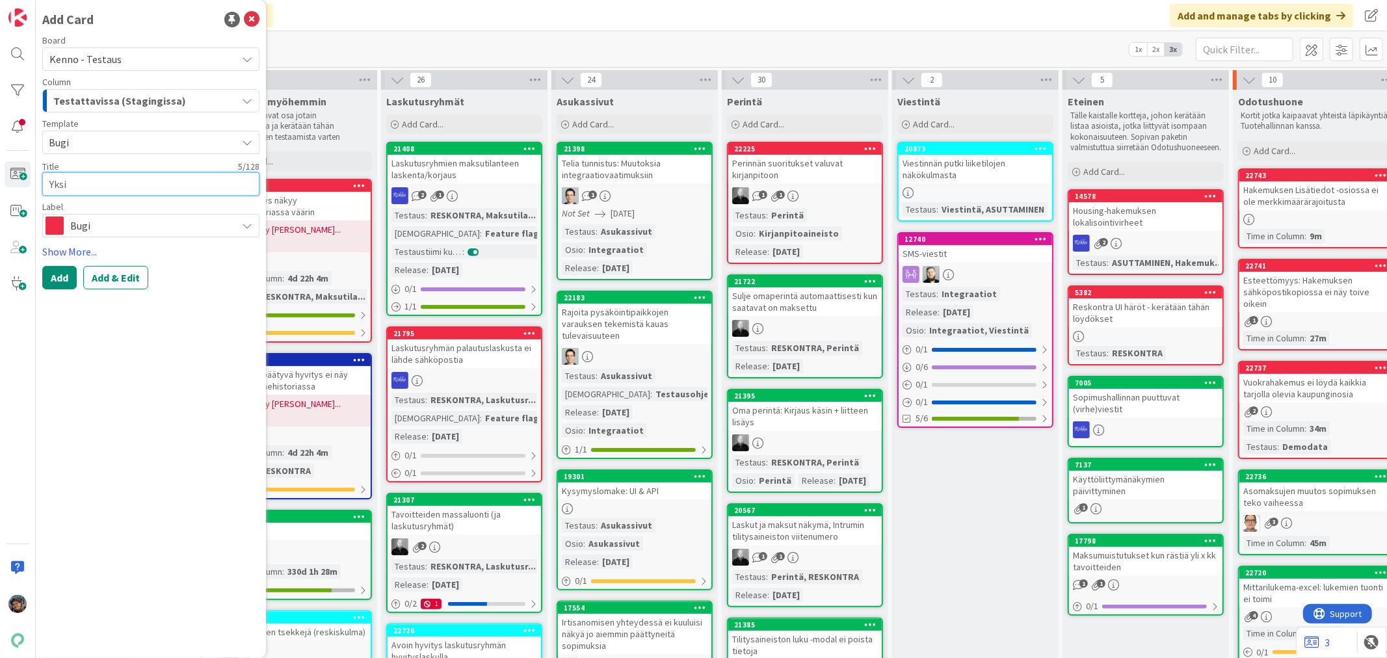
type textarea "Yksi k"
type textarea "x"
type textarea "Yksi ko"
type textarea "x"
type textarea "Yksi koh"
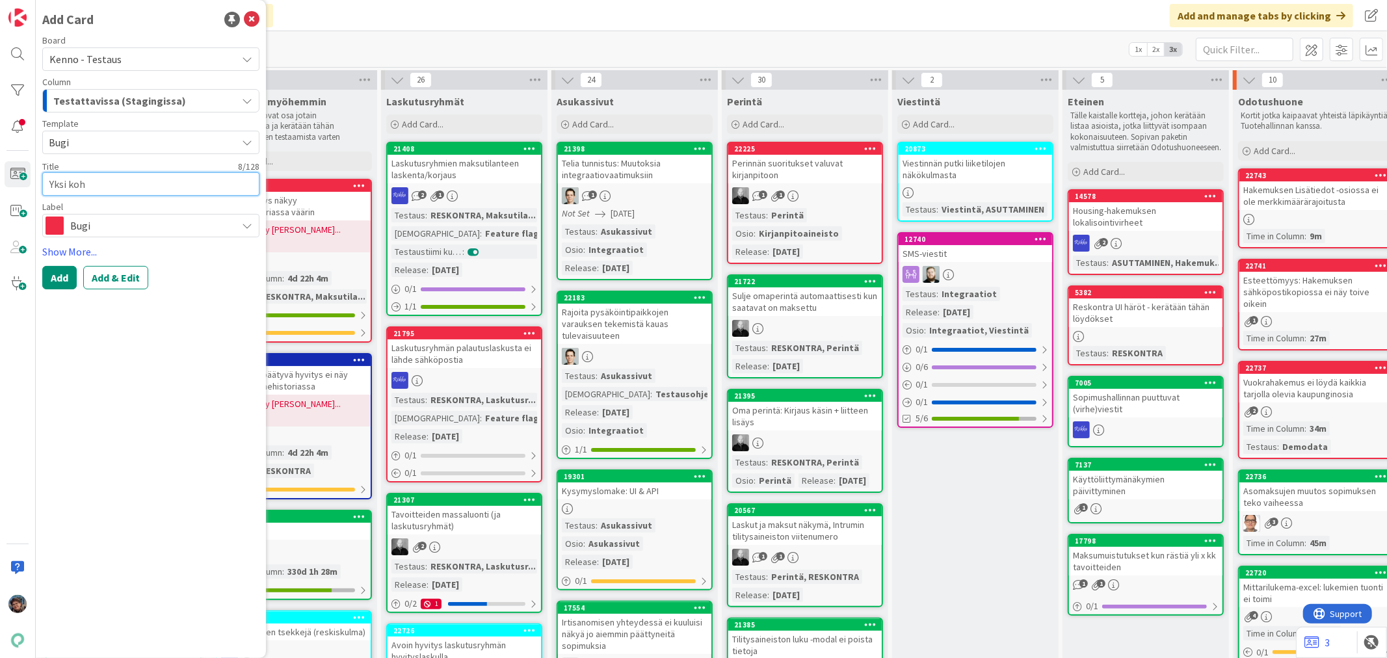
type textarea "x"
type textarea "Yksi koht"
type textarea "x"
type textarea "Yksi kohta"
type textarea "x"
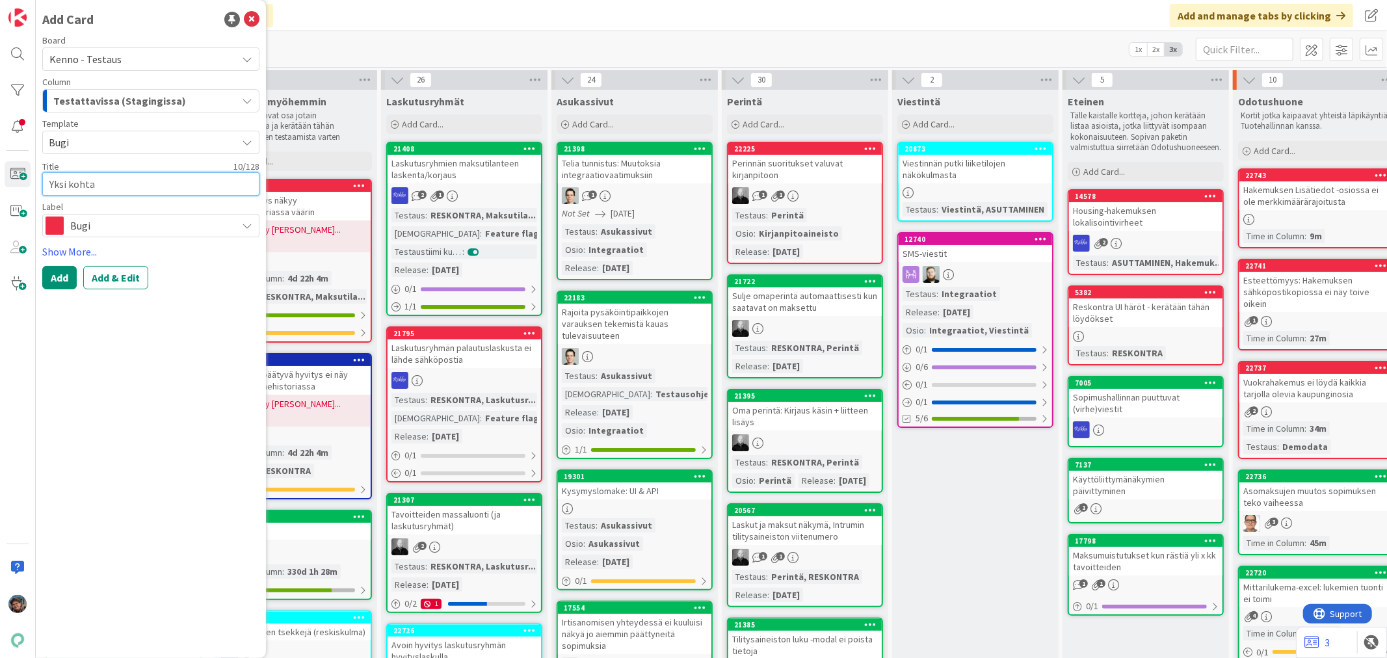
type textarea "Yksi kohta"
type textarea "x"
type textarea "Yksi kohta k"
type textarea "x"
type textarea "Yksi kohta kä"
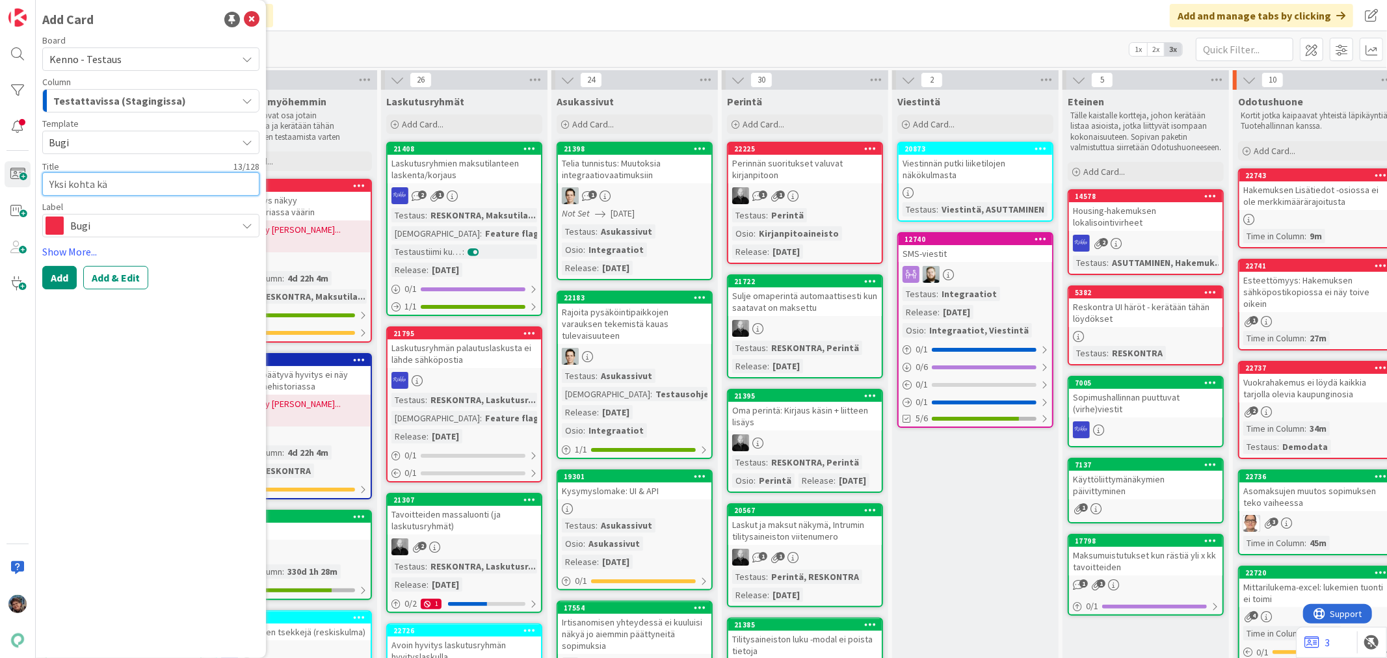
type textarea "x"
type textarea "Yksi kohta kää"
type textarea "x"
type textarea "Yksi kohta kään"
type textarea "x"
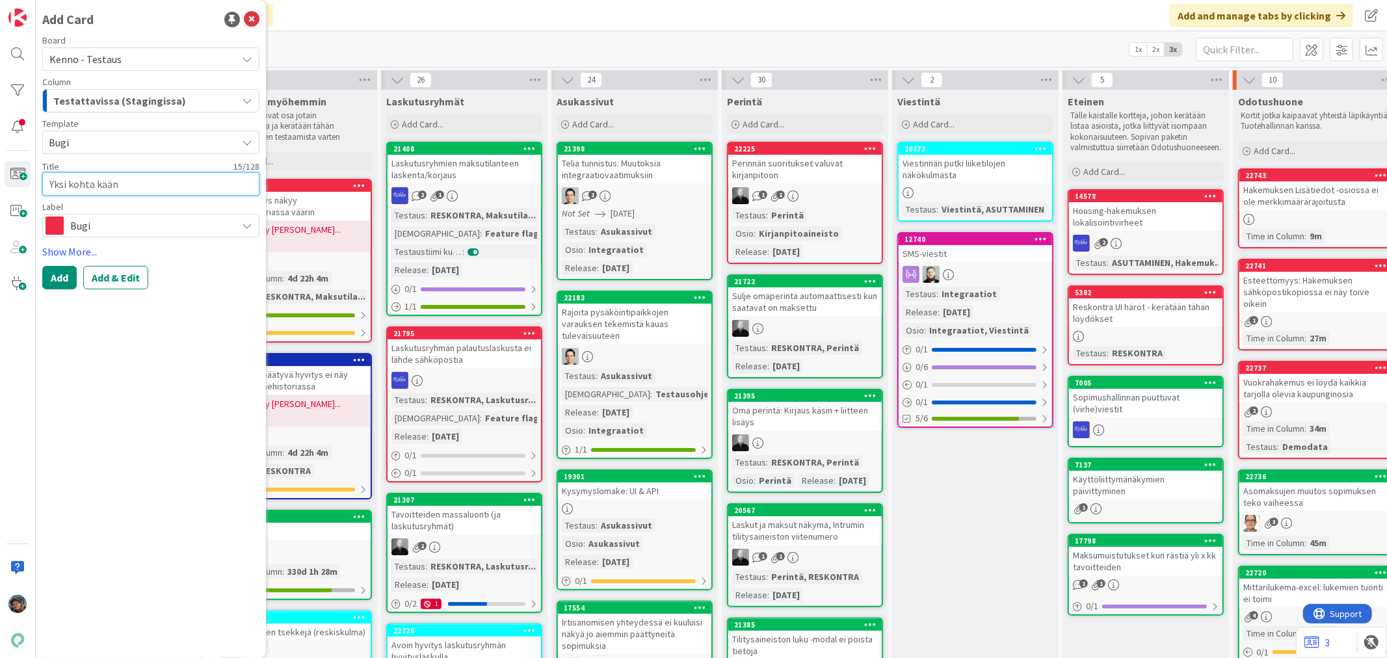
type textarea "Yksi kohta käänt"
type textarea "x"
type textarea "Yksi kohta kääntä"
type textarea "x"
type textarea "Yksi kohta kääntämä"
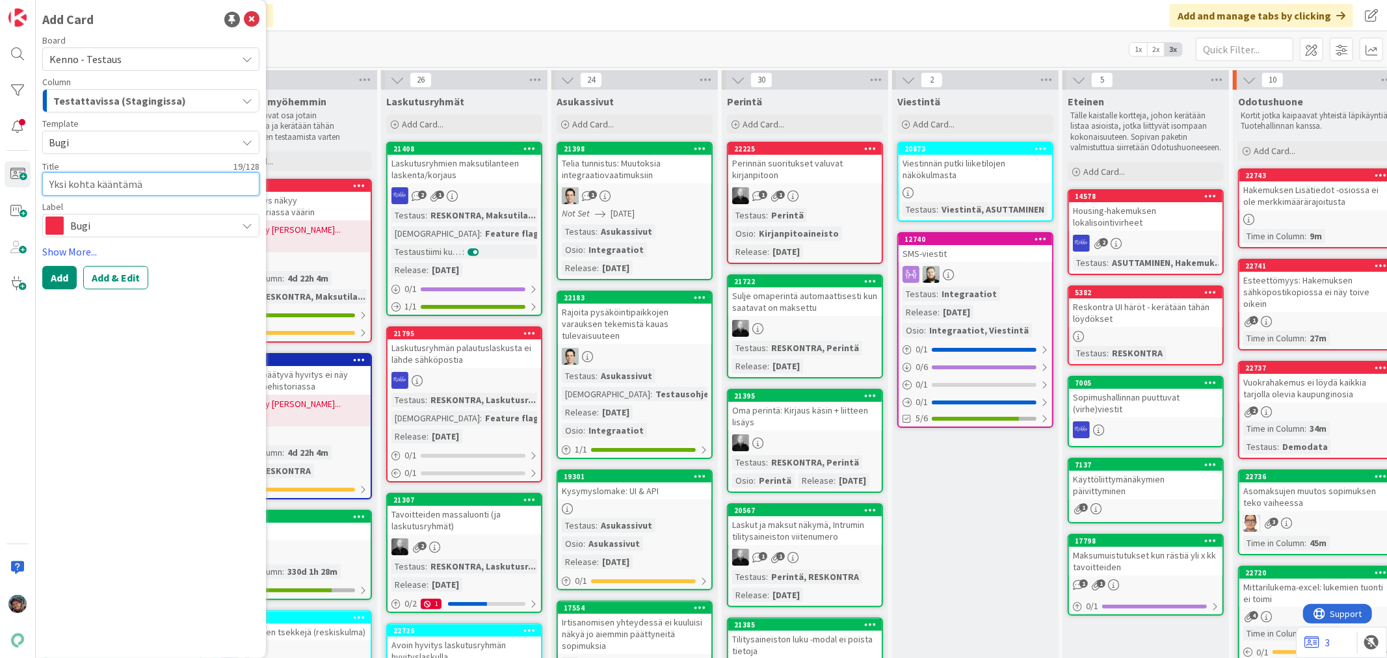
type textarea "x"
type textarea "Yksi kohta kääntämäs"
type textarea "x"
type textarea "Yksi kohta kääntämäss"
type textarea "x"
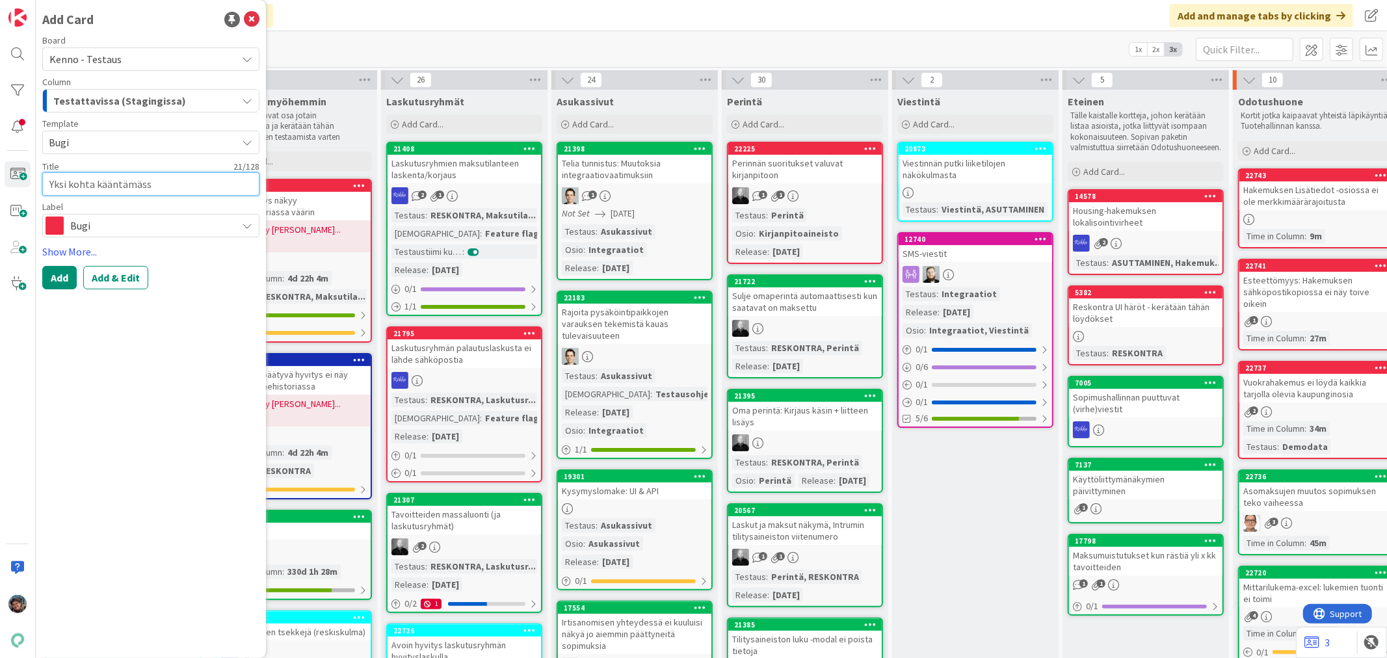
type textarea "Yksi kohta kääntämässä"
type textarea "x"
type textarea "Yksi kohta kääntämäss"
type textarea "x"
type textarea "Yksi kohta kääntämäs"
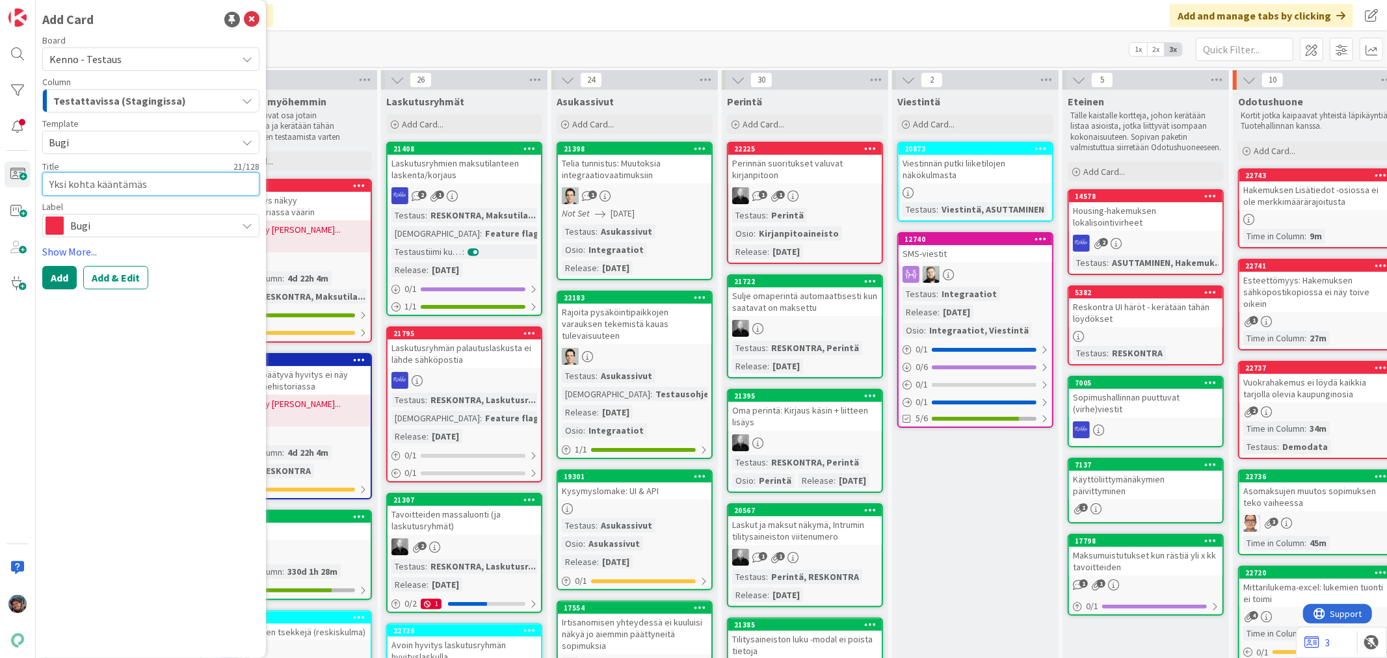
type textarea "x"
type textarea "Yksi kohta kääntämä"
type textarea "x"
type textarea "Yksi kohta kääntäm"
type textarea "x"
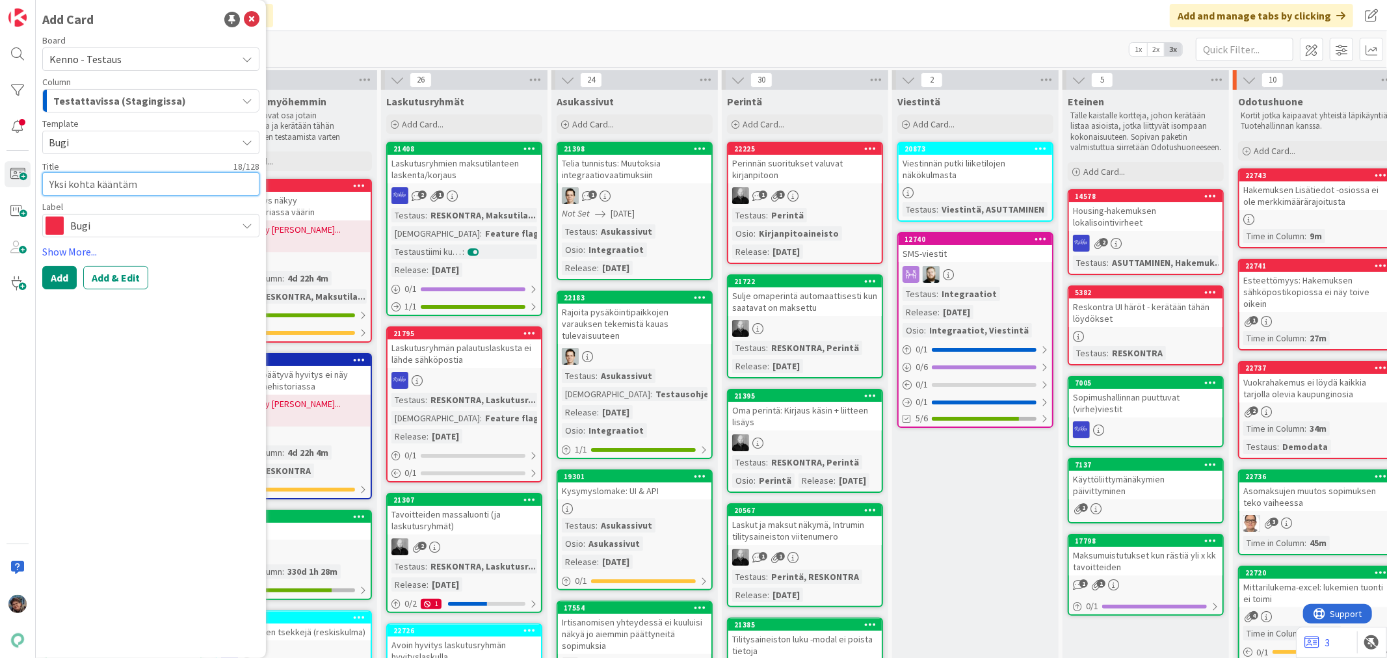
type textarea "Yksi kohta kääntämä"
type textarea "x"
type textarea "Yksi kohta kääntämät"
type textarea "x"
type textarea "Yksi kohta kääntämättä"
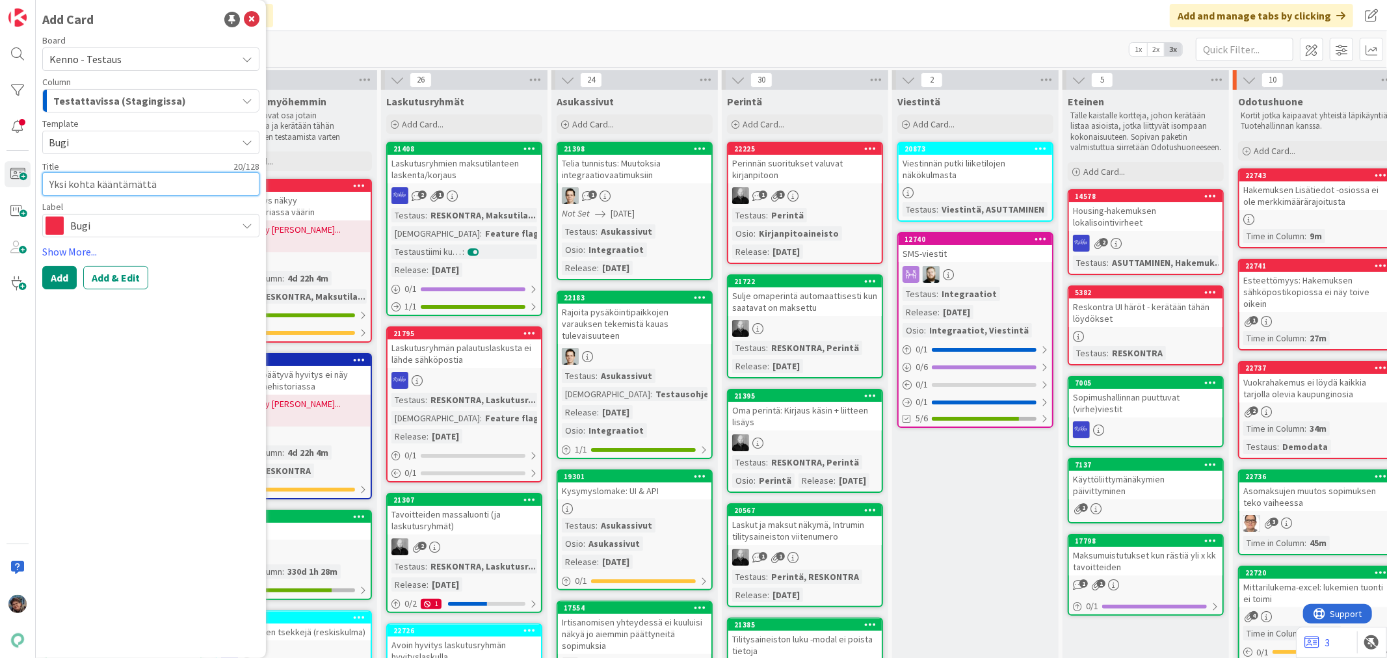
type textarea "x"
type textarea "Yksi kohta kääntämättä"
type textarea "x"
type textarea "Yksi kohta kääntämättä A"
type textarea "x"
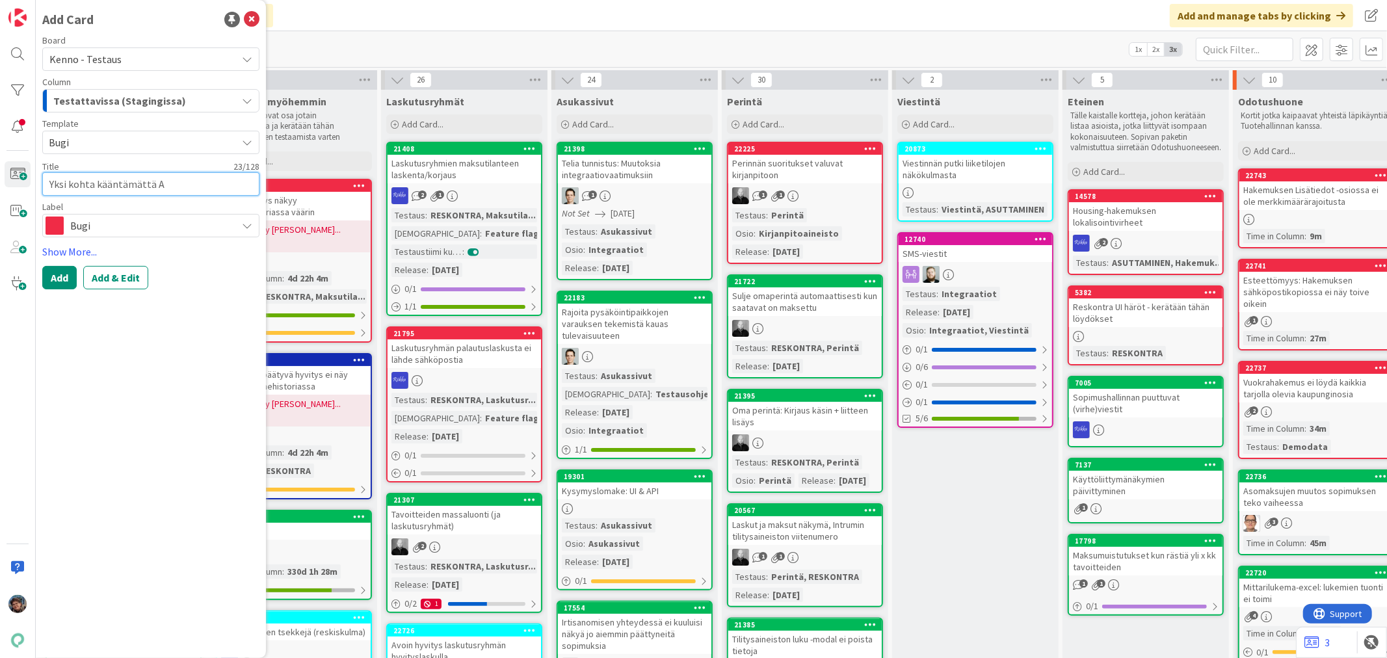
type textarea "Yksi kohta kääntämättä As"
type textarea "x"
type textarea "Yksi kohta kääntämättä Asu"
type textarea "x"
type textarea "Yksi kohta kääntämättä Asuk"
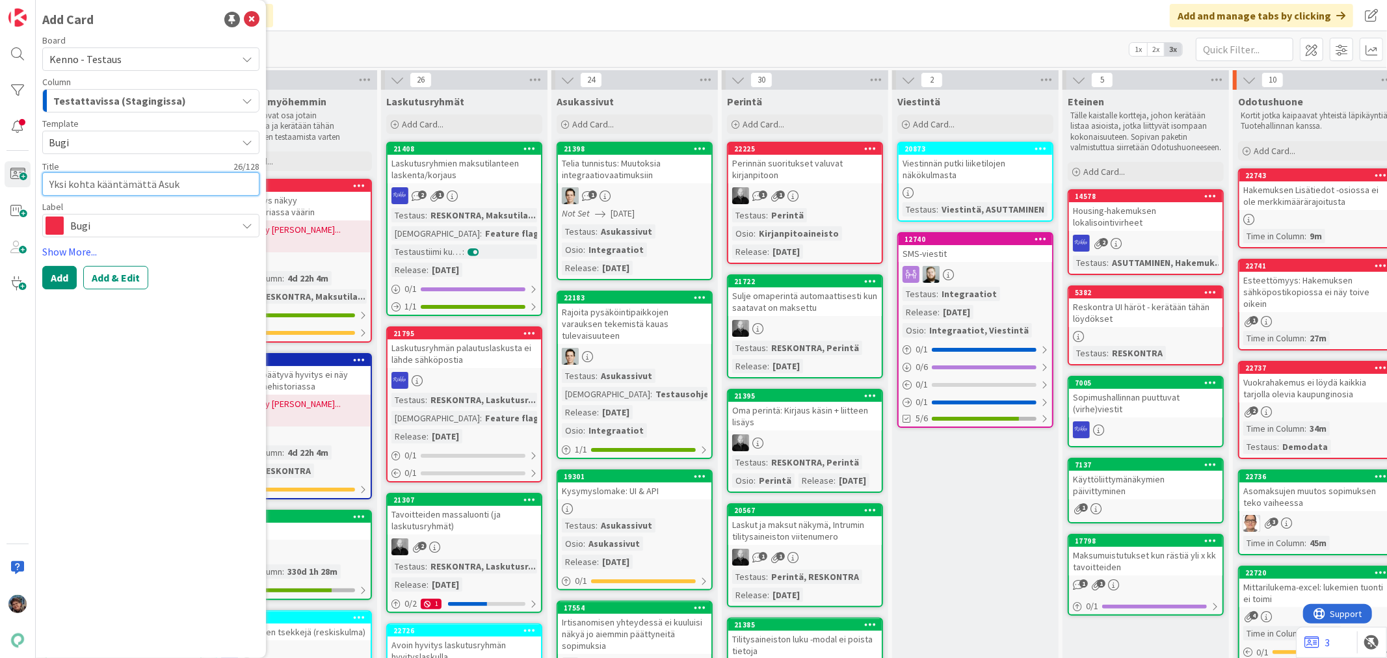
type textarea "x"
type textarea "Yksi kohta kääntämättä Asuka"
type textarea "x"
type textarea "Yksi kohta kääntämättä Asukas"
type textarea "x"
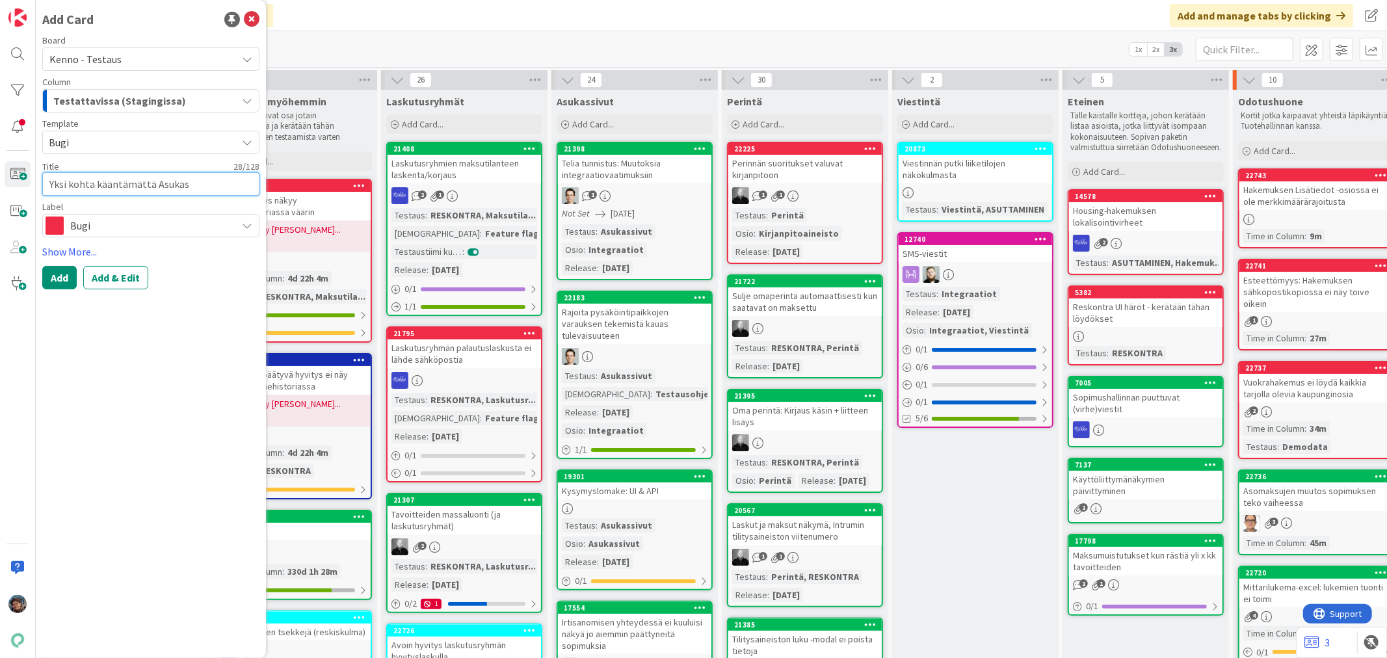
type textarea "Yksi kohta kääntämättä Asukass"
type textarea "x"
type textarea "Yksi kohta kääntämättä Asukassi"
type textarea "x"
type textarea "Yksi kohta kääntämättä Asukassivu"
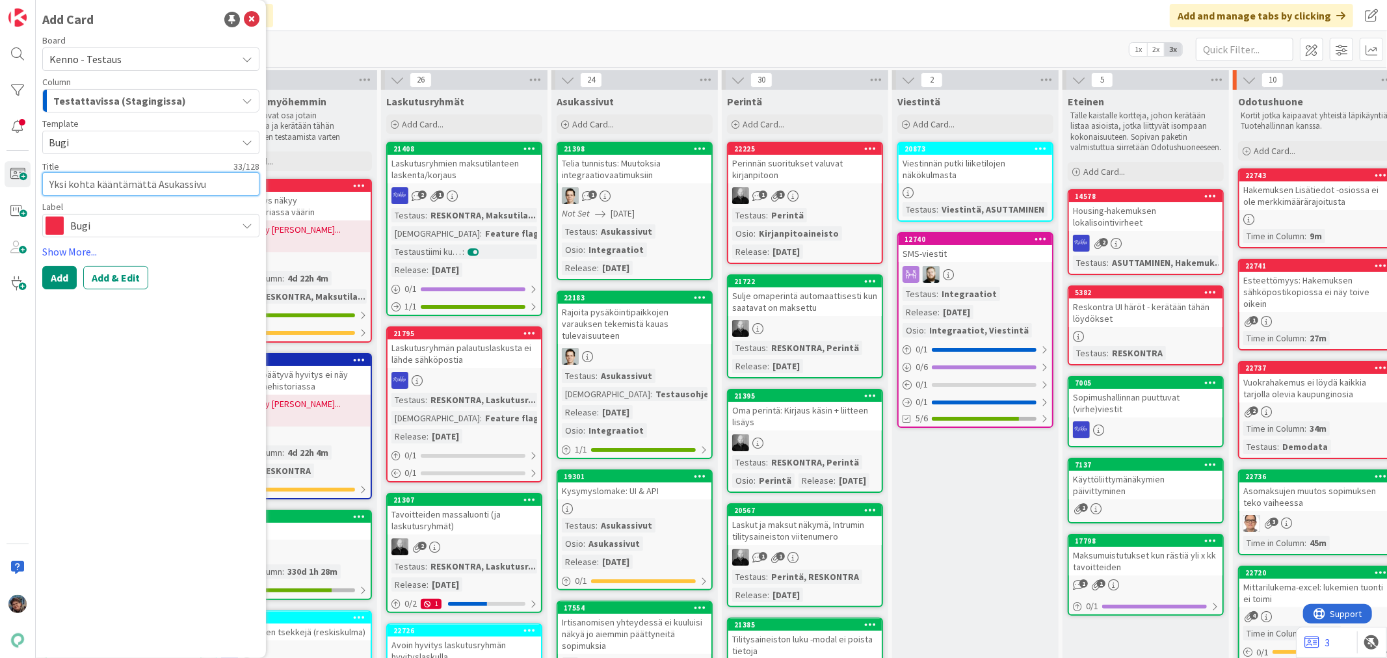
type textarea "x"
type textarea "Yksi kohta kääntämättä Asukassivut"
click at [112, 280] on button "Add & Edit" at bounding box center [115, 277] width 65 height 23
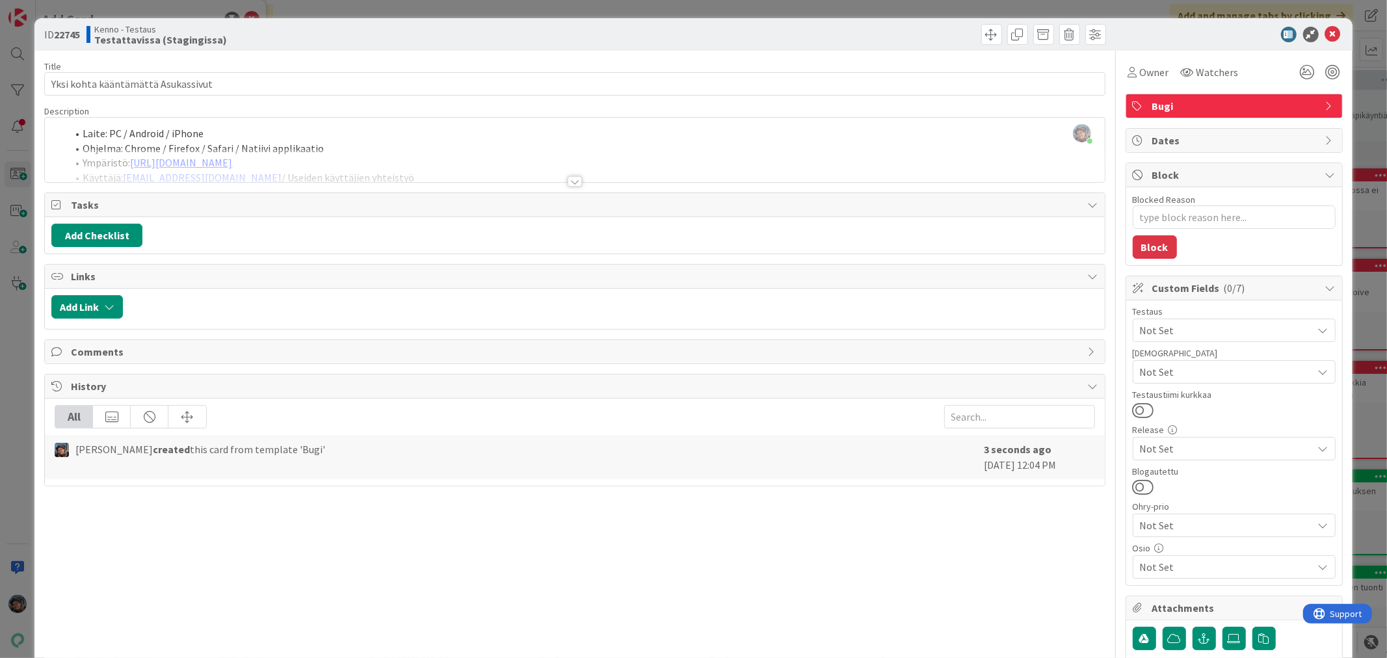
drag, startPoint x: 568, startPoint y: 181, endPoint x: 574, endPoint y: 185, distance: 7.0
click at [568, 181] on div at bounding box center [575, 181] width 14 height 10
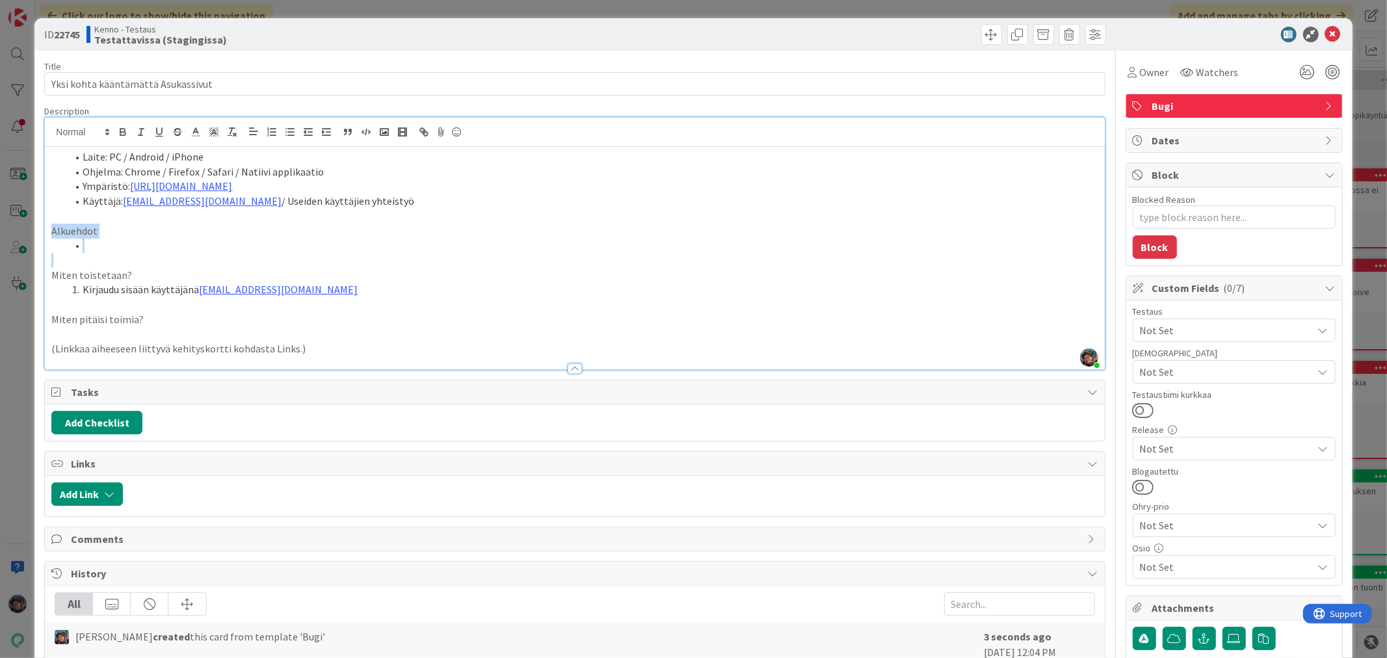
drag, startPoint x: 53, startPoint y: 231, endPoint x: 132, endPoint y: 256, distance: 83.1
click at [132, 256] on div "Laite: PC / Android / iPhone Ohjelma: Chrome / Firefox / Safari / Natiivi appli…" at bounding box center [574, 258] width 1059 height 222
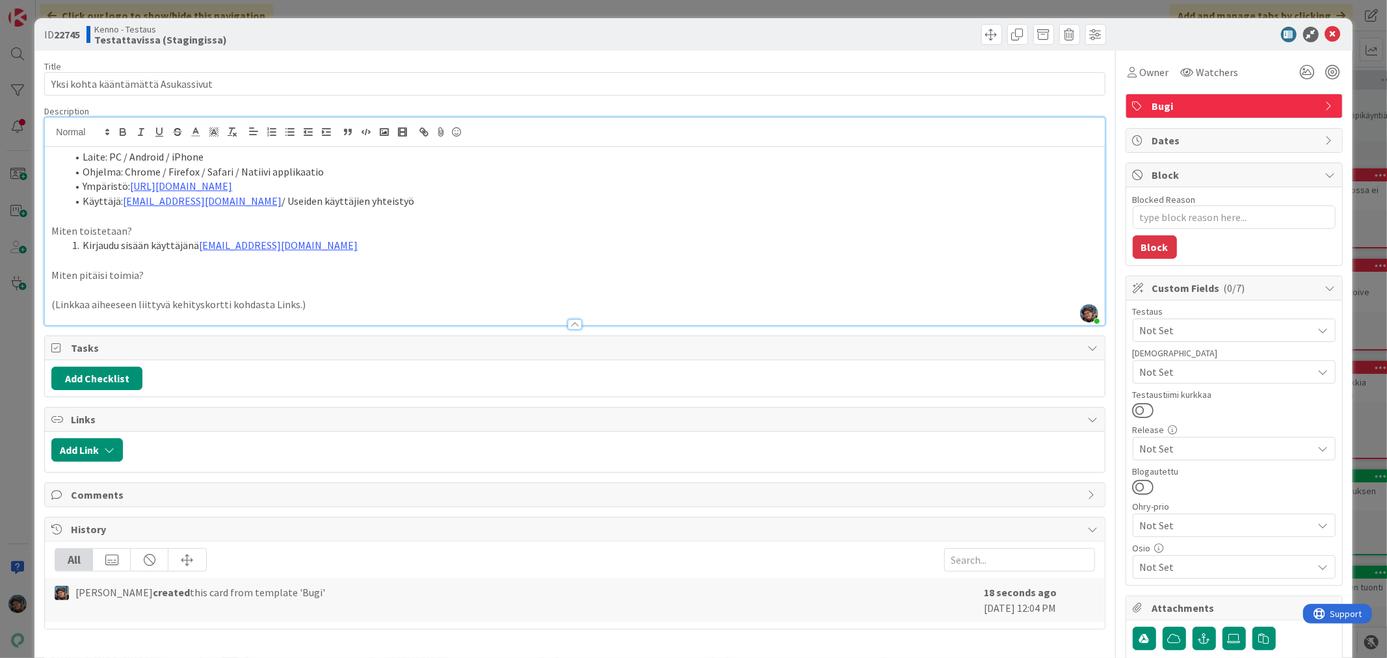
click at [254, 185] on li "Ympäristö: https://dev.kenno-sw.net/" at bounding box center [582, 186] width 1031 height 15
drag, startPoint x: 254, startPoint y: 185, endPoint x: 133, endPoint y: 183, distance: 120.3
click at [133, 183] on li "Ympäristö: https://dev.kenno-sw.net/" at bounding box center [582, 186] width 1031 height 15
click at [215, 268] on p "Miten pitäisi toimia?" at bounding box center [574, 275] width 1046 height 15
drag, startPoint x: 319, startPoint y: 244, endPoint x: 200, endPoint y: 244, distance: 119.0
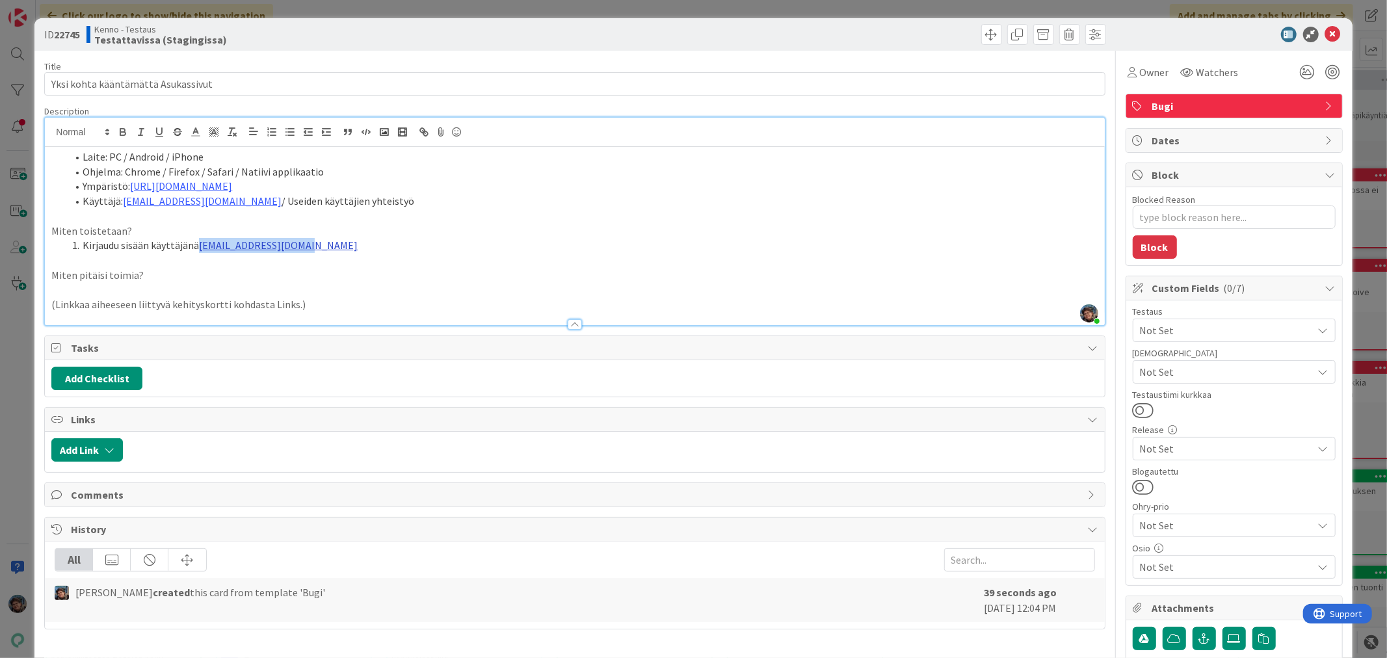
click at [200, 244] on li "Kirjaudu sisään käyttäjänä kenno.admin@pandia.fi" at bounding box center [582, 245] width 1031 height 15
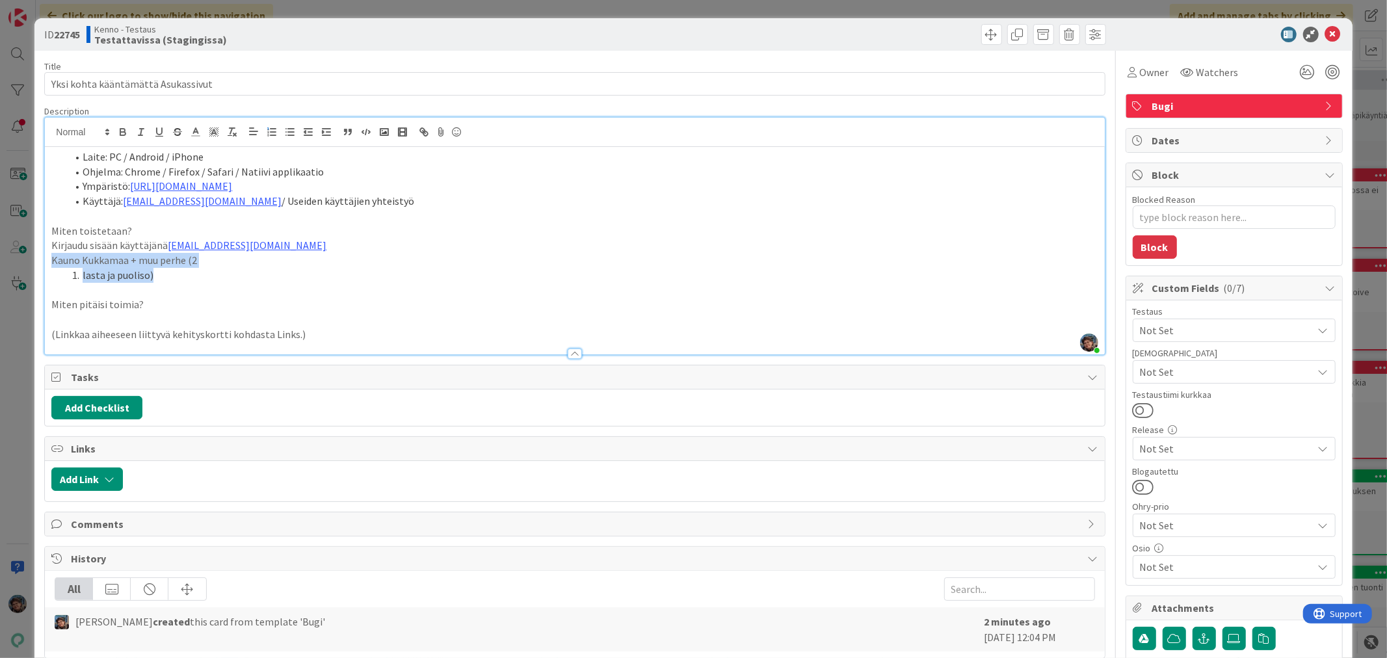
drag, startPoint x: 52, startPoint y: 260, endPoint x: 231, endPoint y: 276, distance: 180.1
click at [231, 276] on div "Laite: PC / Android / iPhone Ohjelma: Chrome / Firefox / Safari / Natiivi appli…" at bounding box center [574, 250] width 1059 height 207
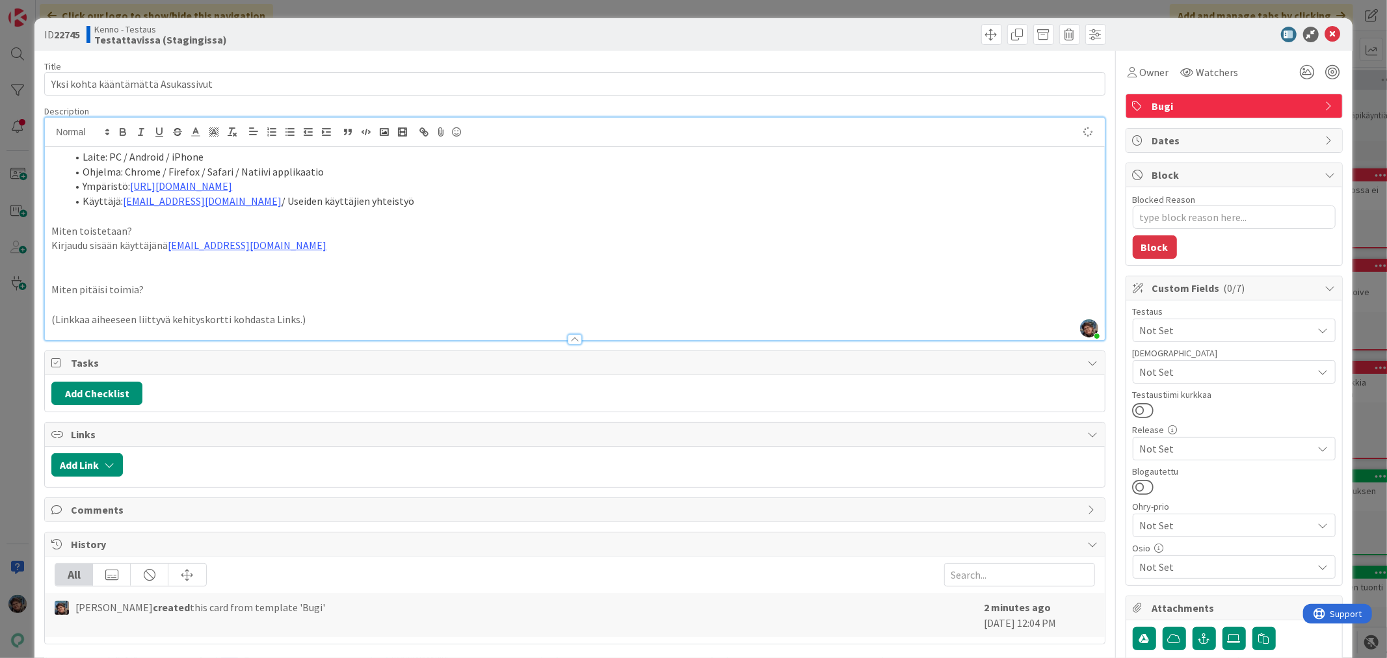
type textarea "x"
drag, startPoint x: 629, startPoint y: 185, endPoint x: 128, endPoint y: 189, distance: 500.7
click at [128, 189] on li "Ympäristö: https://resident.xtest.staging.ecs.kenno-sw.net/asiointi/240b3789-dc…" at bounding box center [582, 186] width 1031 height 15
click at [350, 183] on li "Ympäristö: https://resident.xtest.dev.ecs.kenno-sw.net/" at bounding box center [582, 186] width 1031 height 15
click at [325, 245] on li "Kirjaudu sisään käyttäjänä kenno.asukas@pandia.fi" at bounding box center [582, 245] width 1031 height 15
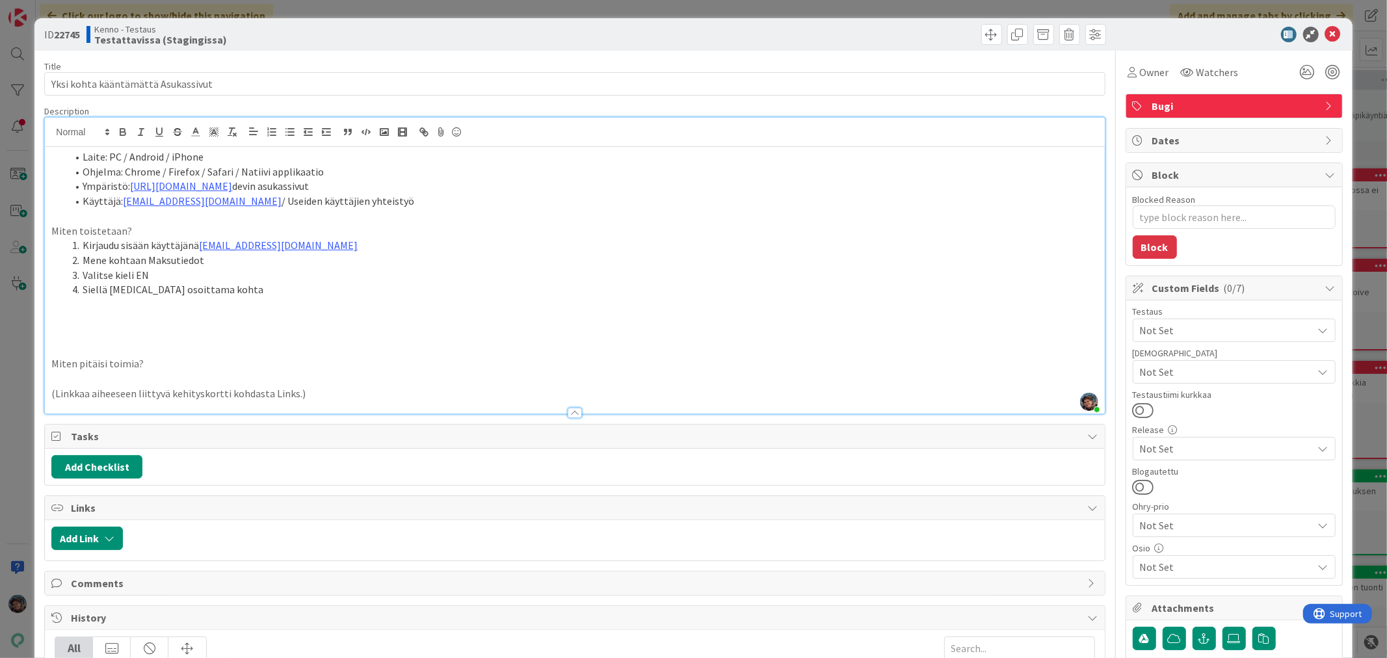
click at [107, 319] on p at bounding box center [574, 319] width 1046 height 15
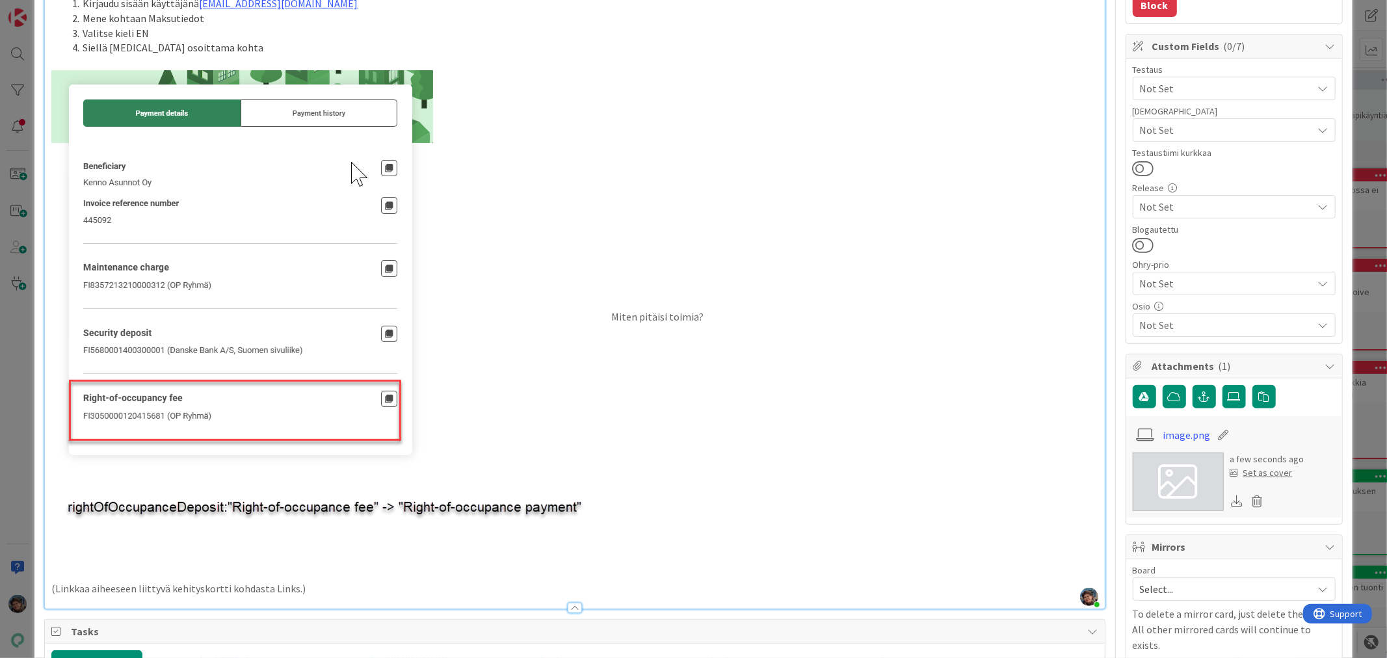
scroll to position [361, 0]
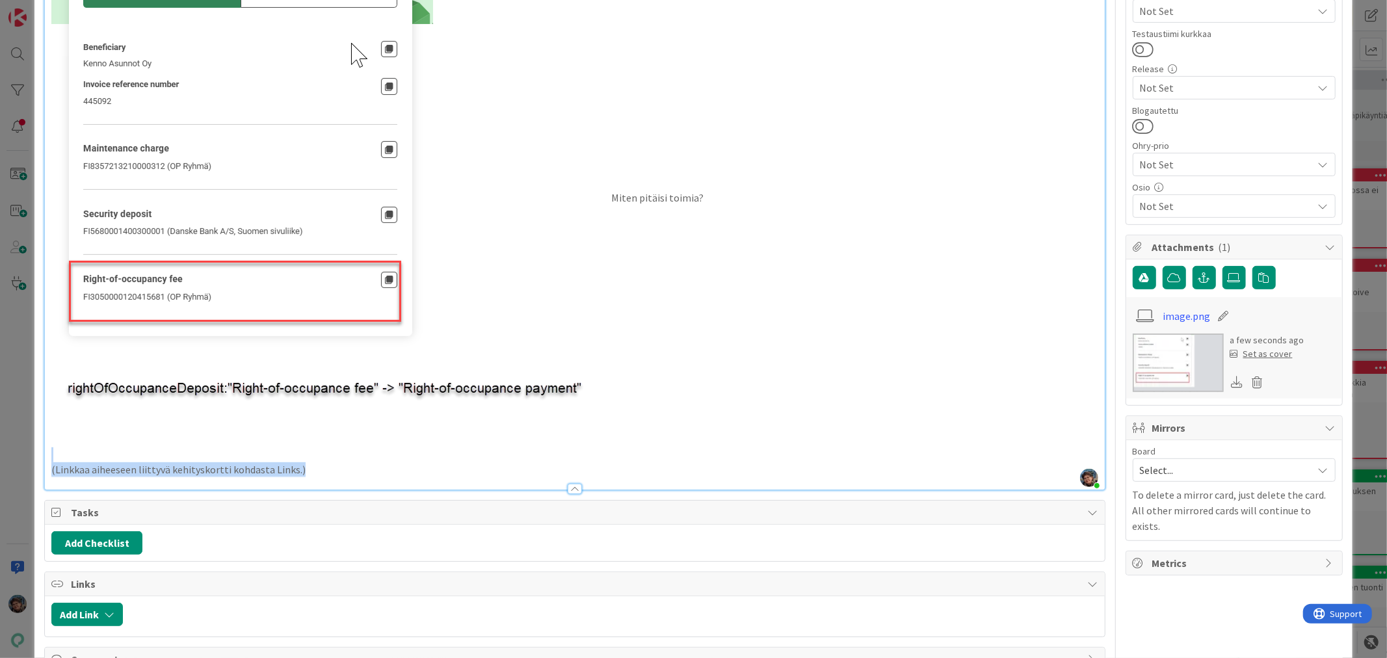
drag, startPoint x: 313, startPoint y: 466, endPoint x: 0, endPoint y: 460, distance: 313.5
click at [0, 460] on div "ID 22745 Kenno - Testaus Testattavissa (Stagingissa) Title 34 / 128 Yksi kohta …" at bounding box center [693, 329] width 1387 height 658
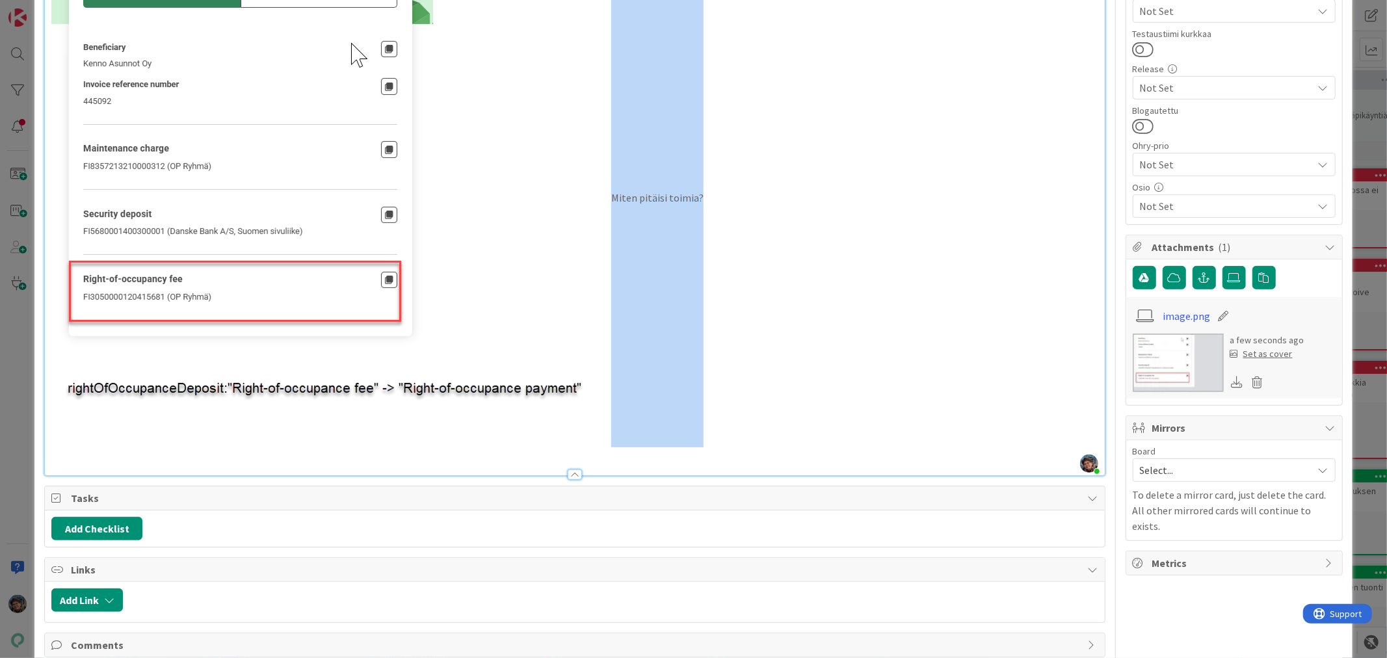
drag, startPoint x: 697, startPoint y: 194, endPoint x: 600, endPoint y: 194, distance: 96.9
click at [600, 194] on p "Miten pitäisi toimia?" at bounding box center [574, 199] width 1046 height 496
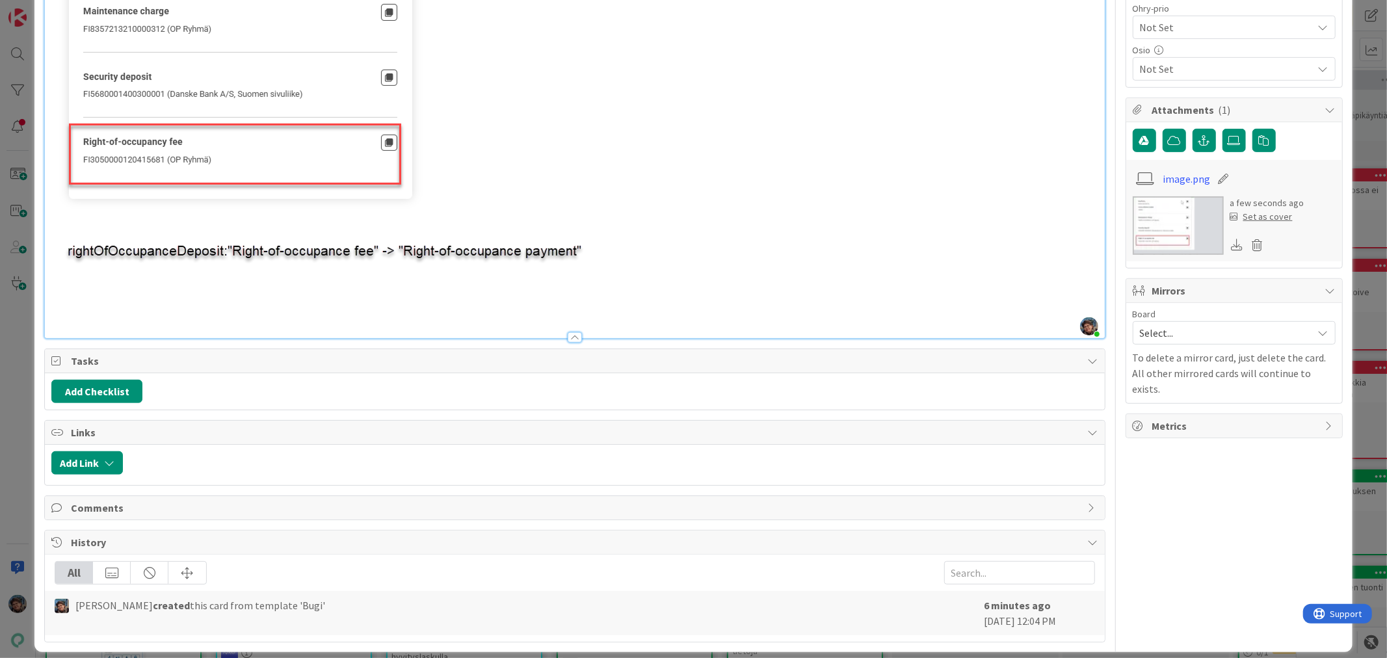
scroll to position [511, 0]
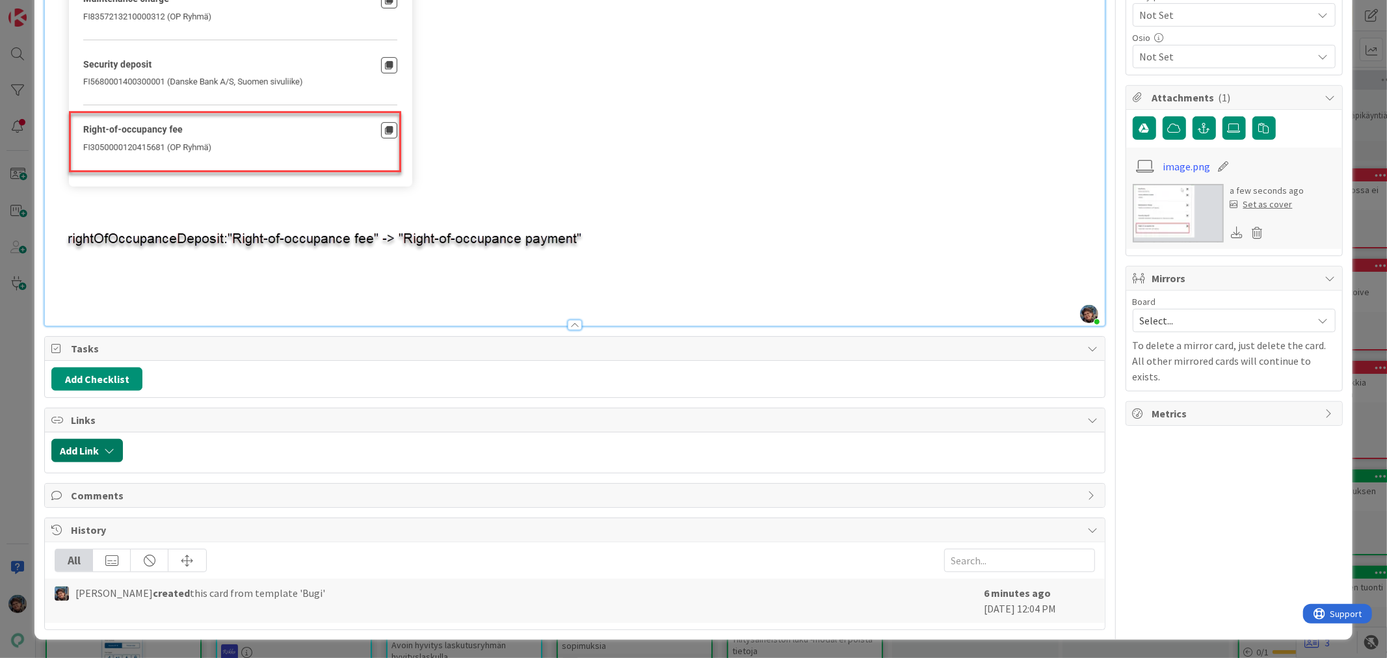
click at [86, 453] on button "Add Link" at bounding box center [87, 450] width 72 height 23
click at [160, 523] on span "Current Board" at bounding box center [138, 530] width 146 height 18
click at [98, 586] on span "All Boards" at bounding box center [155, 585] width 181 height 20
click at [116, 529] on span "All Boards" at bounding box center [138, 530] width 146 height 18
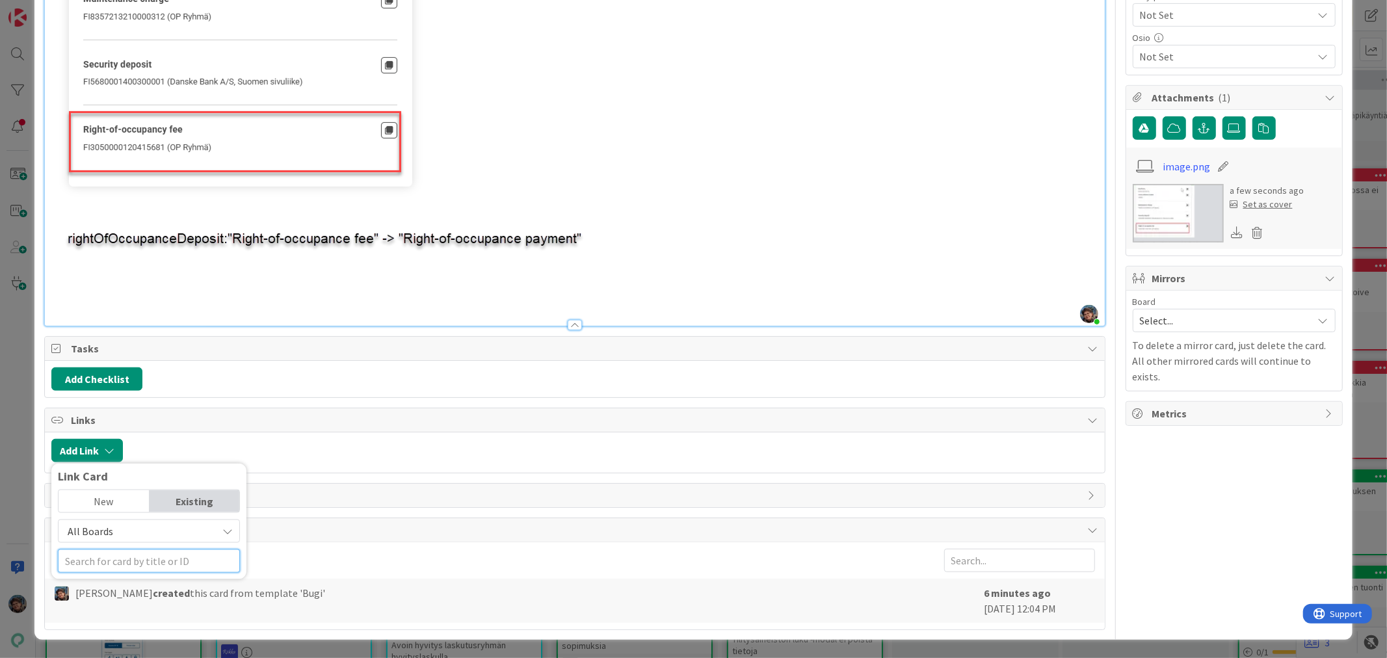
click at [121, 567] on input "text" at bounding box center [149, 560] width 182 height 23
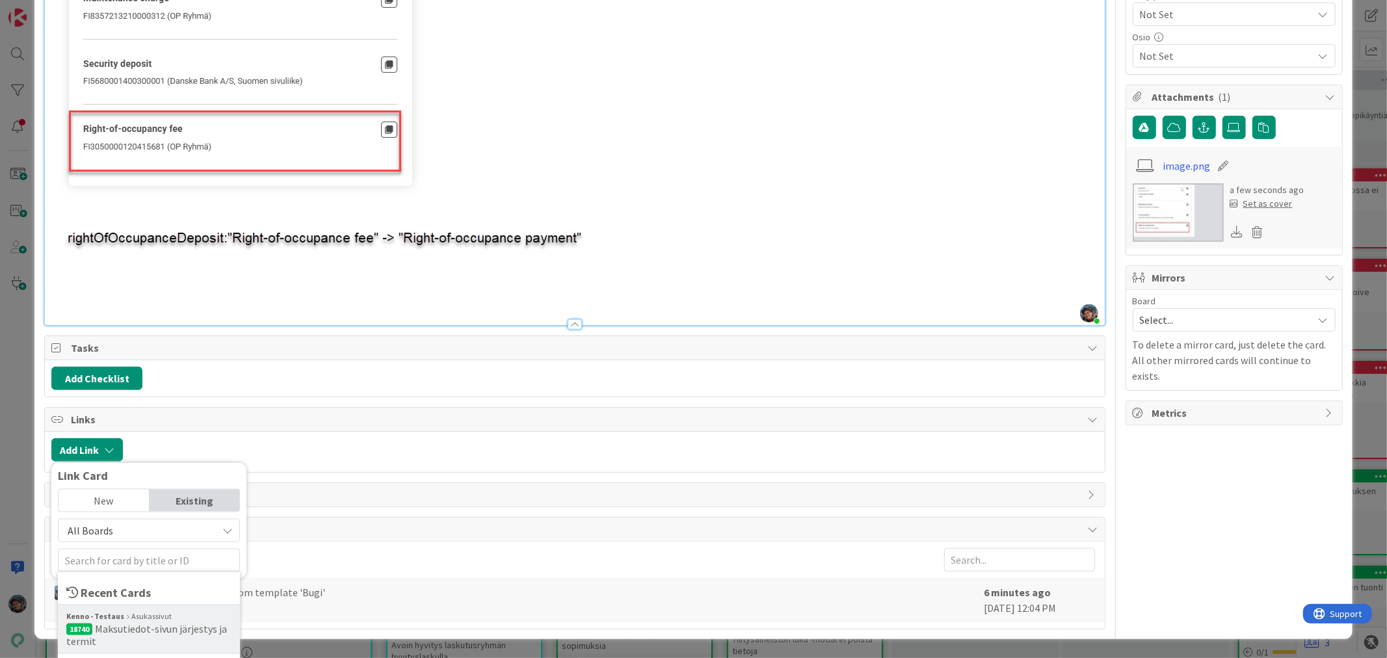
click at [174, 631] on span "Maksutiedot-sivun järjestys ja termit" at bounding box center [146, 635] width 161 height 26
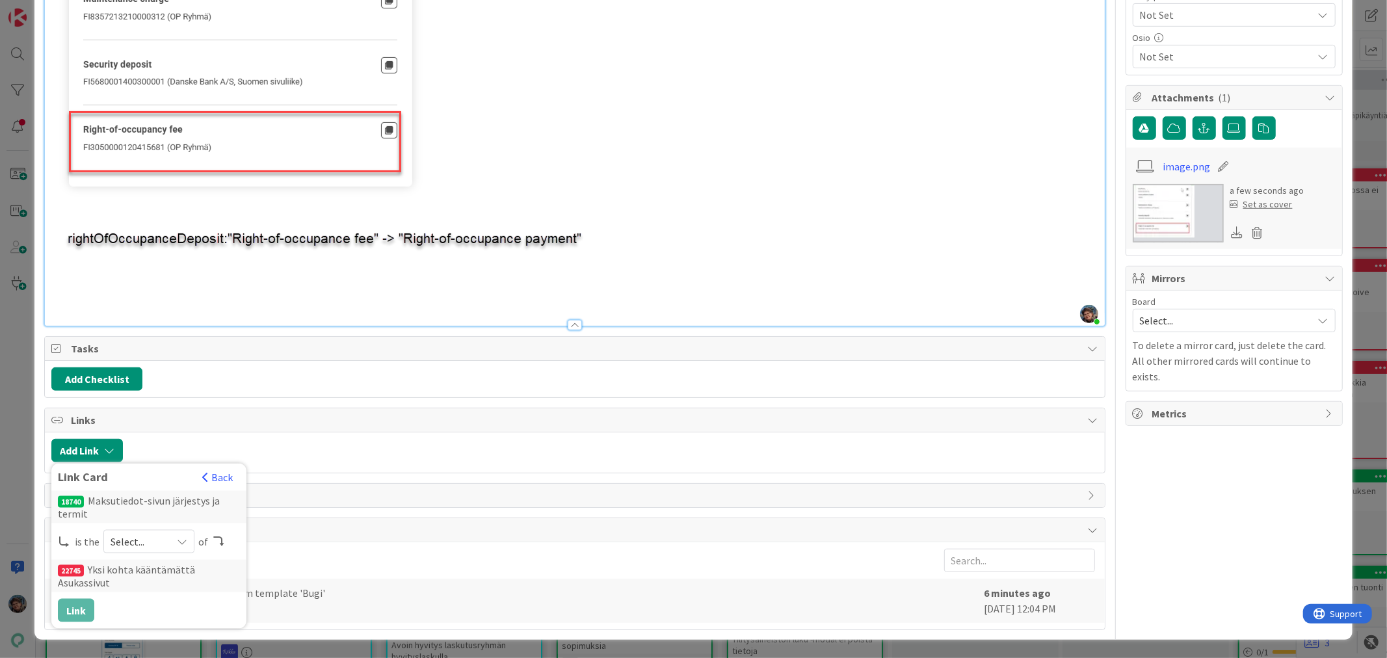
click at [180, 540] on icon at bounding box center [182, 541] width 10 height 10
click at [156, 490] on span "predecessor" at bounding box center [217, 488] width 147 height 20
click at [79, 608] on button "Link" at bounding box center [76, 609] width 36 height 23
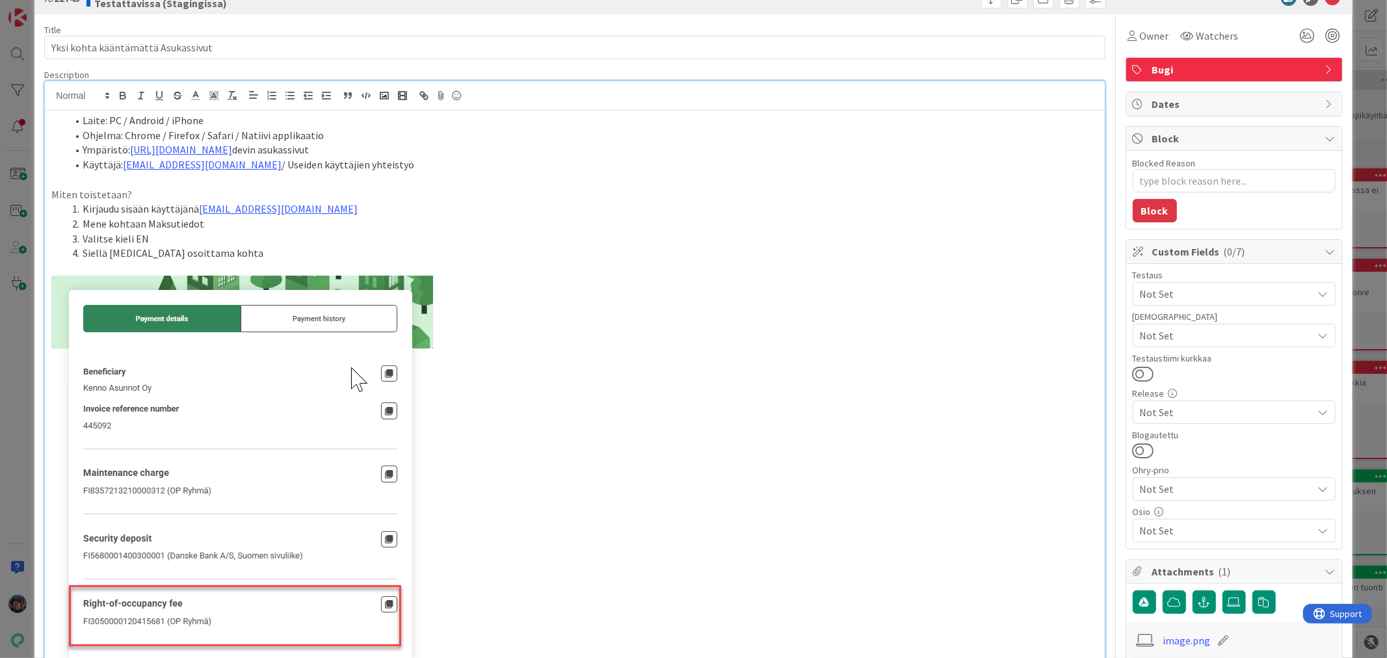
scroll to position [0, 0]
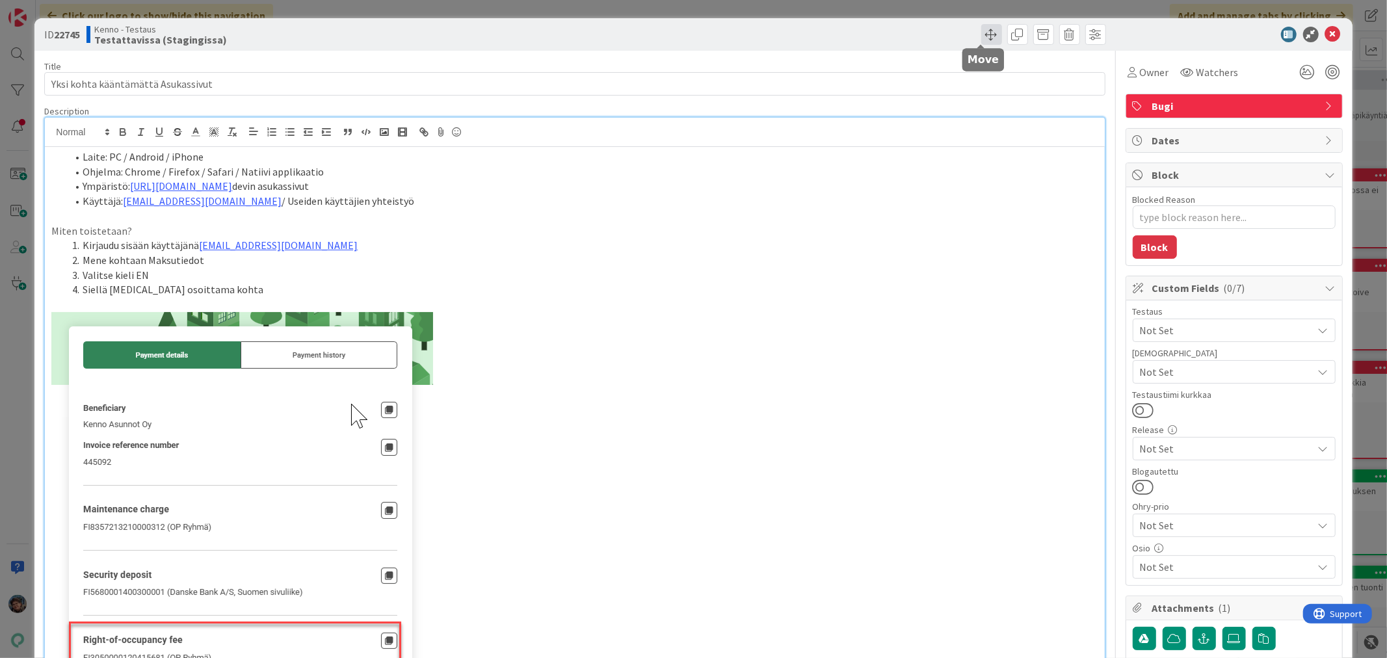
click at [981, 35] on span at bounding box center [991, 34] width 21 height 21
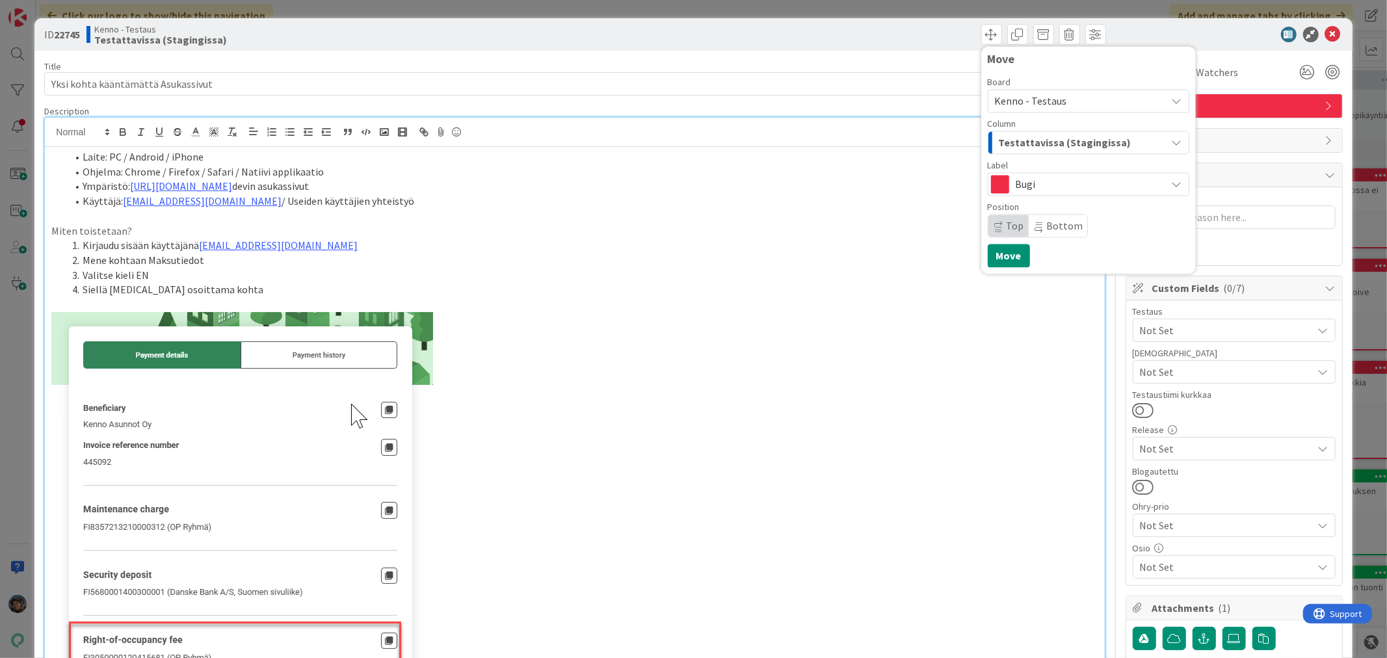
click at [1035, 99] on span "Kenno - Testaus" at bounding box center [1031, 100] width 72 height 13
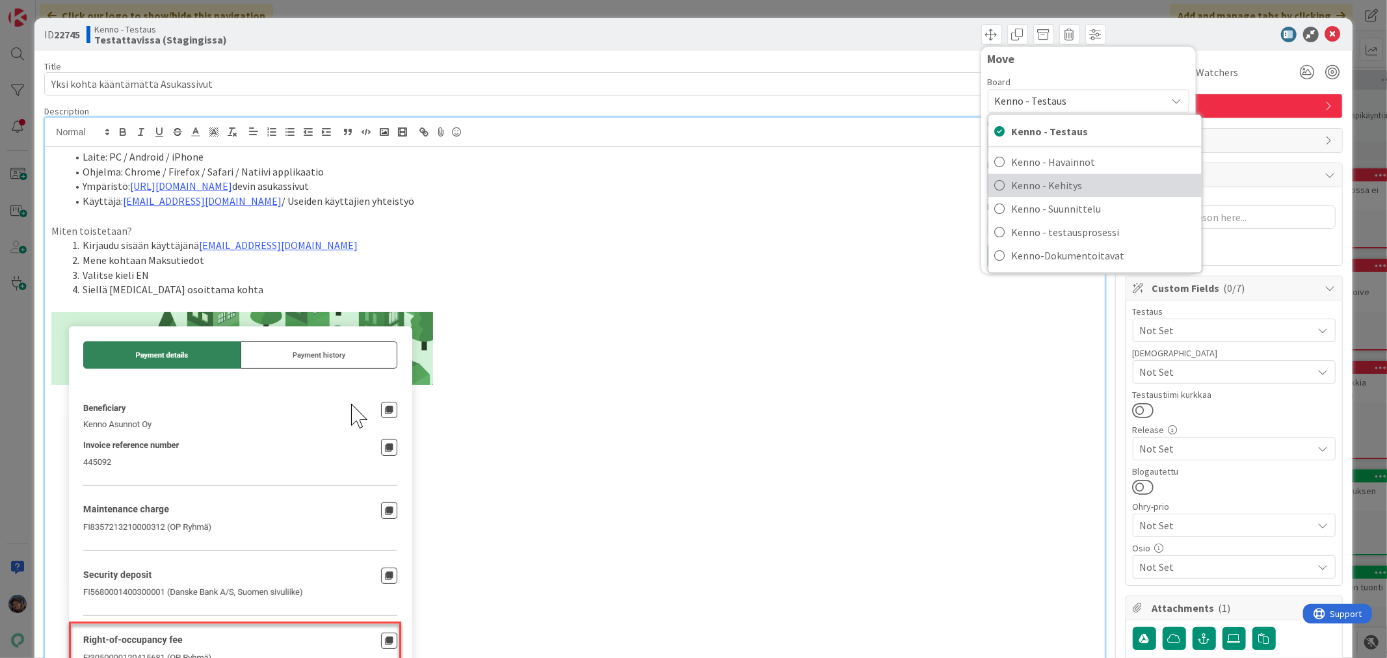
click at [1034, 178] on span "Kenno - Kehitys" at bounding box center [1103, 186] width 183 height 20
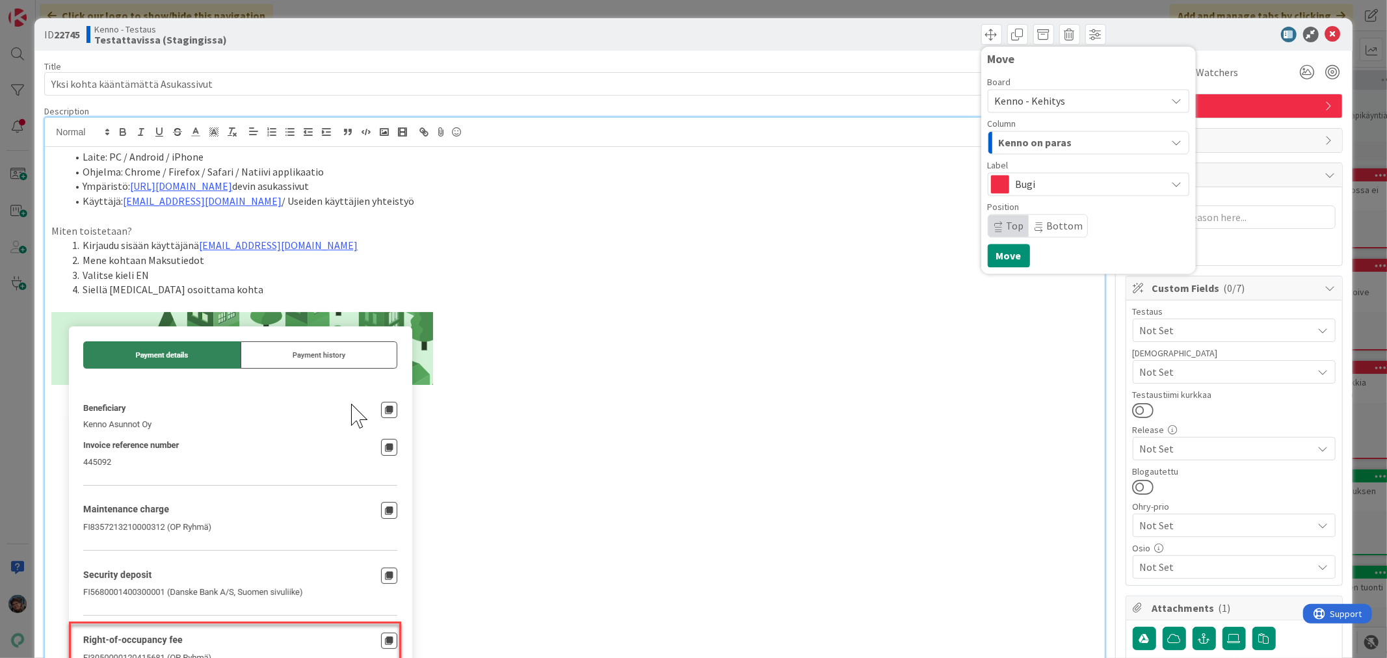
click at [1038, 140] on span "Kenno on paras" at bounding box center [1035, 142] width 73 height 17
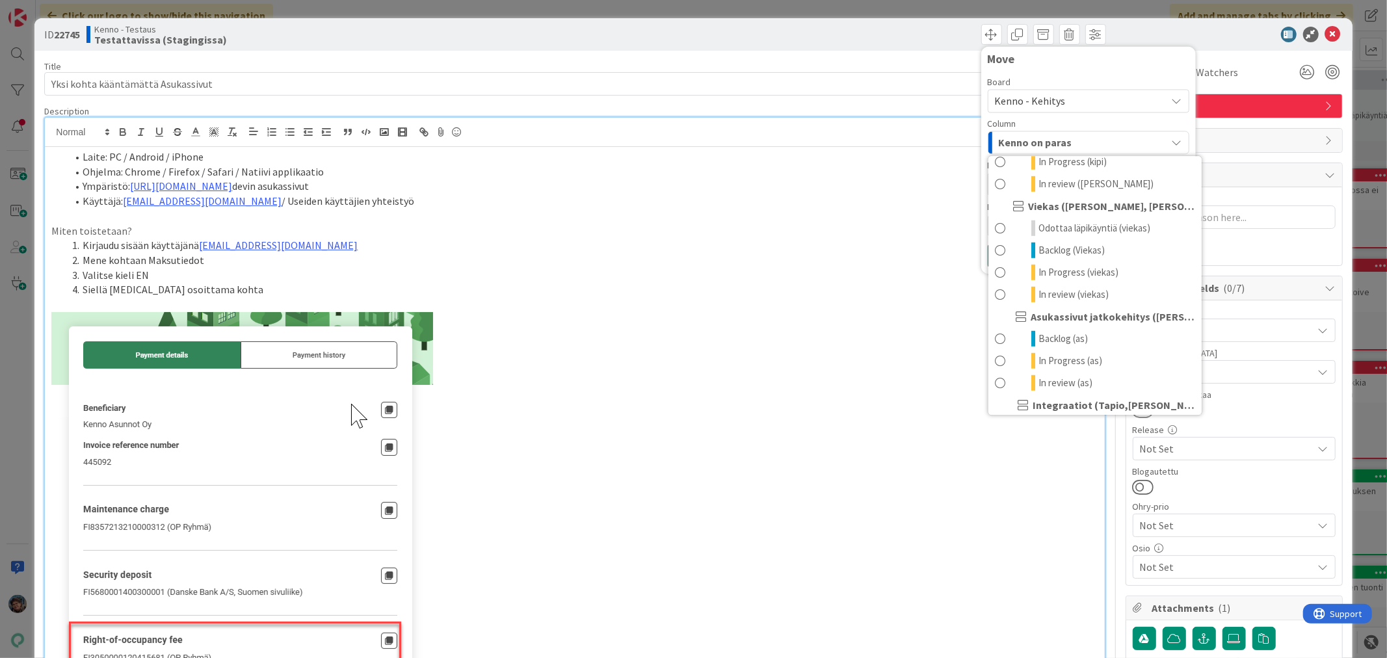
scroll to position [722, 0]
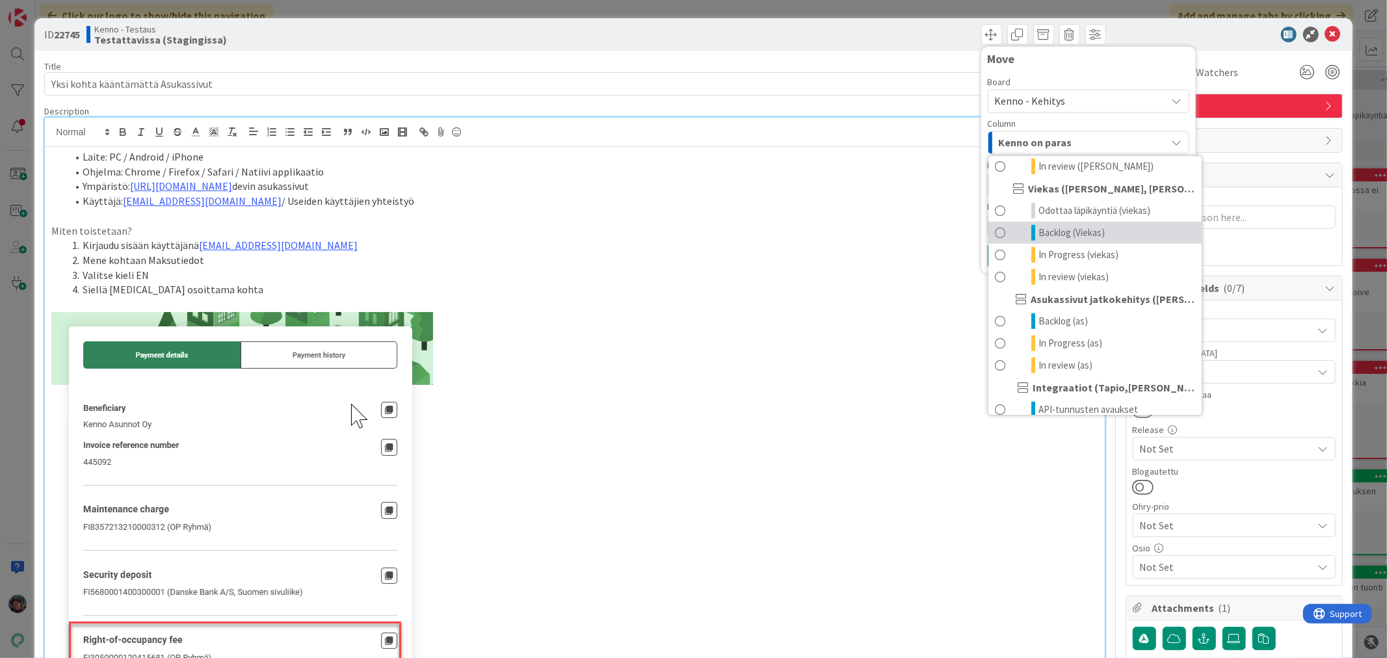
click at [1052, 241] on span "Backlog (Viekas)" at bounding box center [1071, 233] width 66 height 16
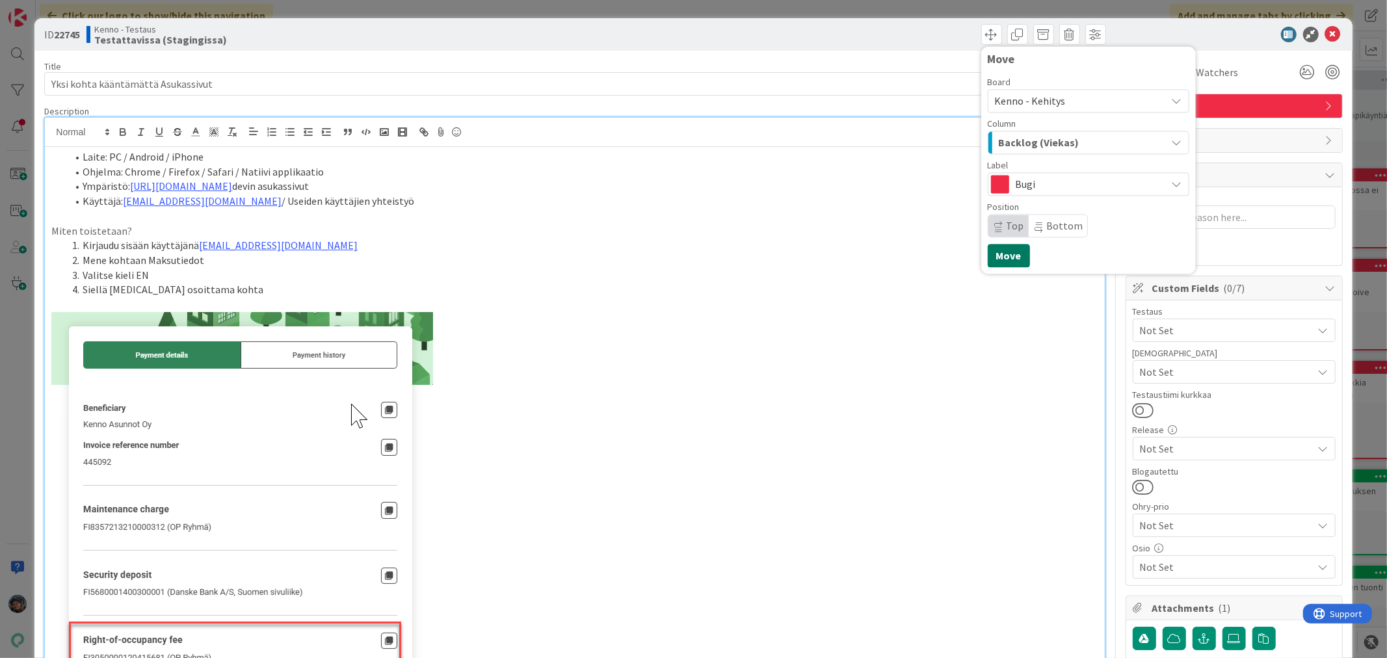
click at [991, 250] on button "Move" at bounding box center [1009, 255] width 42 height 23
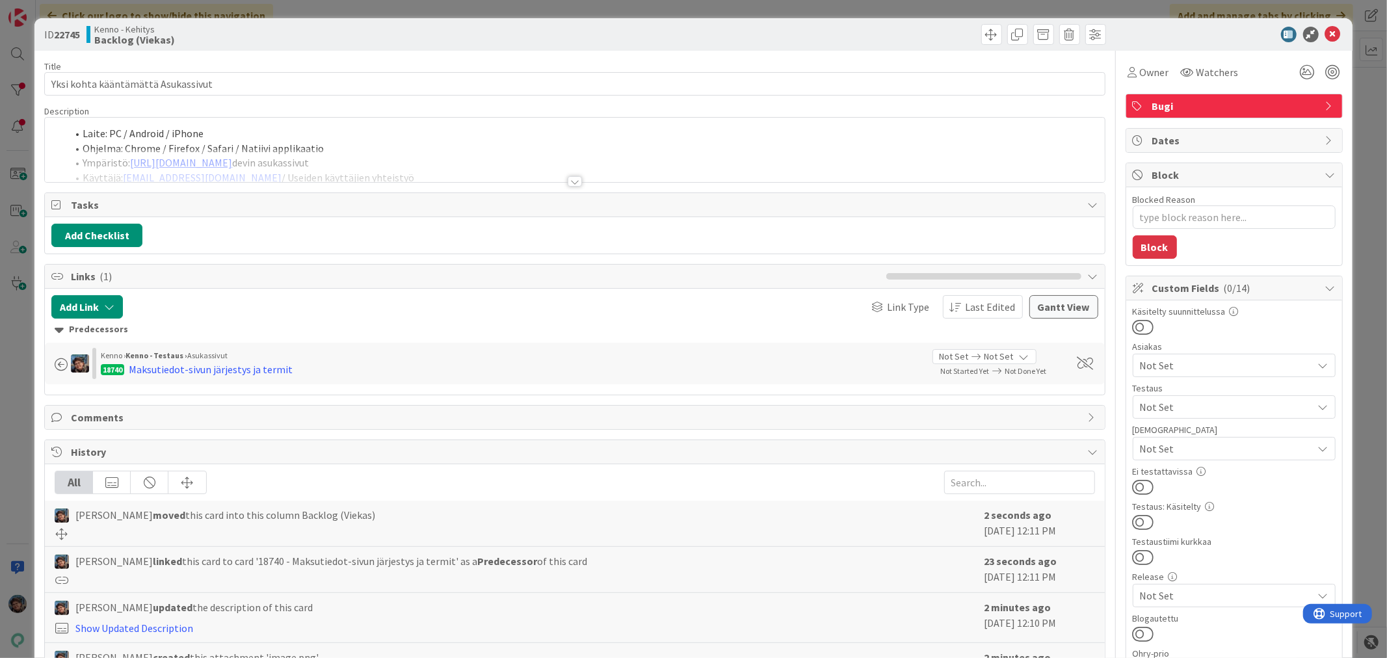
type textarea "x"
click at [1325, 34] on icon at bounding box center [1333, 35] width 16 height 16
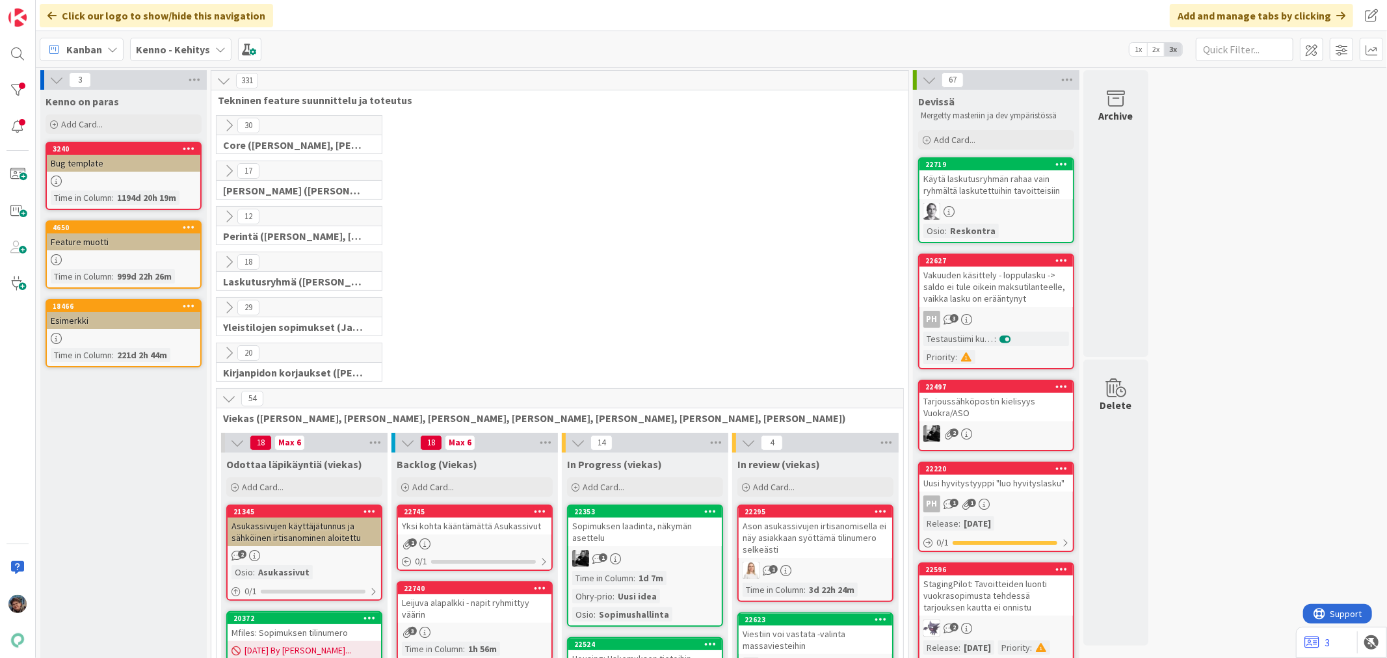
click at [157, 46] on b "Kenno - Kehitys" at bounding box center [173, 49] width 74 height 13
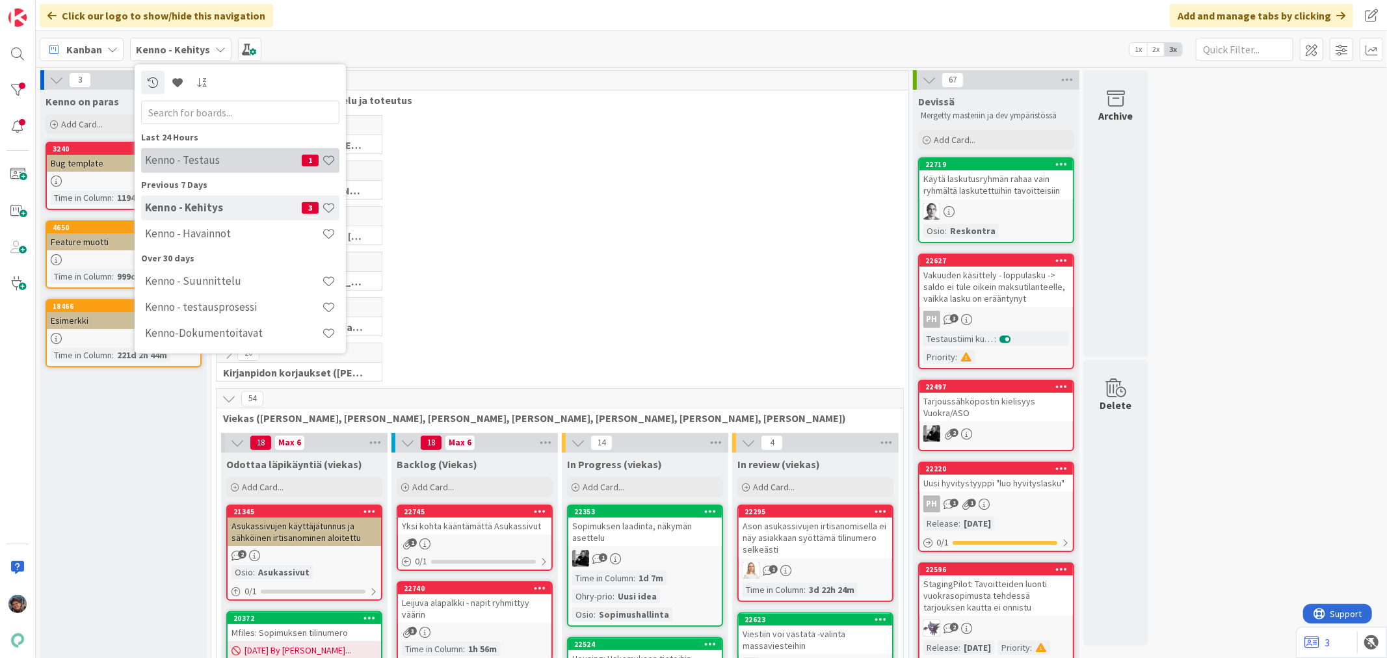
click at [197, 158] on h4 "Kenno - Testaus" at bounding box center [223, 159] width 157 height 13
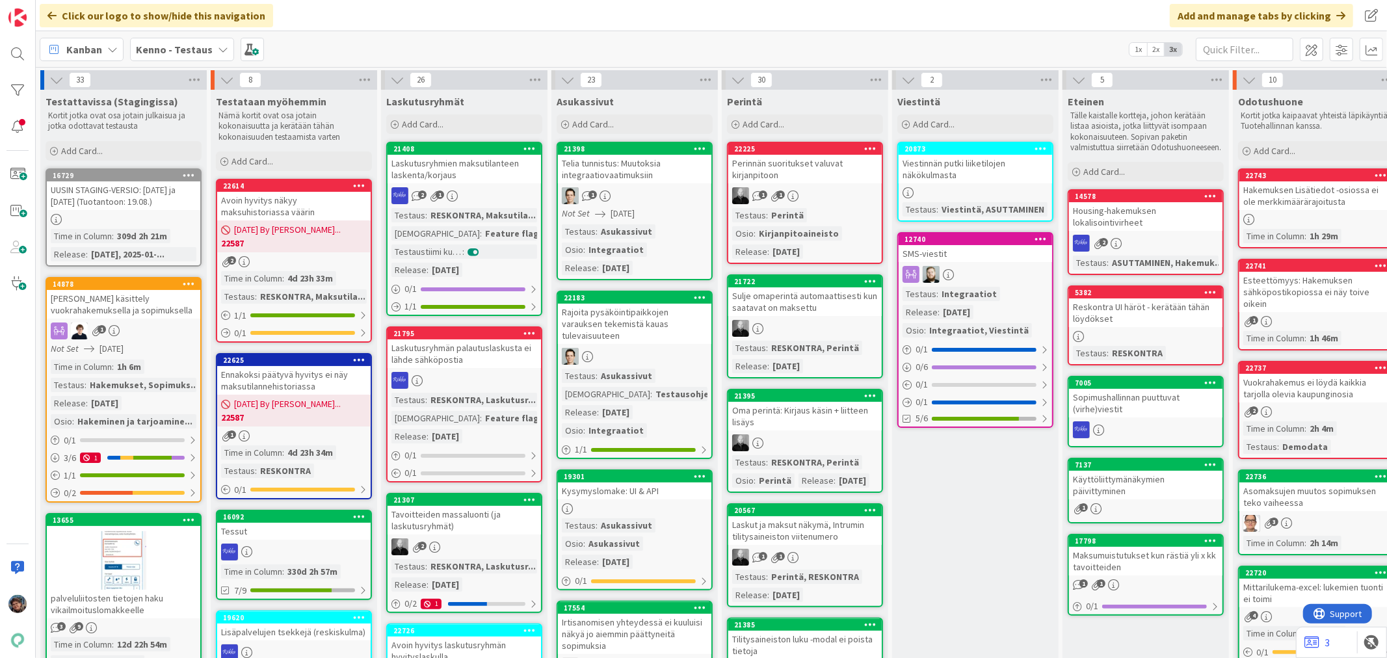
click at [661, 531] on div "Testaus : Asukassivut Osio : Asukassivut Release : 2025-08-06" at bounding box center [635, 543] width 146 height 51
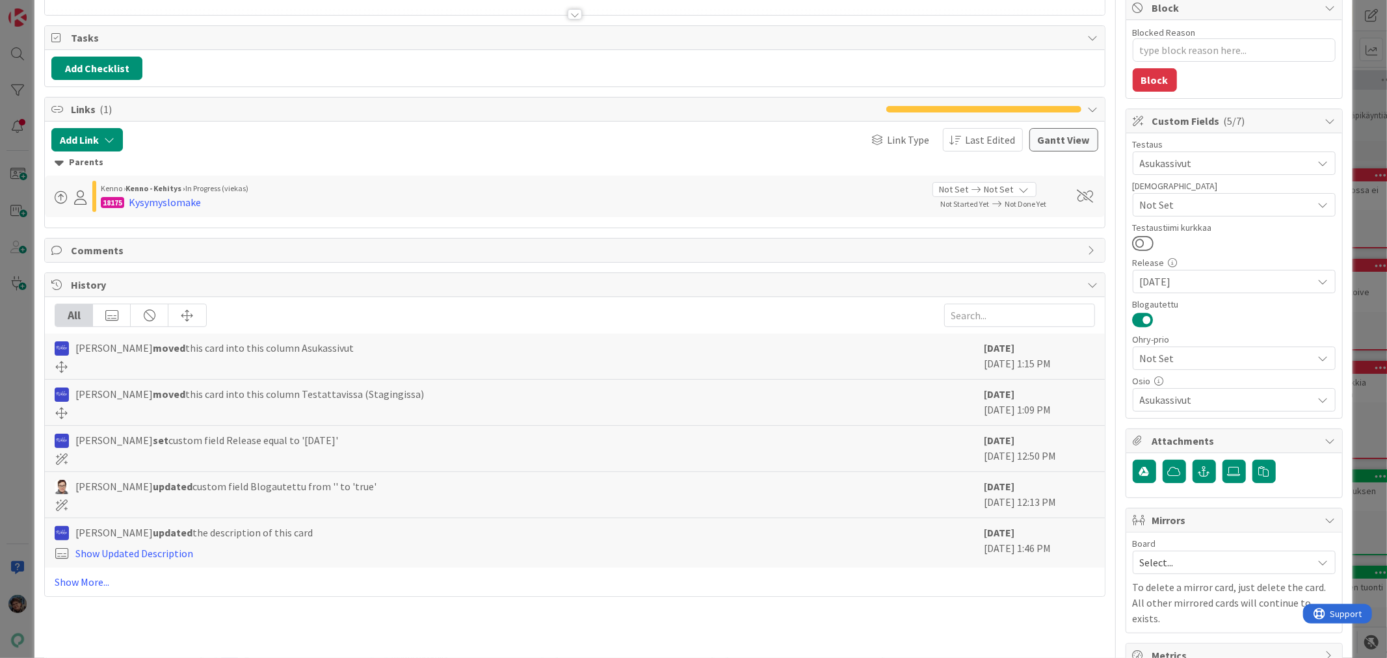
scroll to position [191, 0]
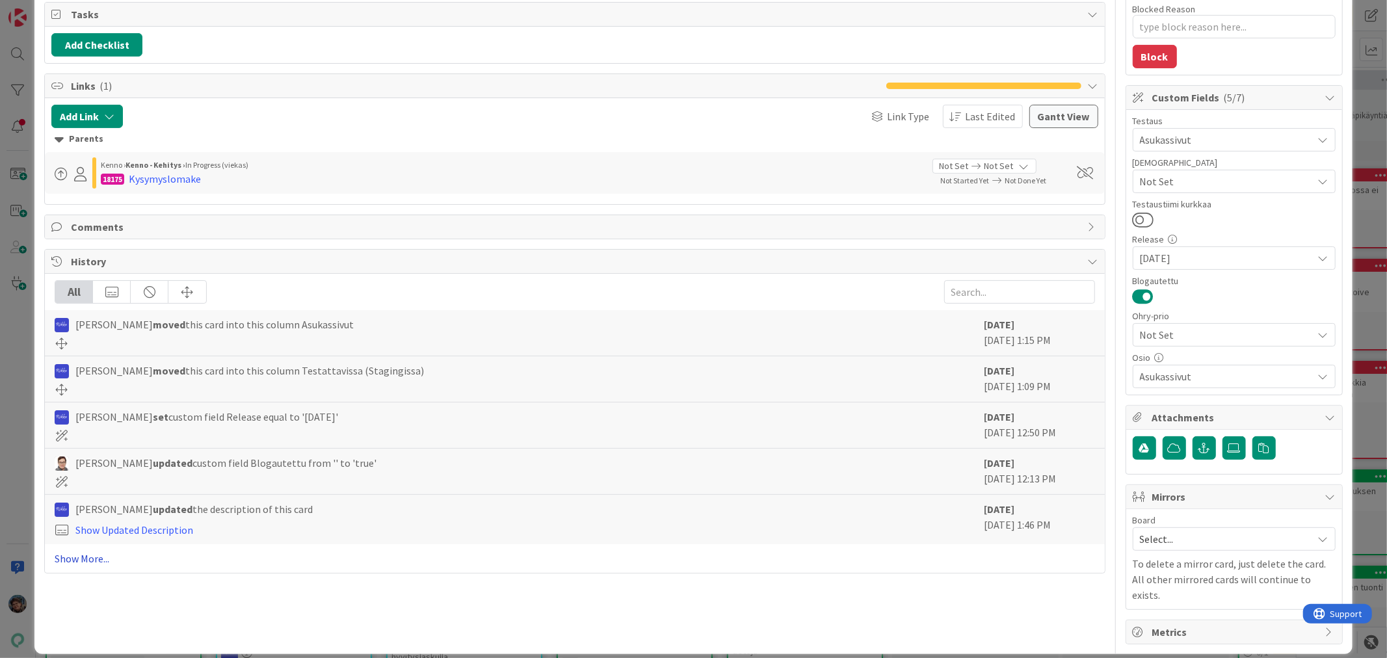
click at [76, 559] on link "Show More..." at bounding box center [575, 559] width 1040 height 16
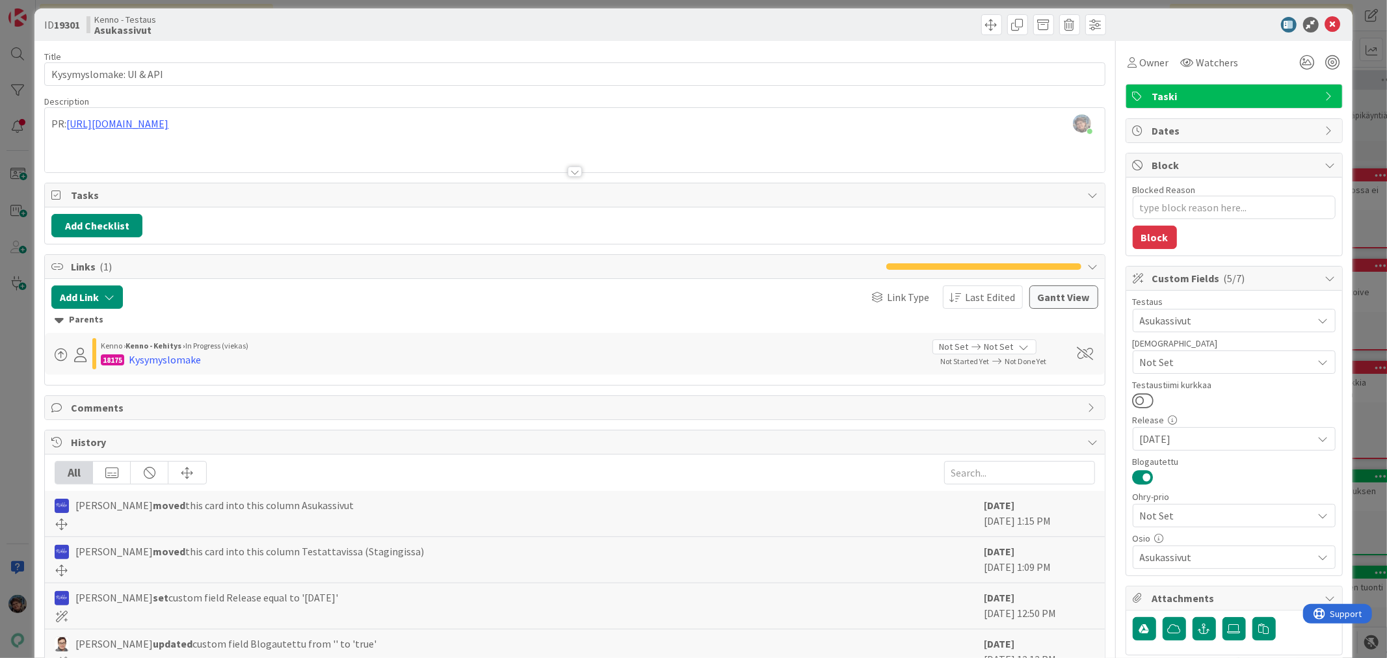
scroll to position [0, 0]
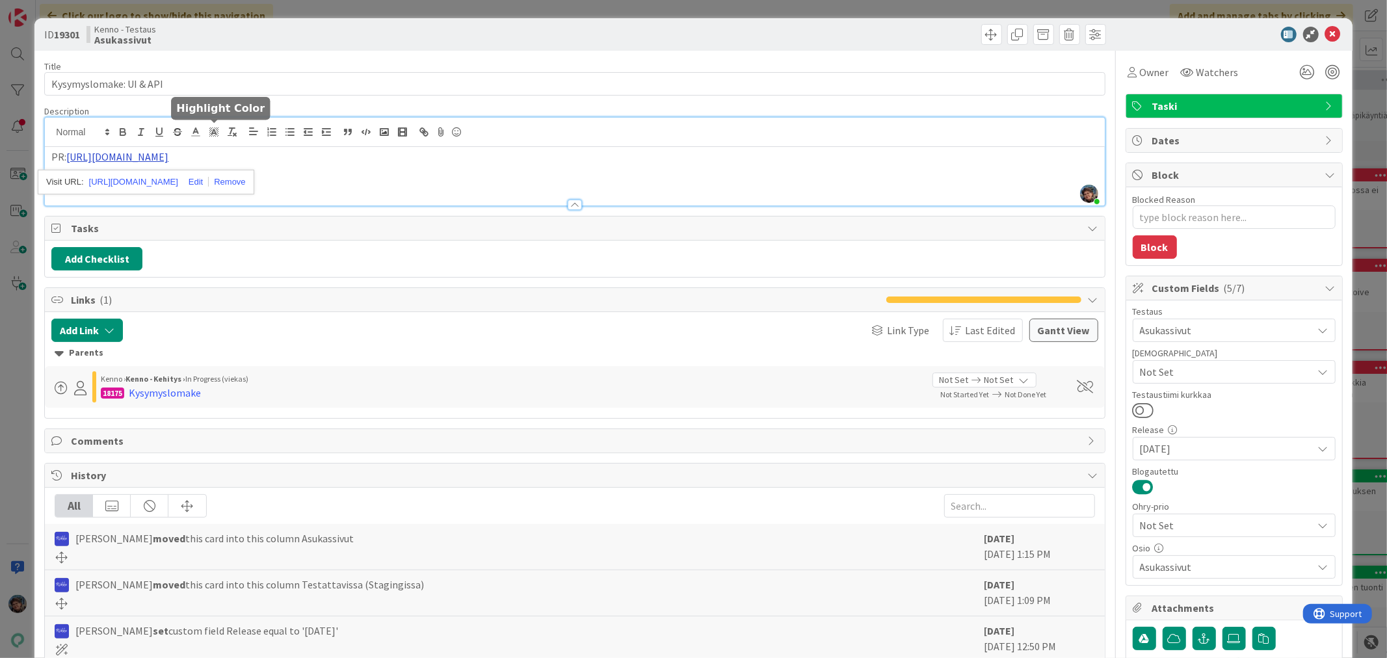
drag, startPoint x: 212, startPoint y: 134, endPoint x: 121, endPoint y: 156, distance: 93.7
click at [489, 159] on p "PR: https://github.com/pandiafi/kenno/pull/7926" at bounding box center [574, 157] width 1046 height 15
drag, startPoint x: 178, startPoint y: 393, endPoint x: 153, endPoint y: 397, distance: 25.0
click at [153, 397] on div "Kysymyslomake" at bounding box center [165, 393] width 72 height 16
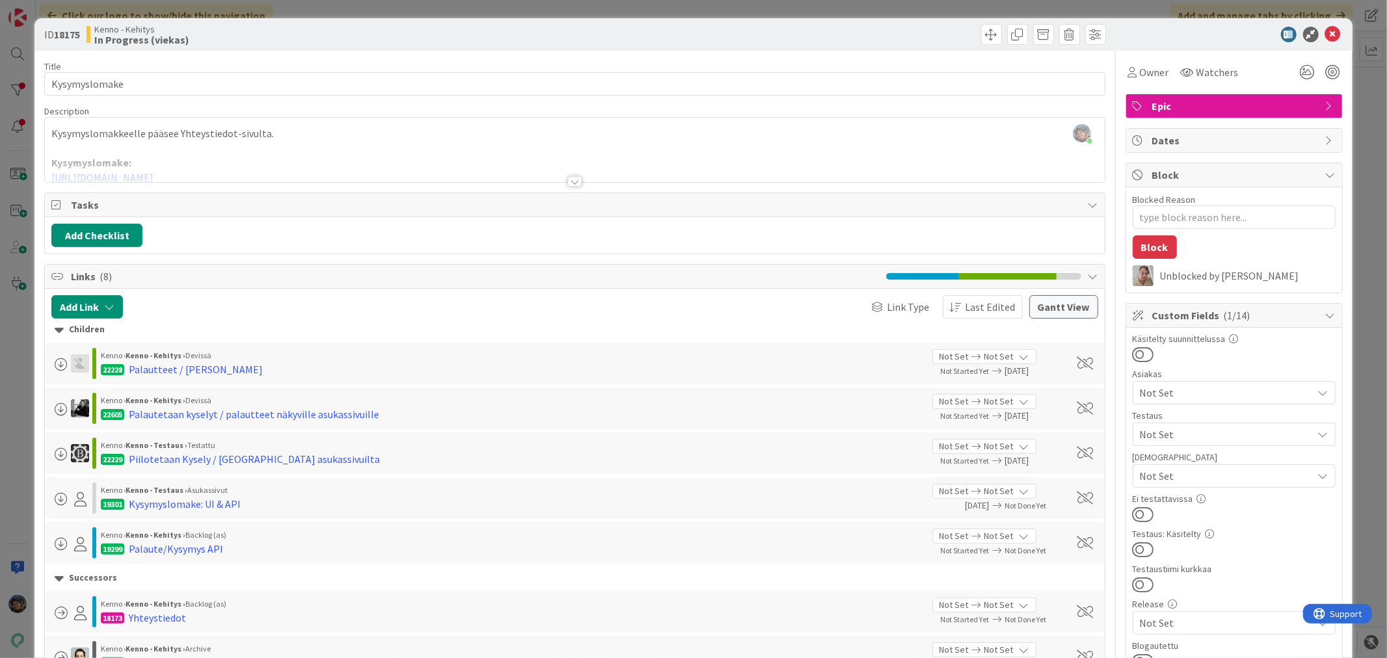
click at [568, 181] on div at bounding box center [575, 181] width 14 height 10
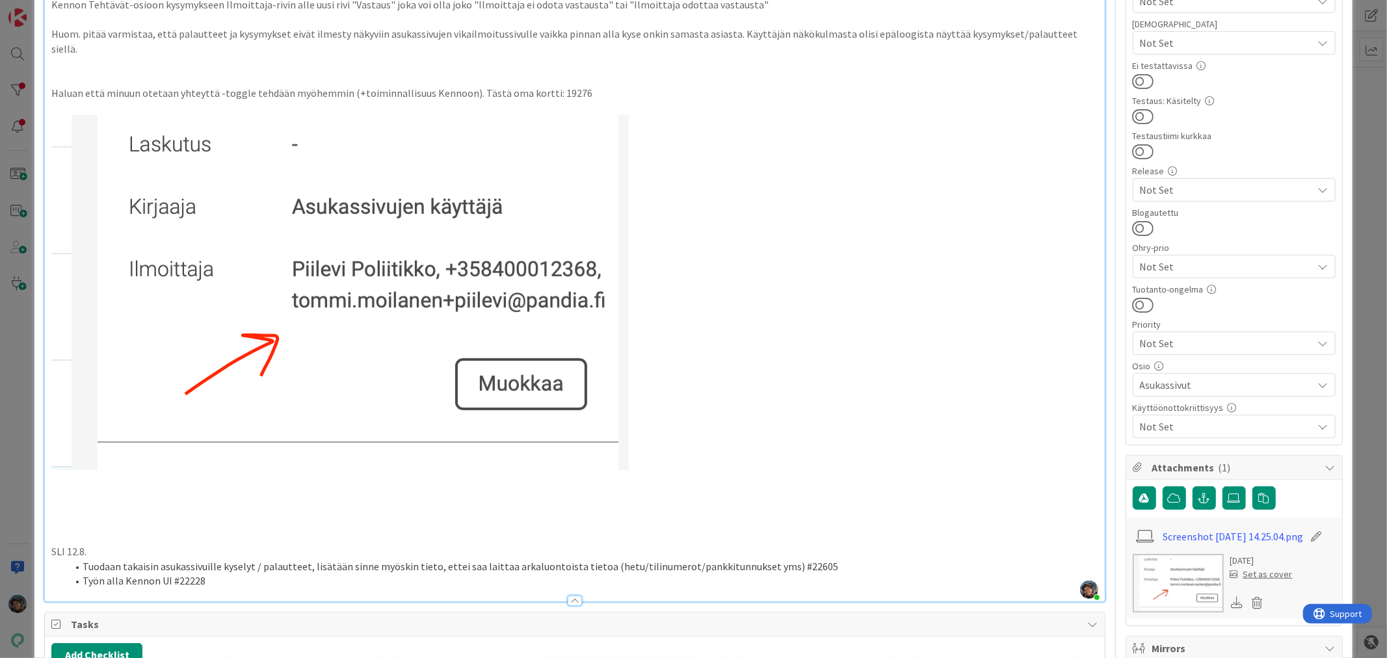
scroll to position [795, 0]
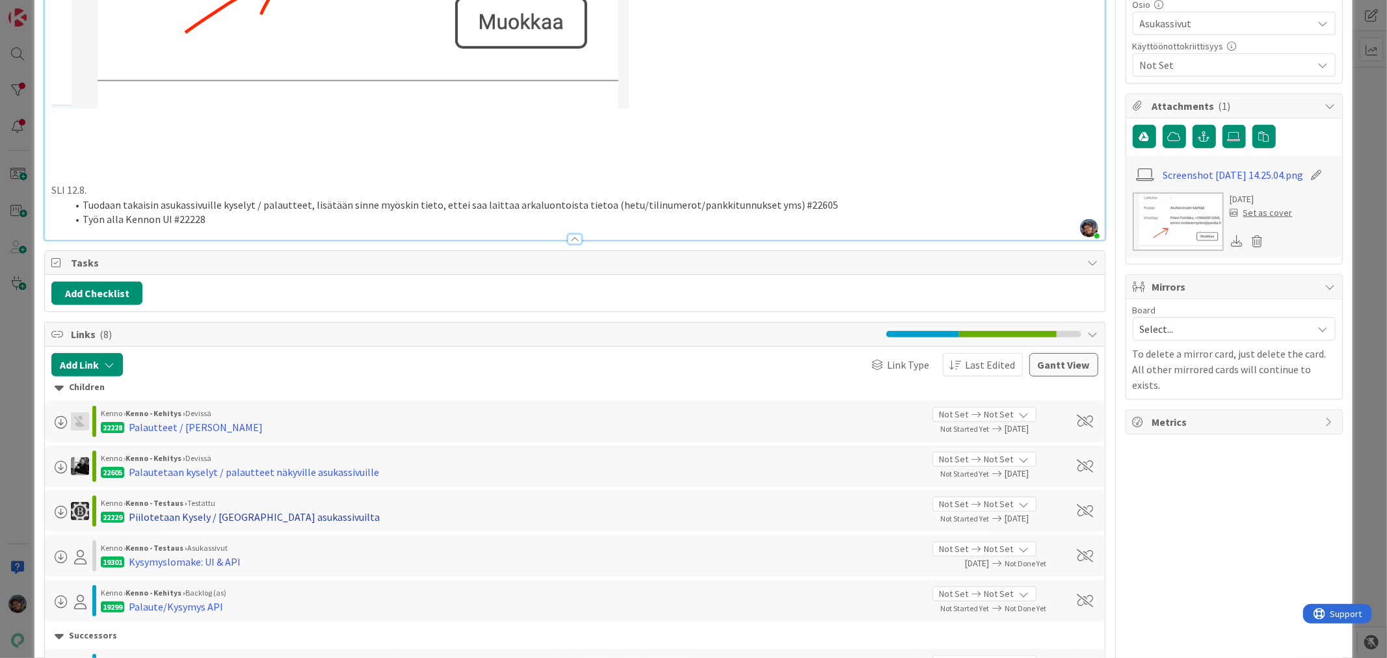
click at [158, 509] on div "Piilotetaan Kysely / [GEOGRAPHIC_DATA] asukassivuilta" at bounding box center [254, 517] width 251 height 16
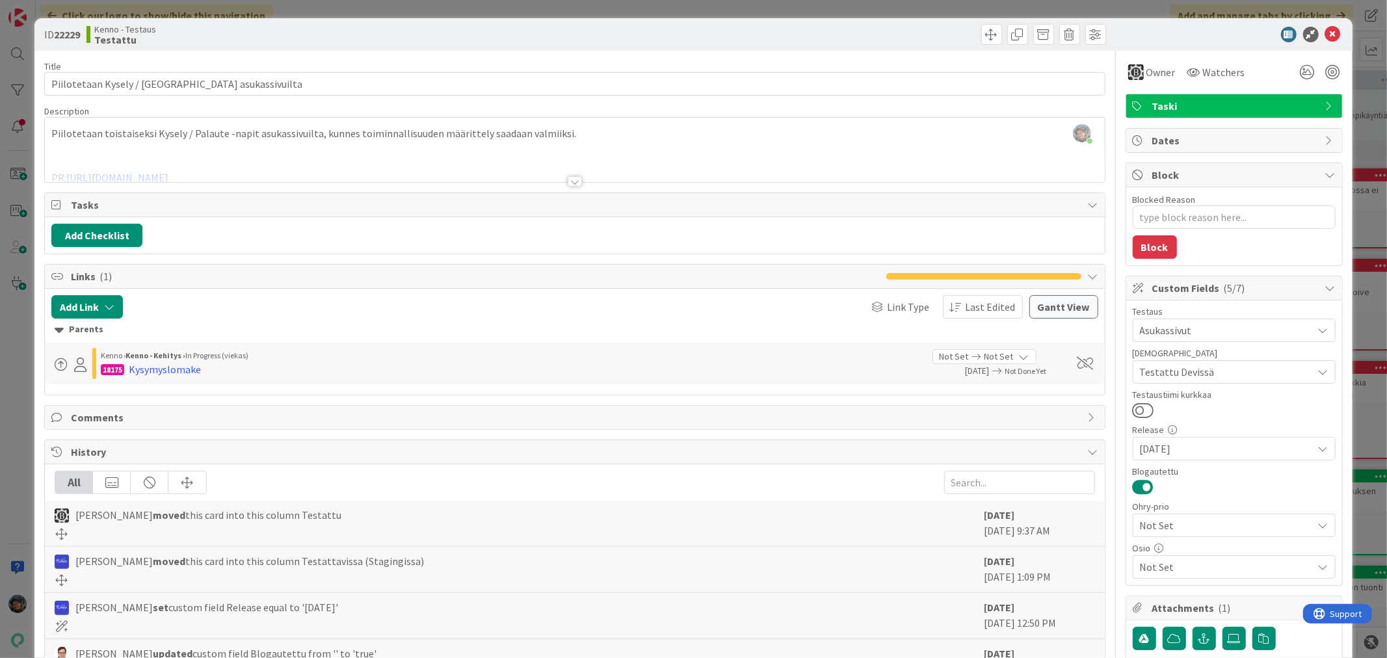
click at [570, 183] on div at bounding box center [575, 181] width 14 height 10
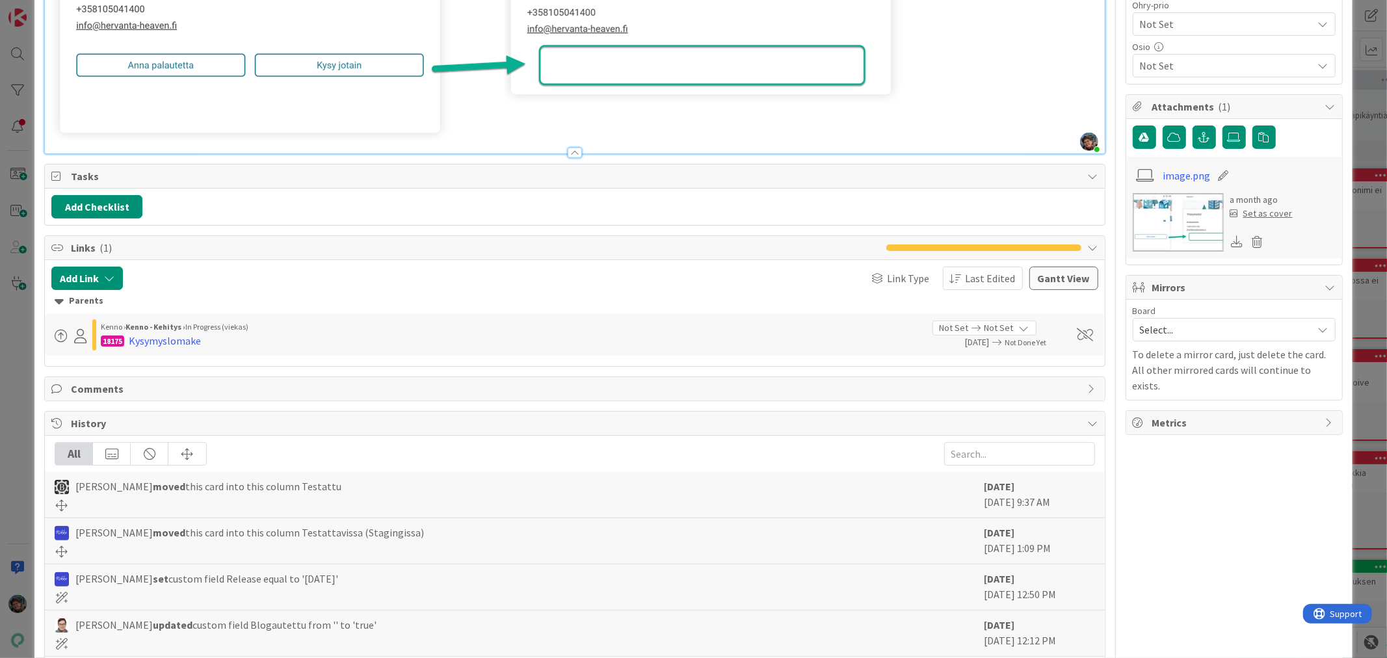
scroll to position [505, 0]
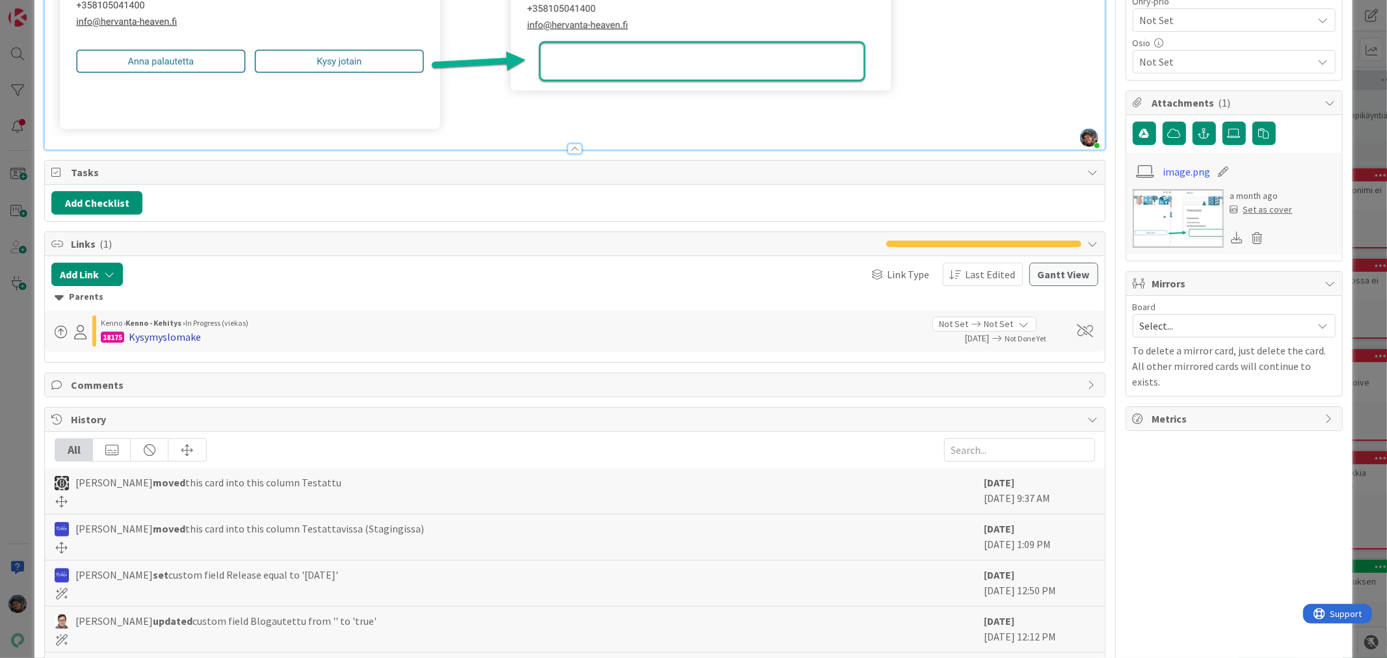
click at [163, 338] on div "Kysymyslomake" at bounding box center [165, 337] width 72 height 16
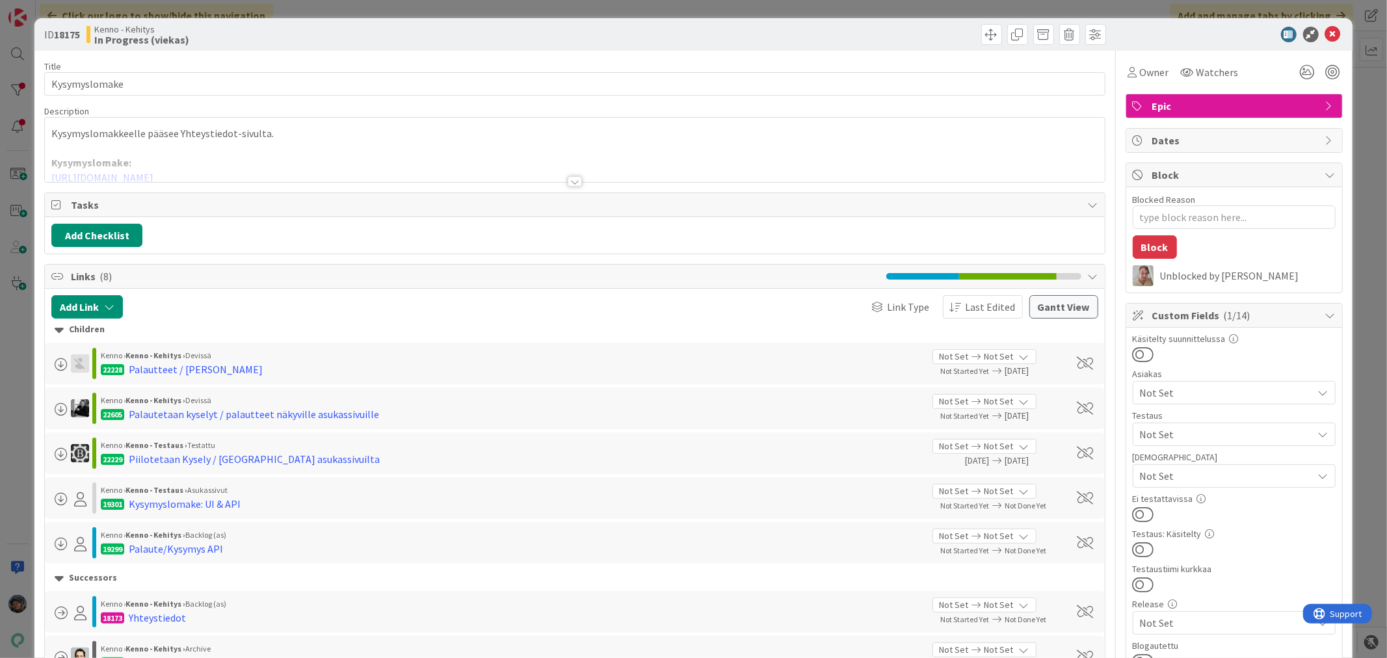
click at [568, 183] on div at bounding box center [575, 181] width 14 height 10
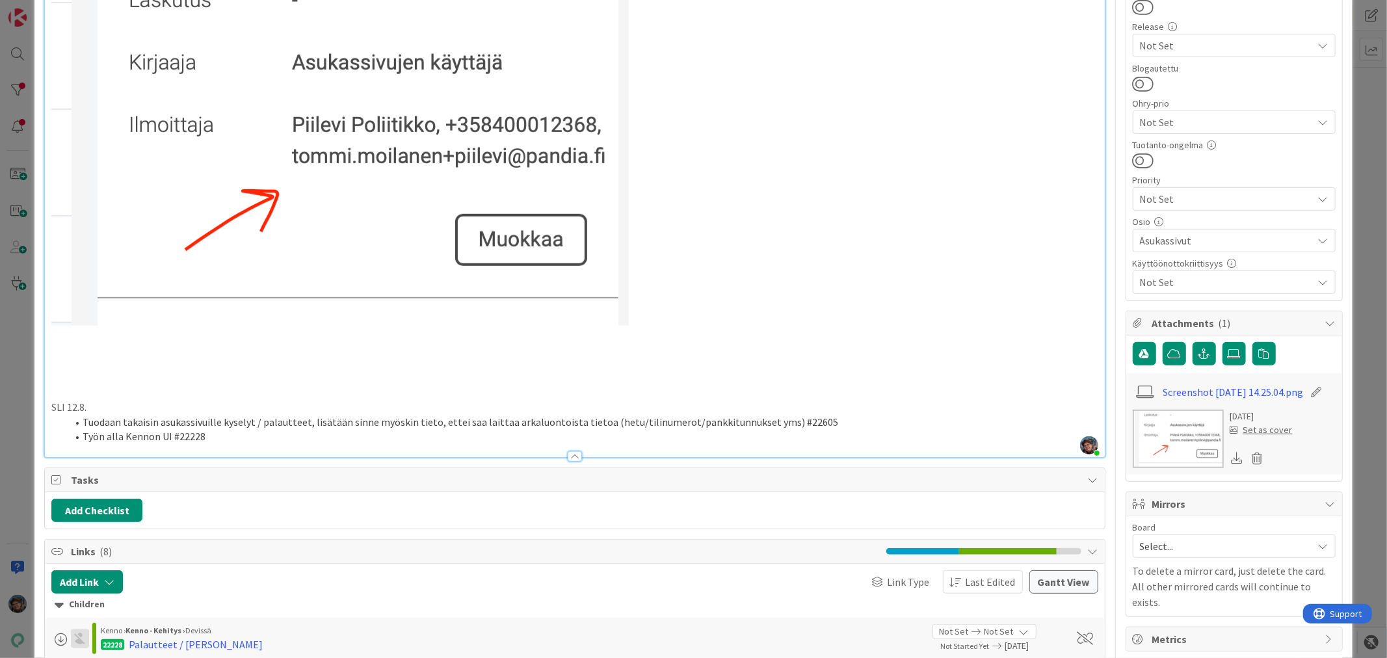
scroll to position [795, 0]
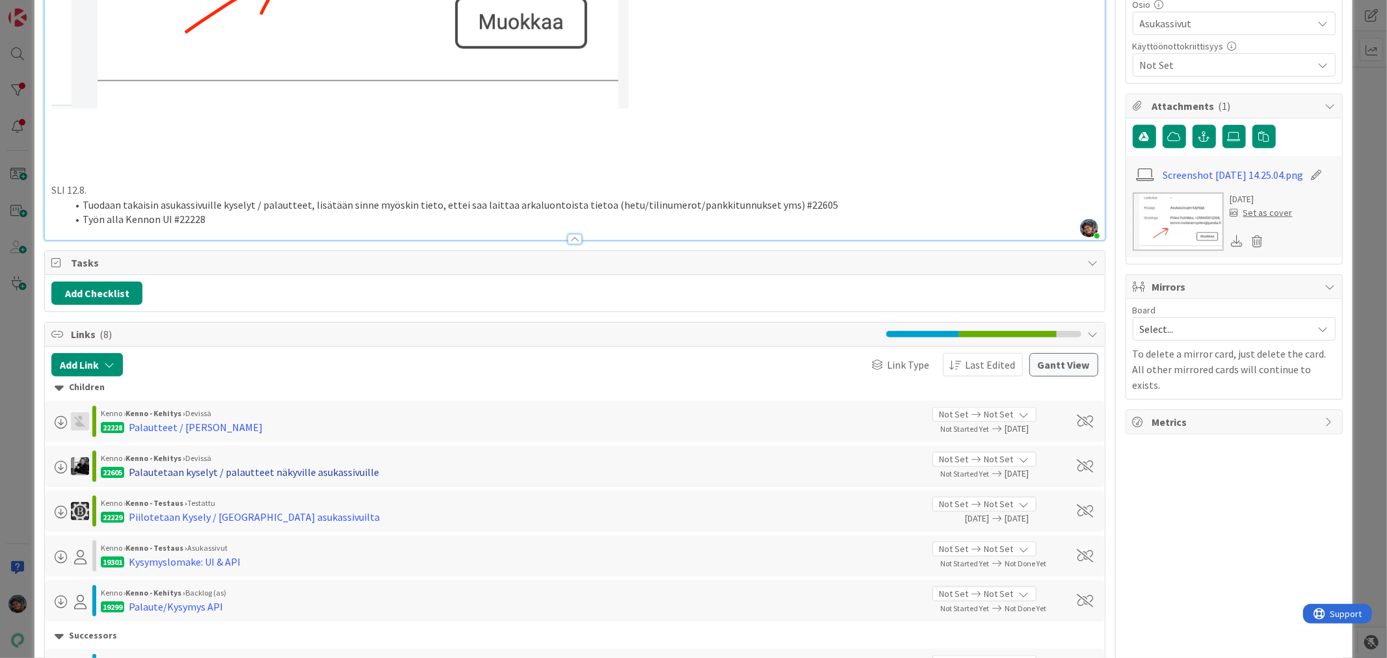
click at [328, 464] on div "Palautetaan kyselyt / palautteet näkyville asukassivuille" at bounding box center [254, 472] width 250 height 16
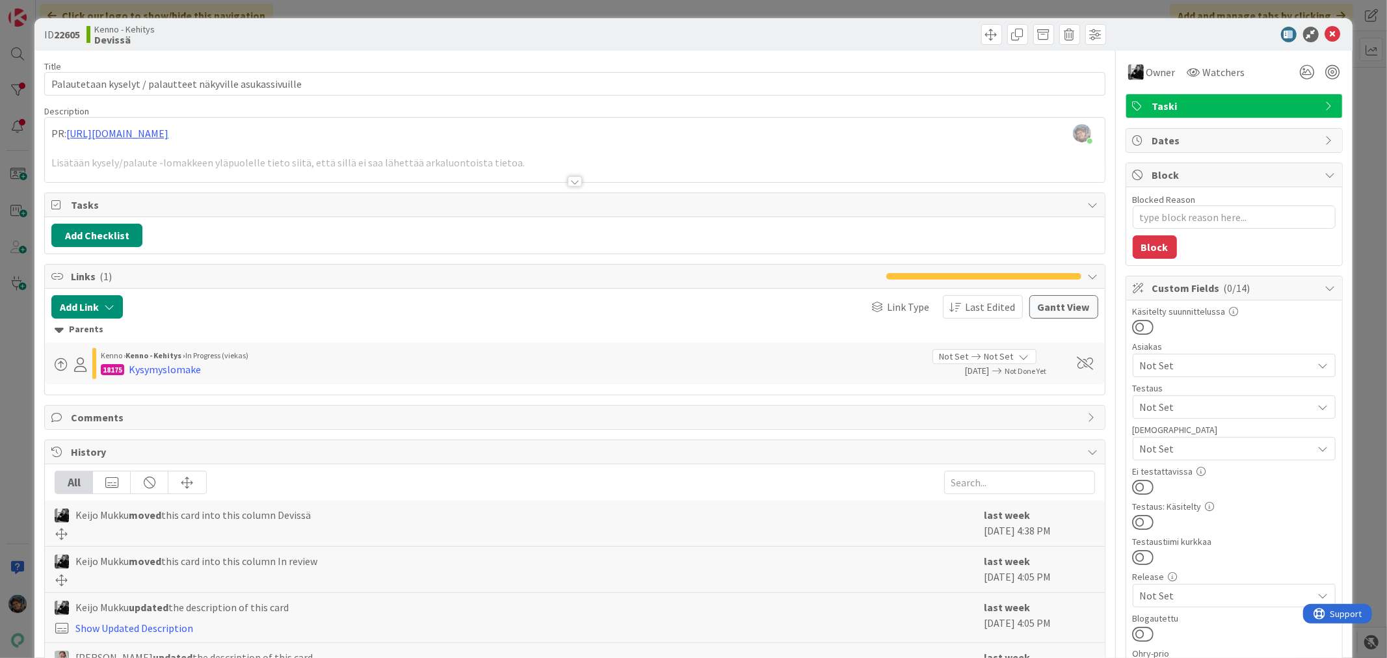
click at [568, 183] on div at bounding box center [575, 181] width 14 height 10
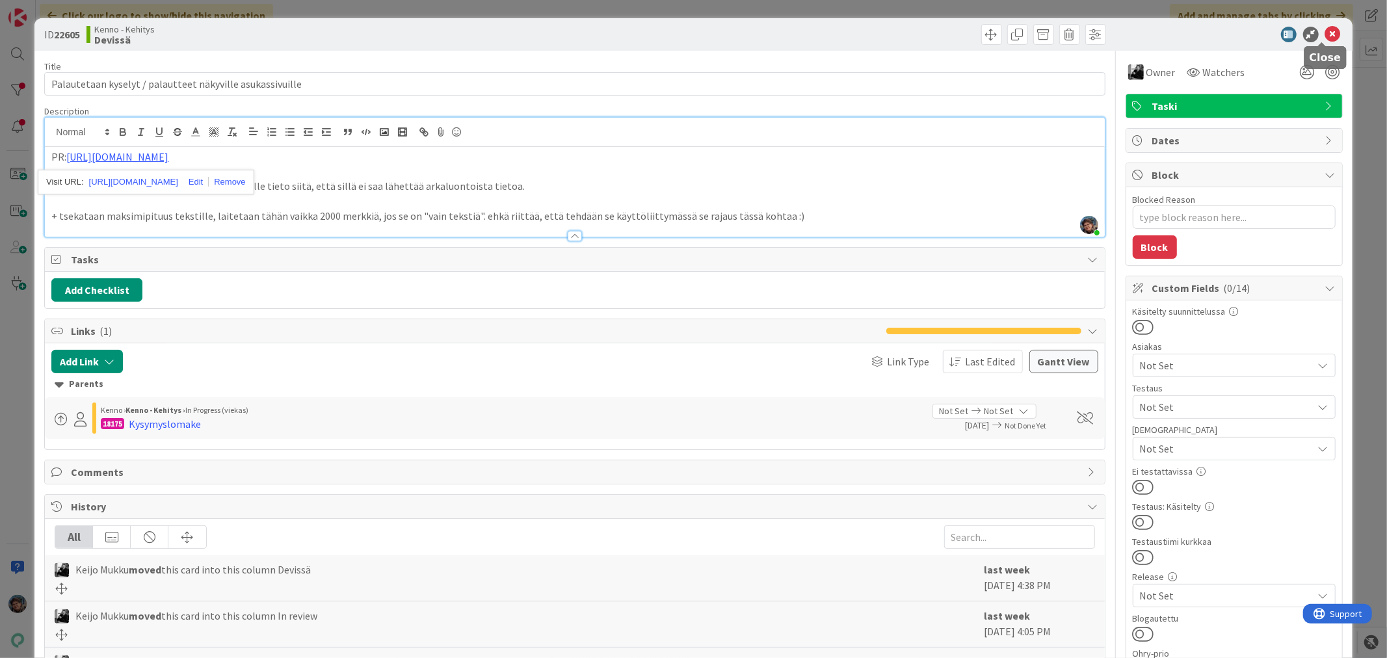
click at [1325, 33] on icon at bounding box center [1333, 35] width 16 height 16
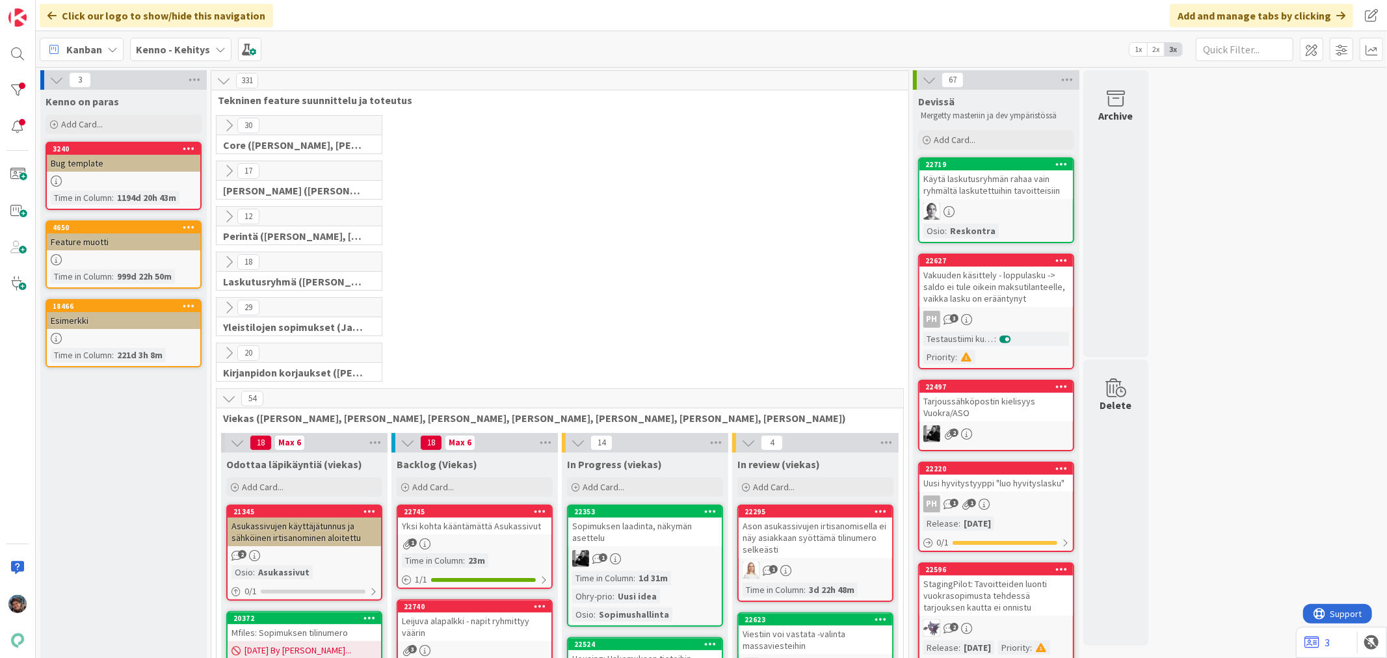
click at [161, 48] on b "Kenno - Kehitys" at bounding box center [173, 49] width 74 height 13
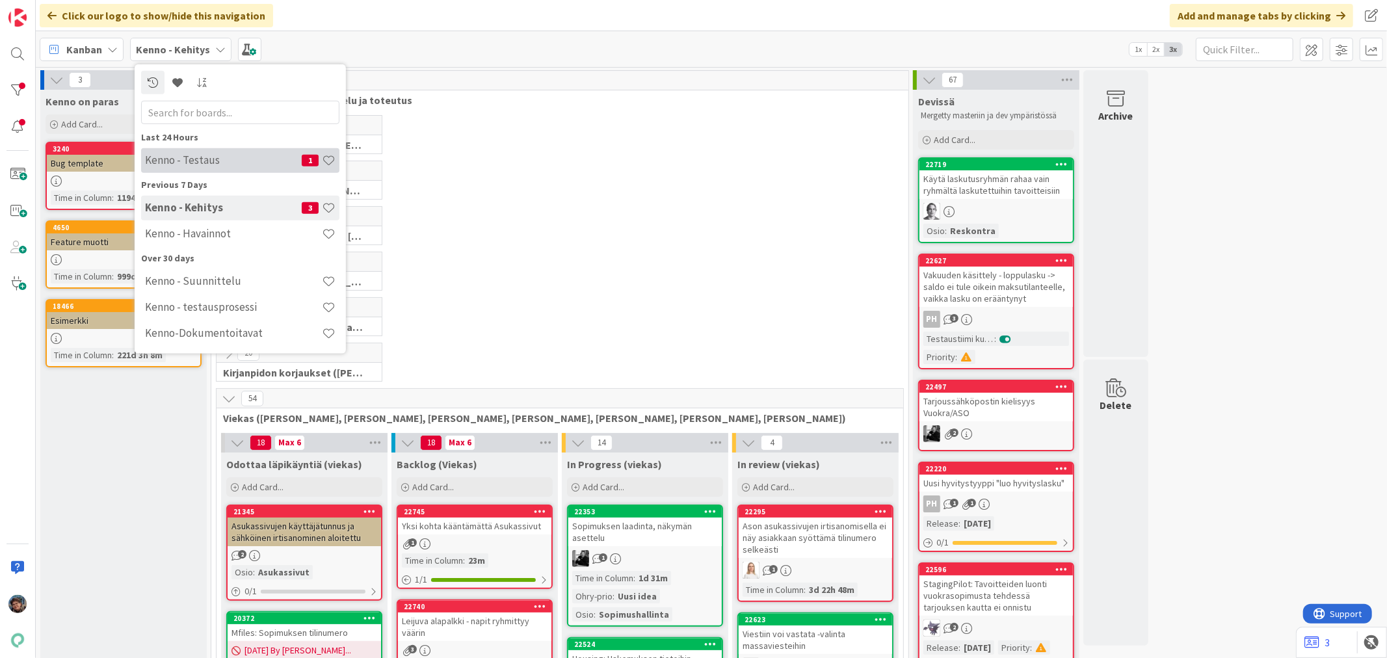
click at [222, 160] on h4 "Kenno - Testaus" at bounding box center [223, 159] width 157 height 13
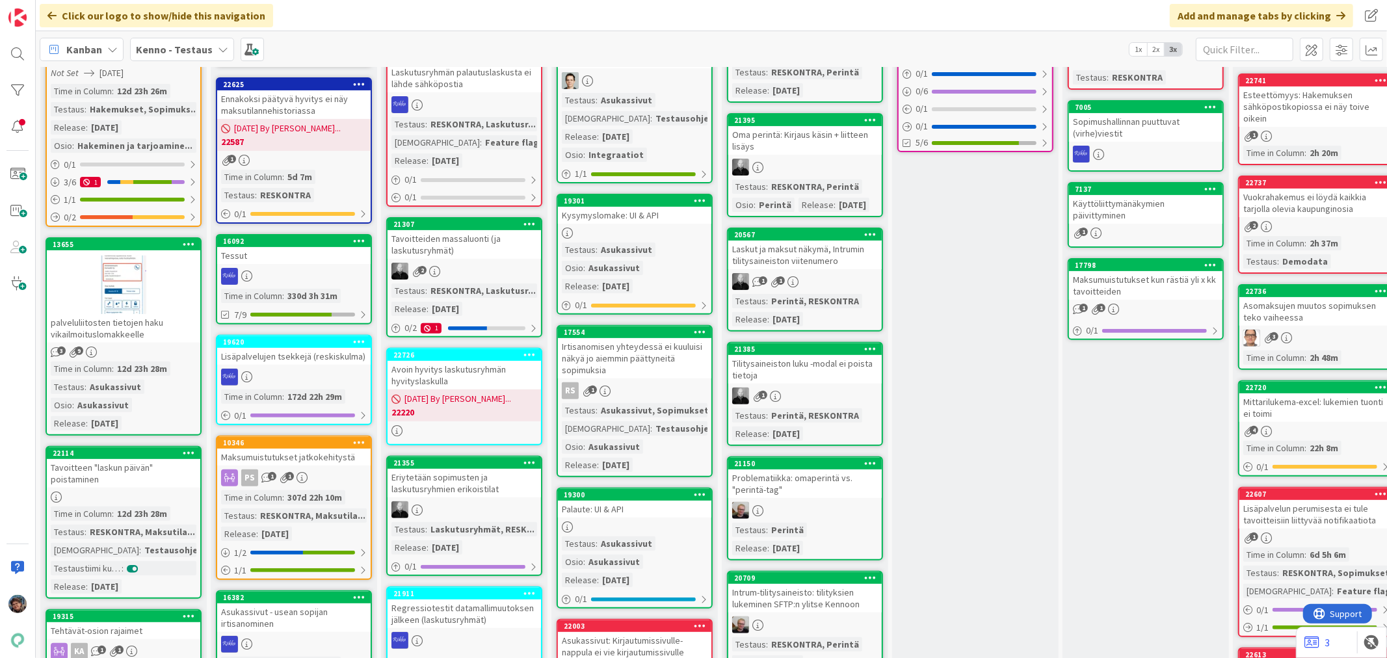
scroll to position [289, 0]
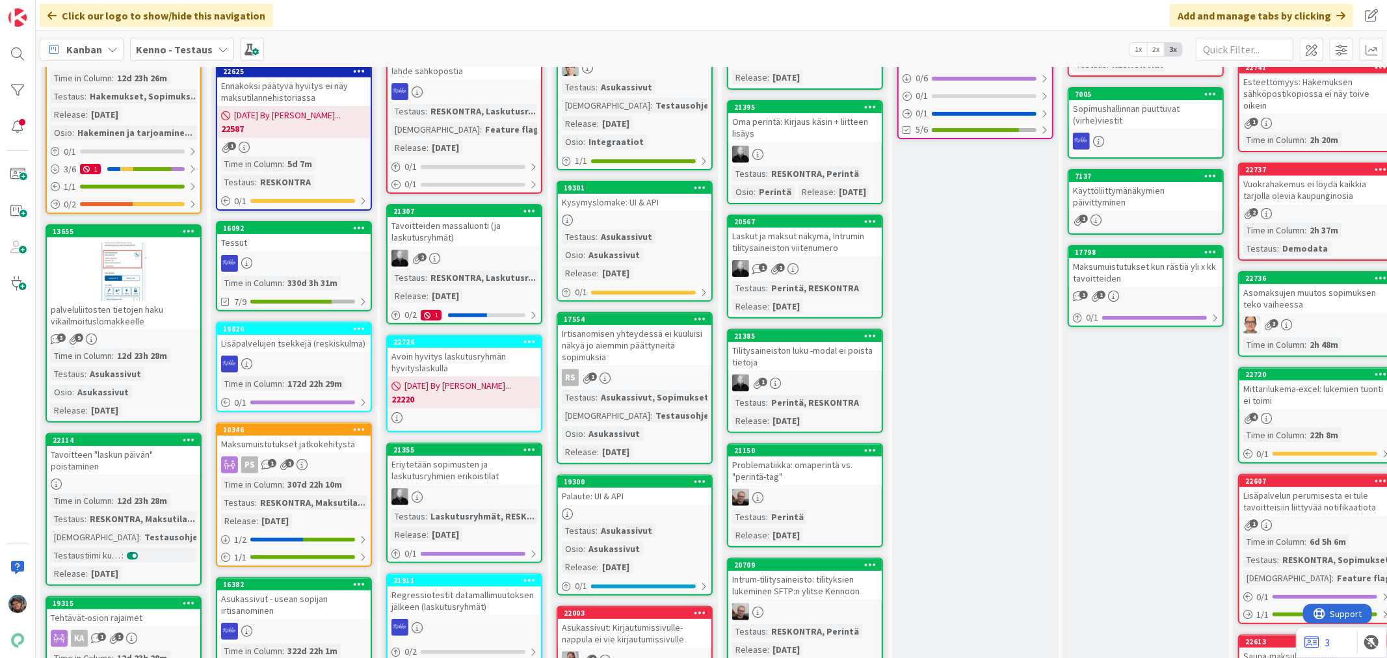
click at [663, 234] on div "Testaus : Asukassivut Osio : Asukassivut Release : 2025-08-06" at bounding box center [635, 255] width 146 height 51
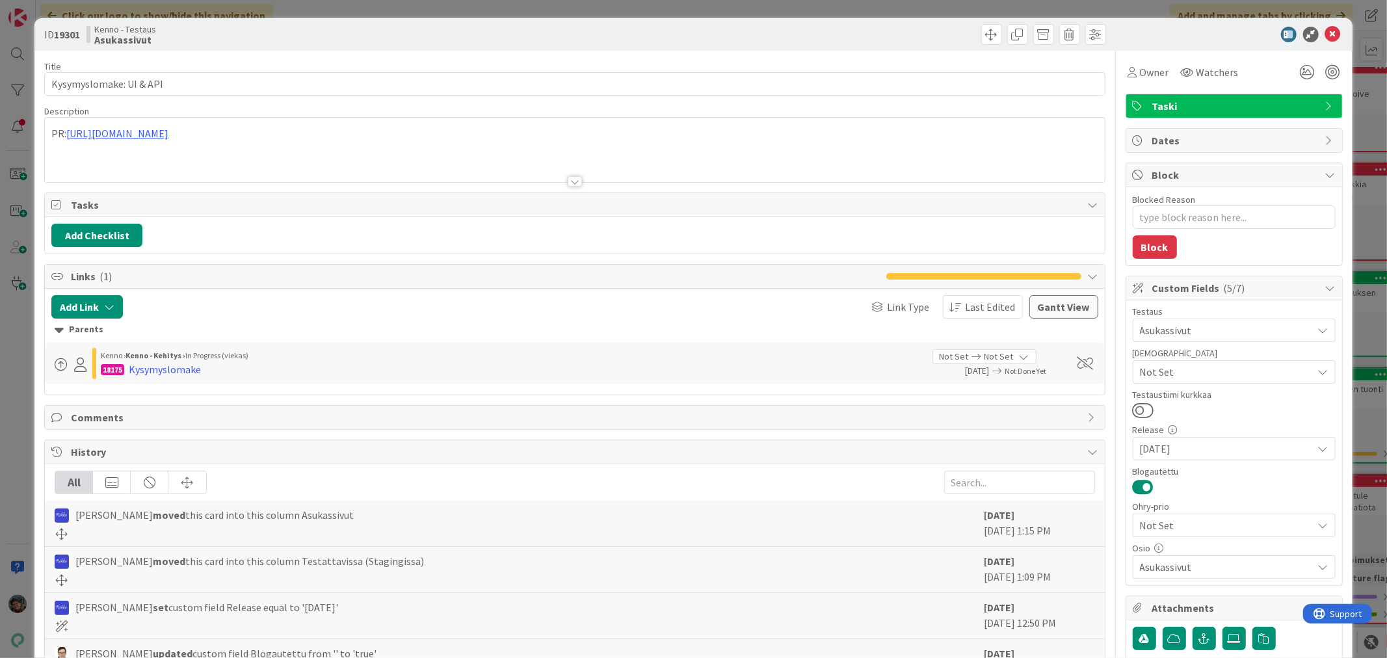
click at [568, 179] on div at bounding box center [575, 181] width 14 height 10
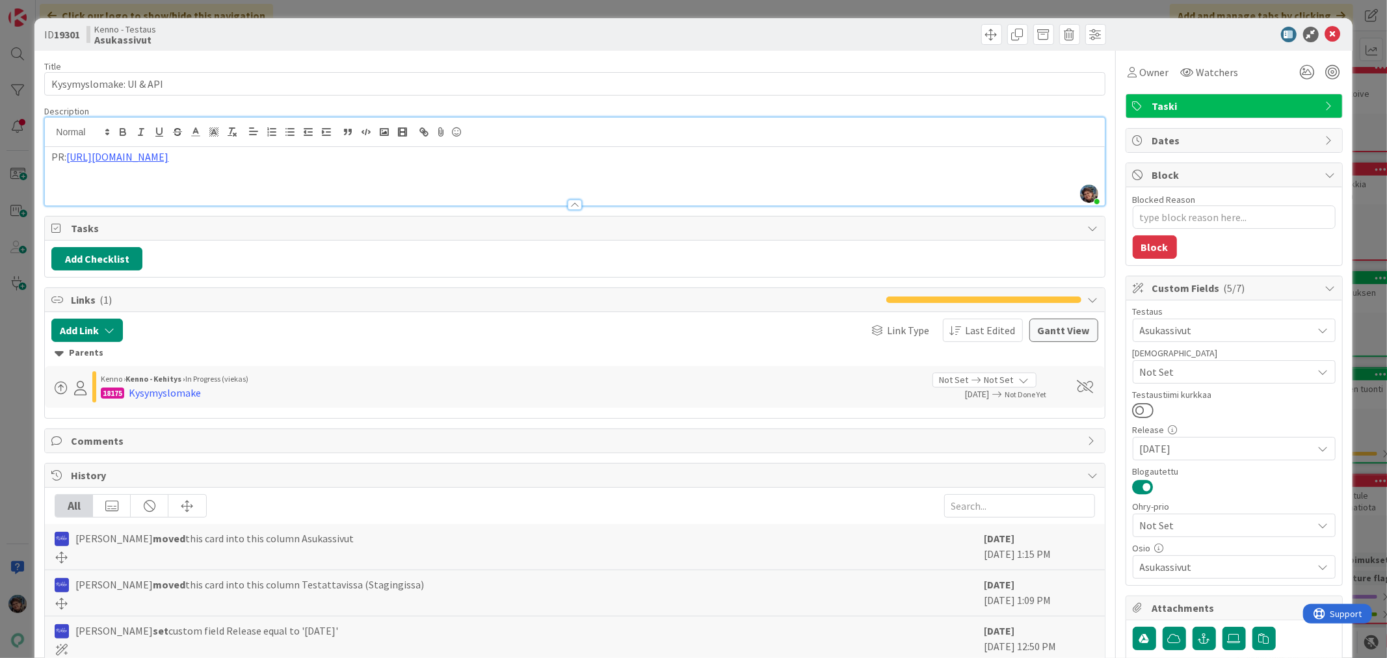
type textarea "x"
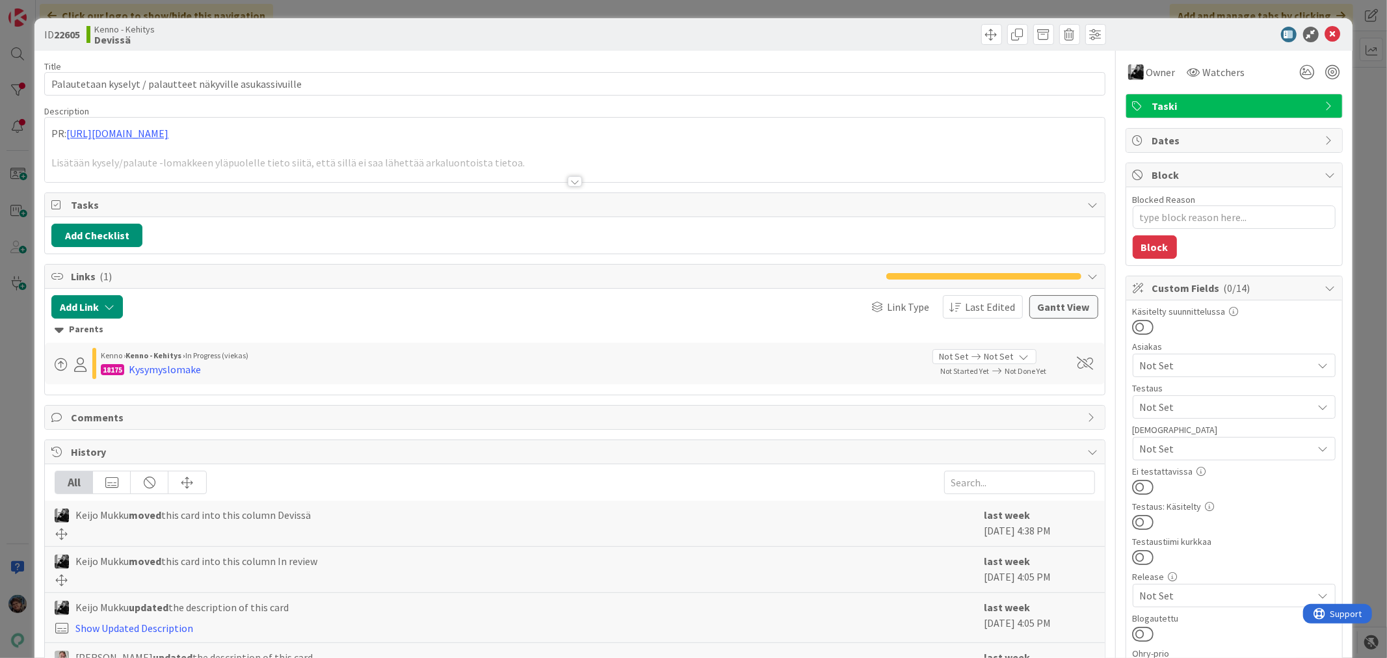
click at [572, 183] on div at bounding box center [575, 181] width 14 height 10
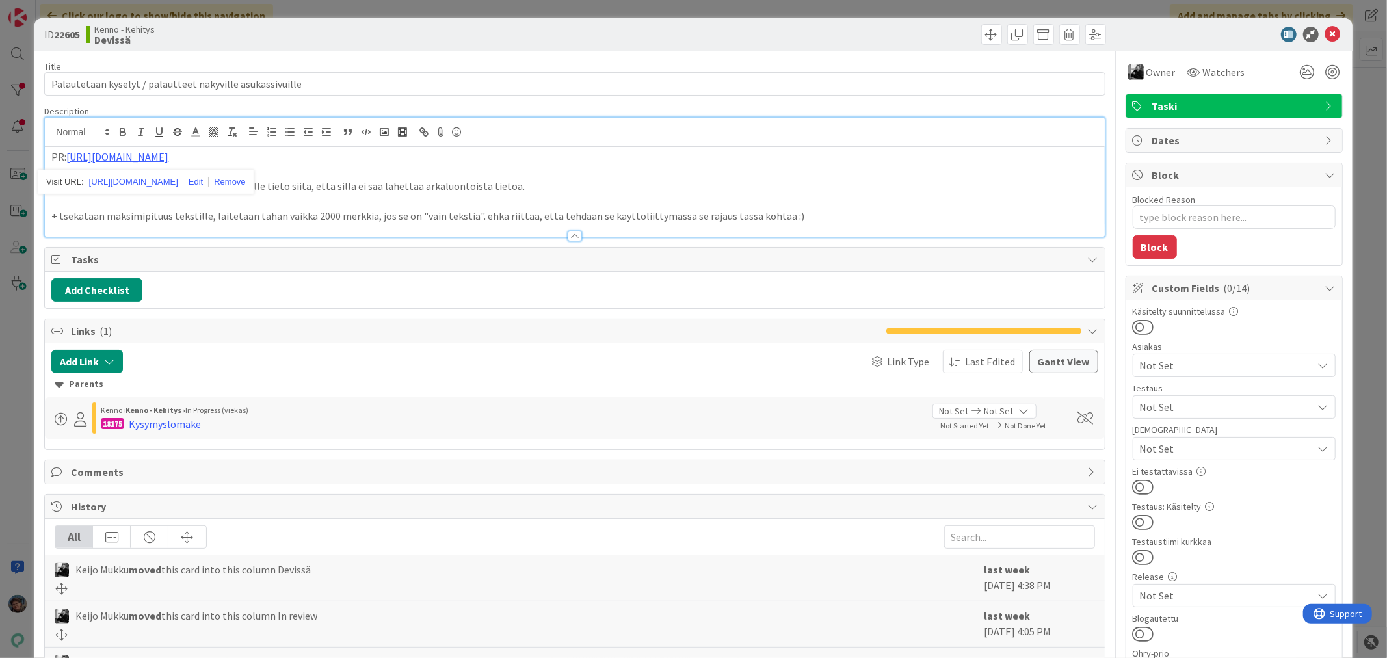
click at [790, 216] on p "+ tsekataan maksimipituus tekstille, laitetaan tähän vaikka 2000 merkkiä, jos s…" at bounding box center [574, 216] width 1046 height 15
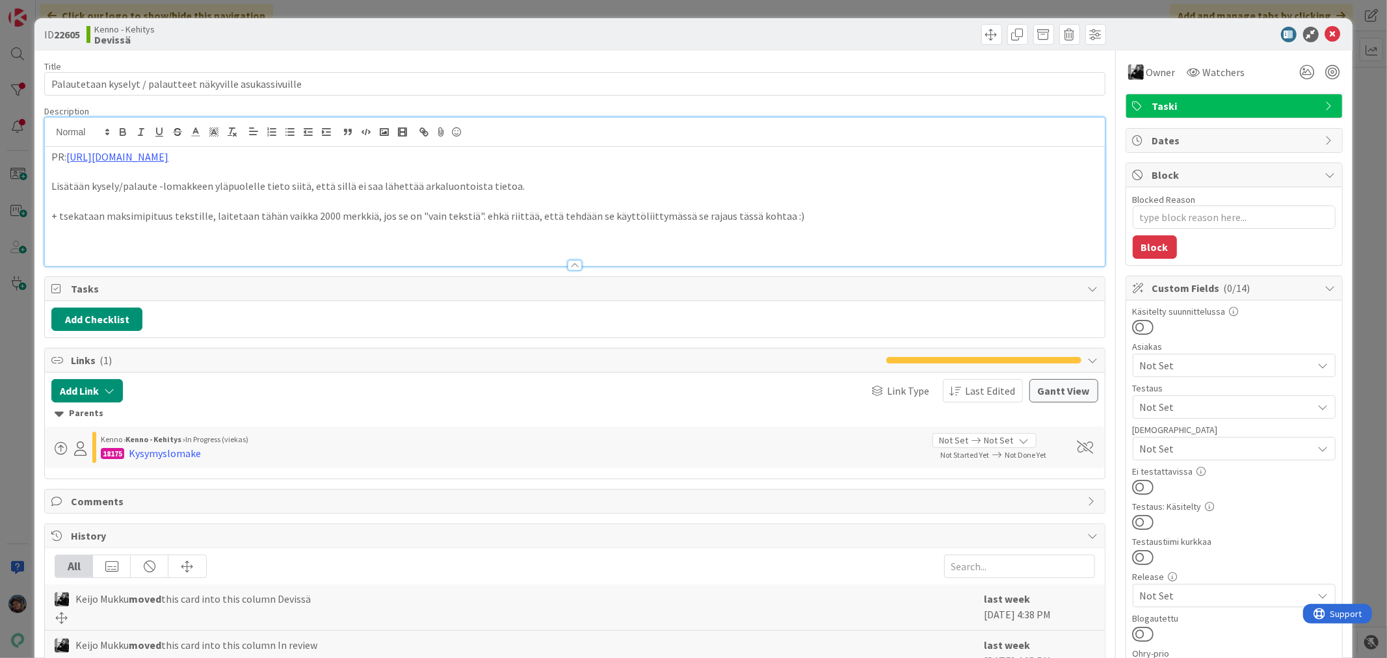
type textarea "x"
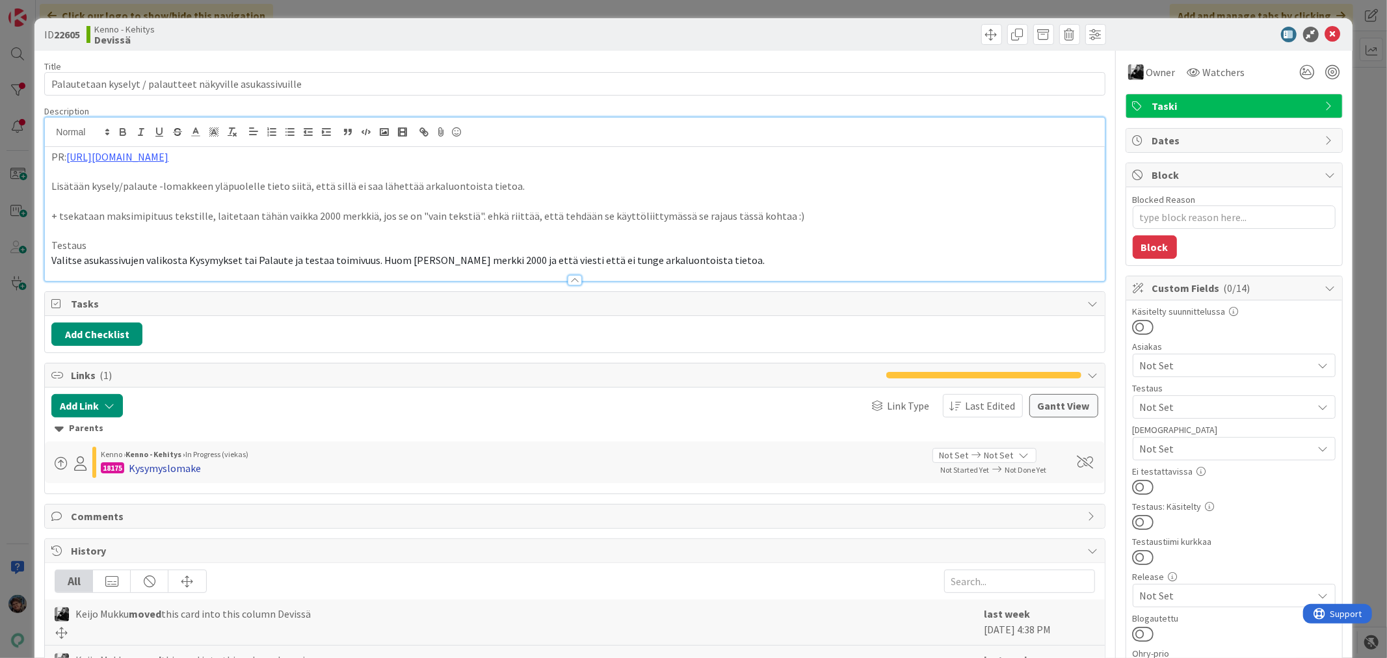
click at [179, 470] on div "Kysymyslomake" at bounding box center [165, 468] width 72 height 16
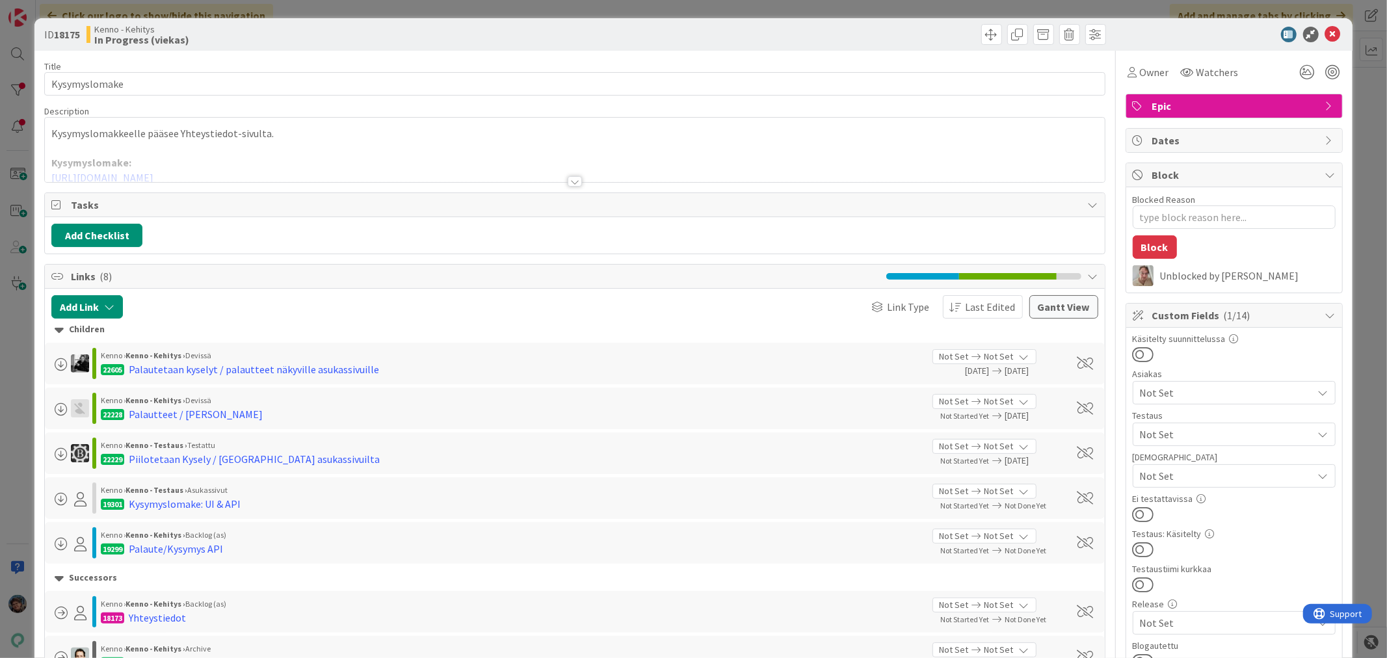
click at [572, 180] on div at bounding box center [575, 181] width 14 height 10
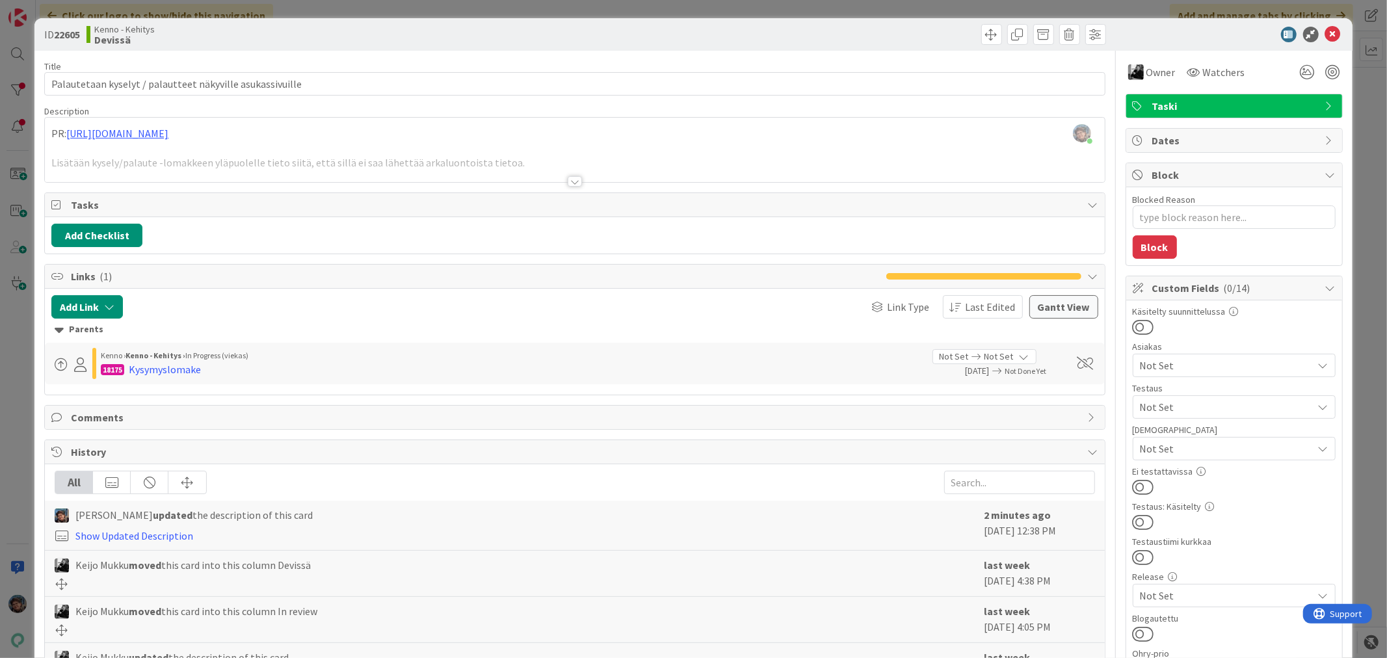
click at [568, 178] on div at bounding box center [575, 181] width 14 height 10
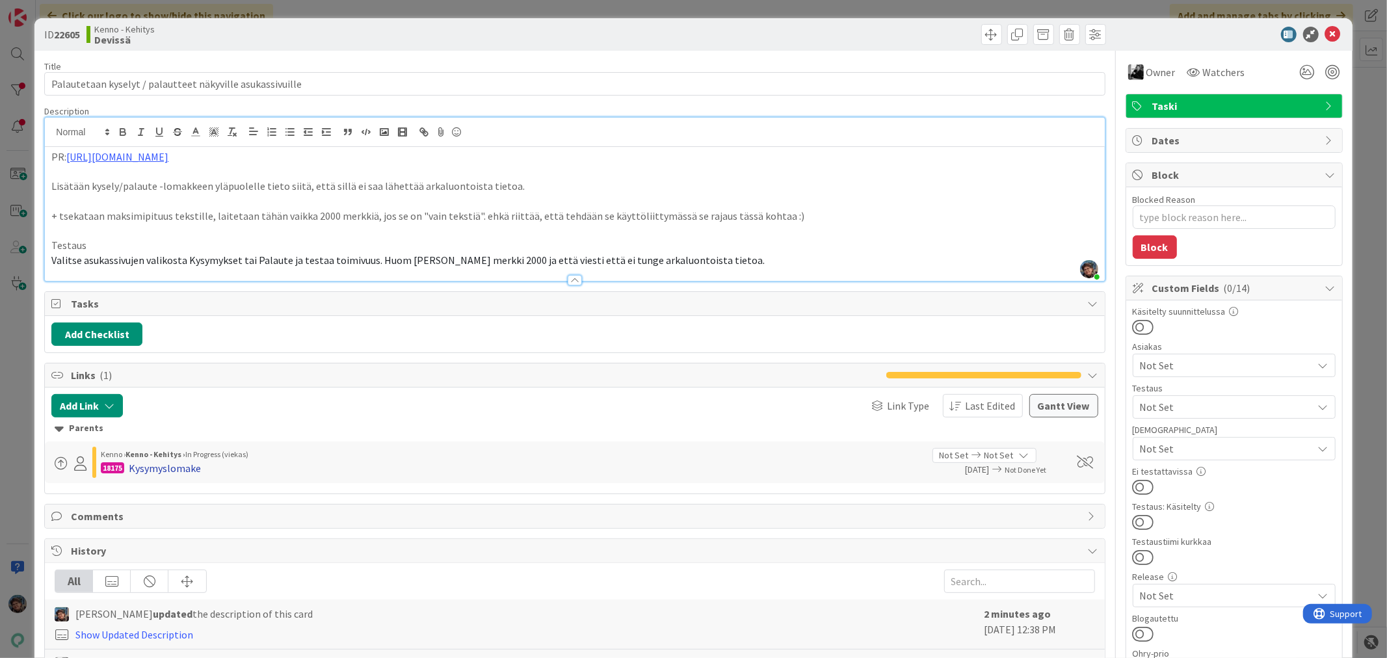
click at [170, 470] on div "Kysymyslomake" at bounding box center [165, 468] width 72 height 16
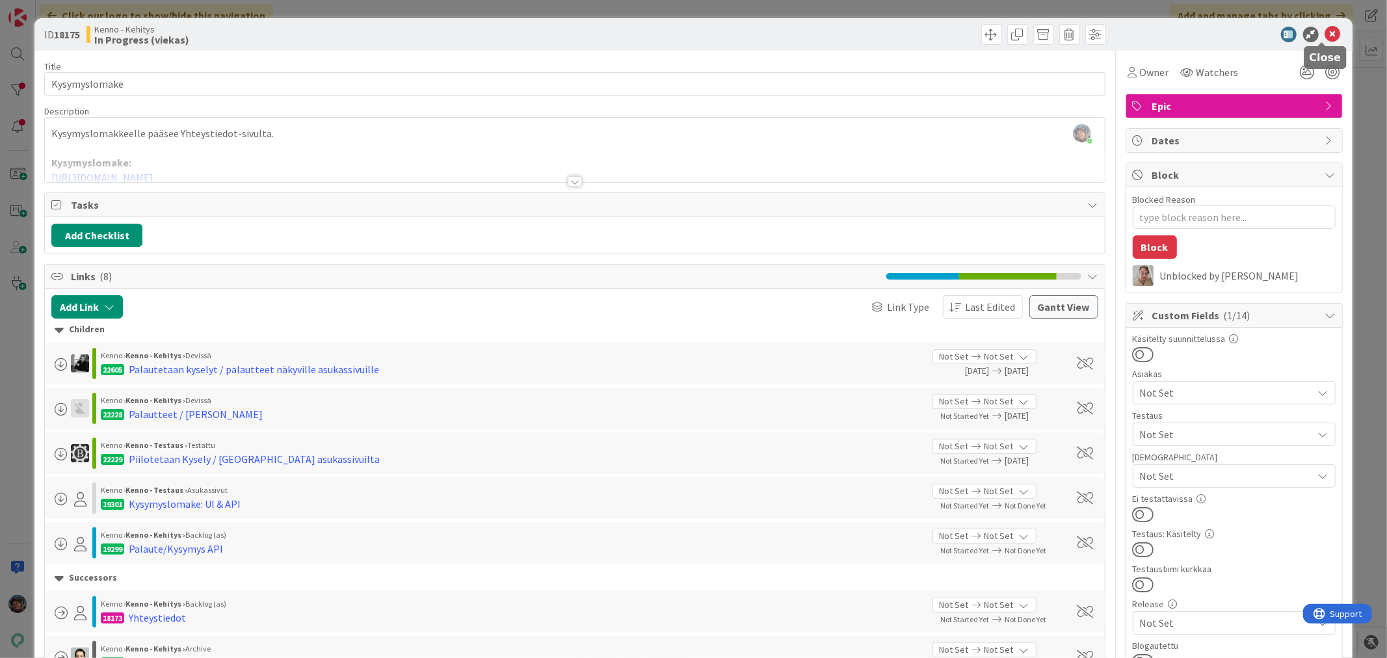
click at [1325, 33] on icon at bounding box center [1333, 35] width 16 height 16
click at [568, 181] on div at bounding box center [575, 181] width 14 height 10
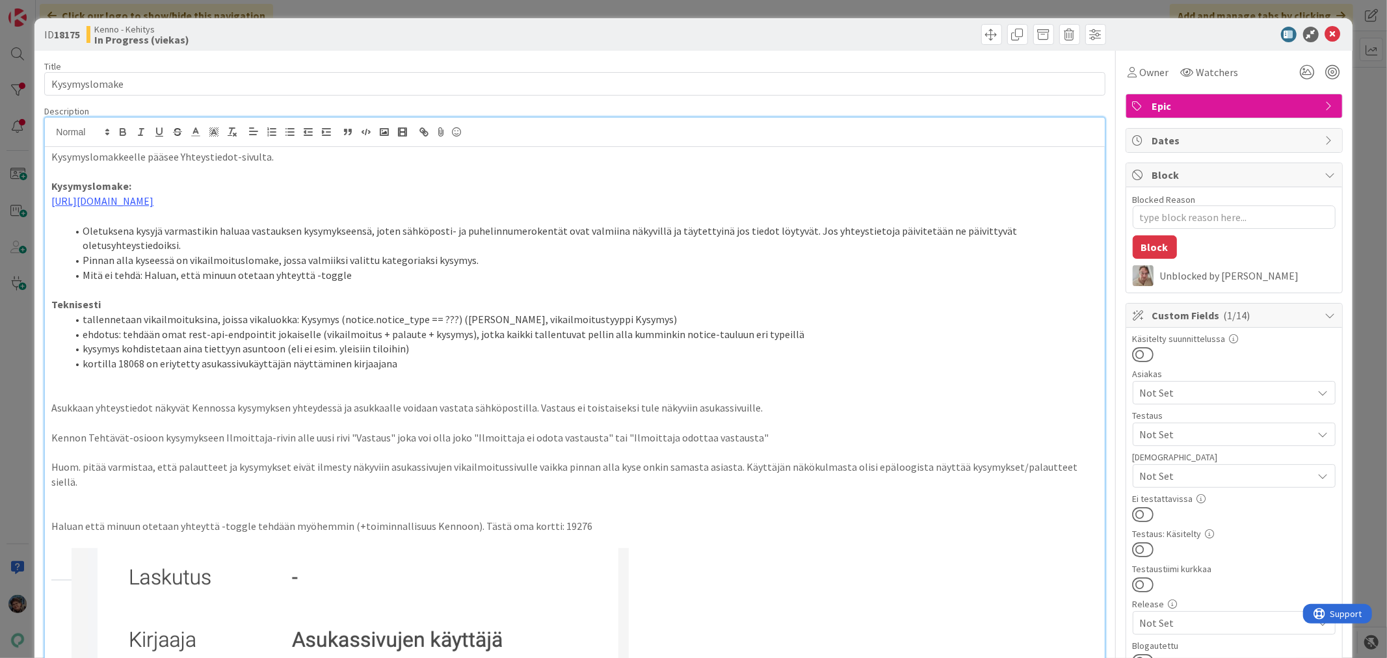
scroll to position [217, 0]
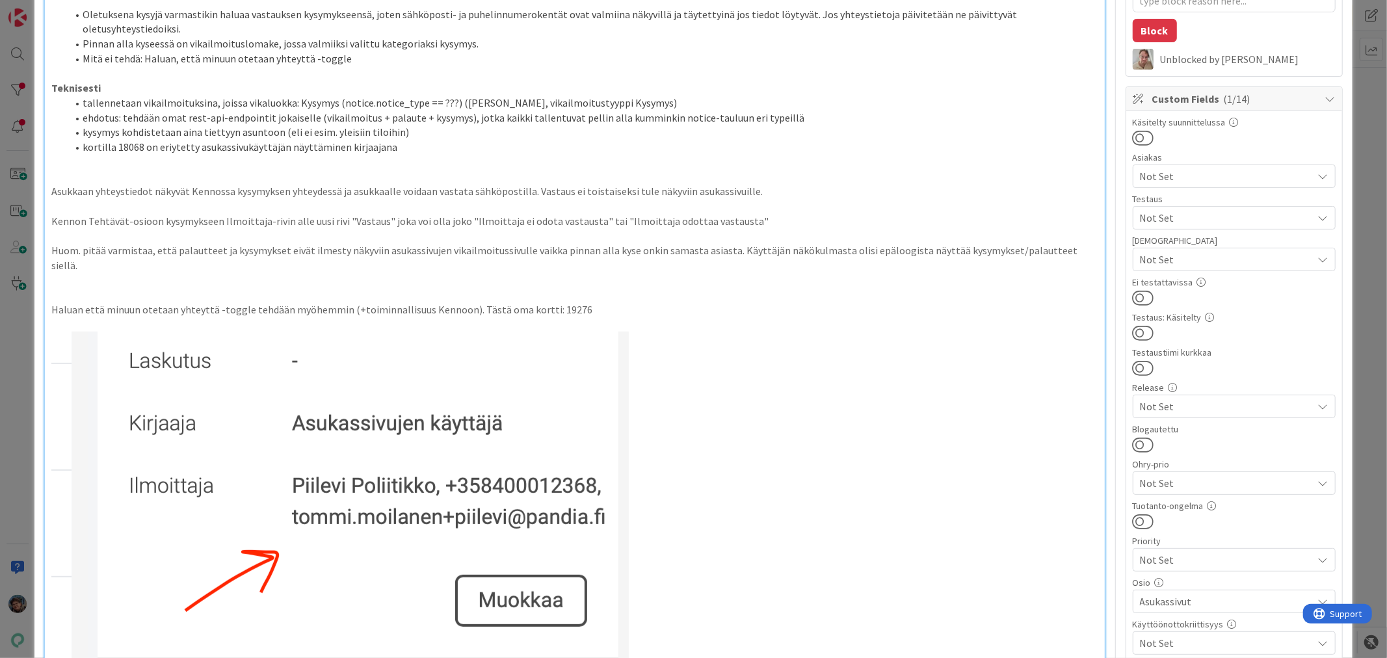
type textarea "x"
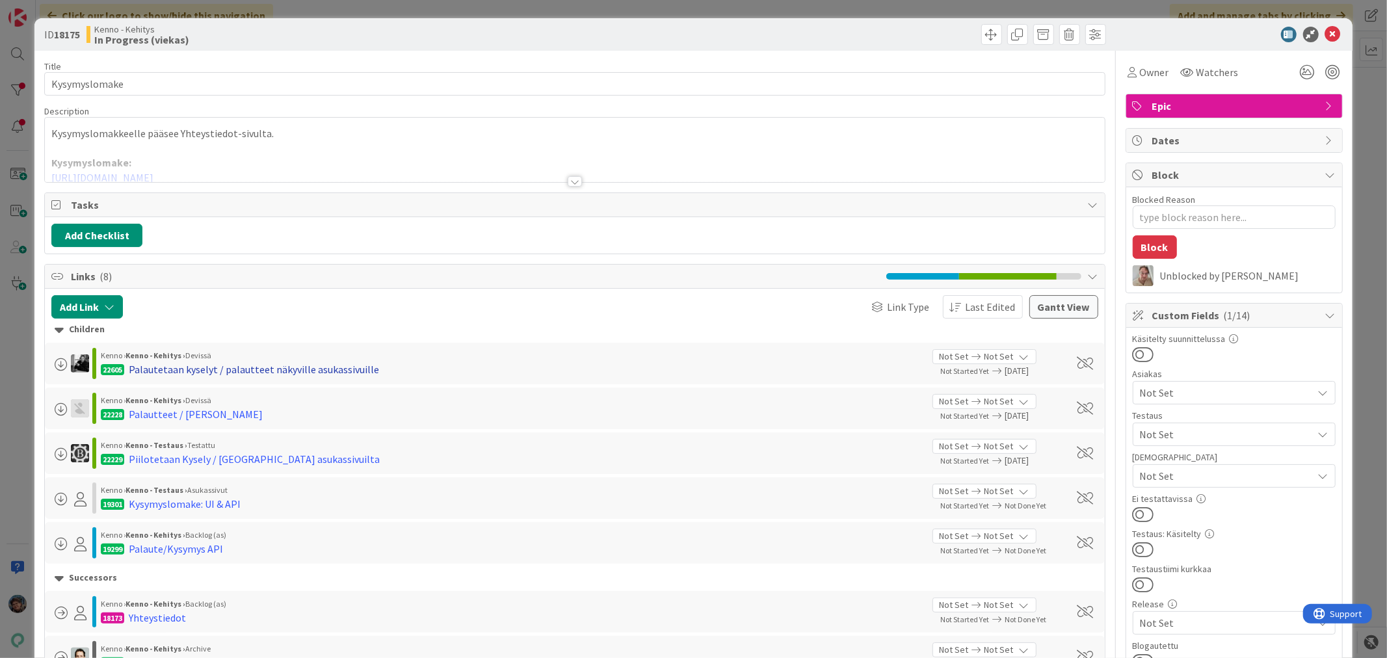
click at [289, 366] on div "Palautetaan kyselyt / palautteet näkyville asukassivuille" at bounding box center [254, 370] width 250 height 16
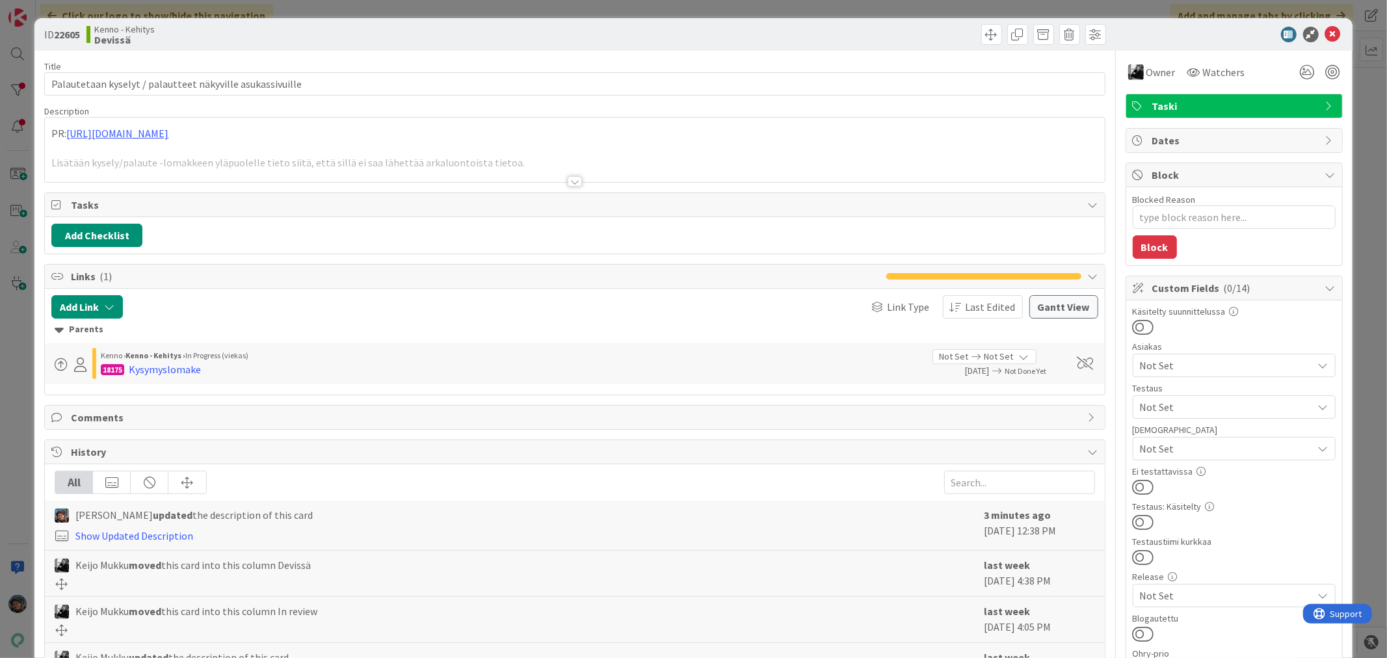
click at [568, 183] on div at bounding box center [575, 181] width 14 height 10
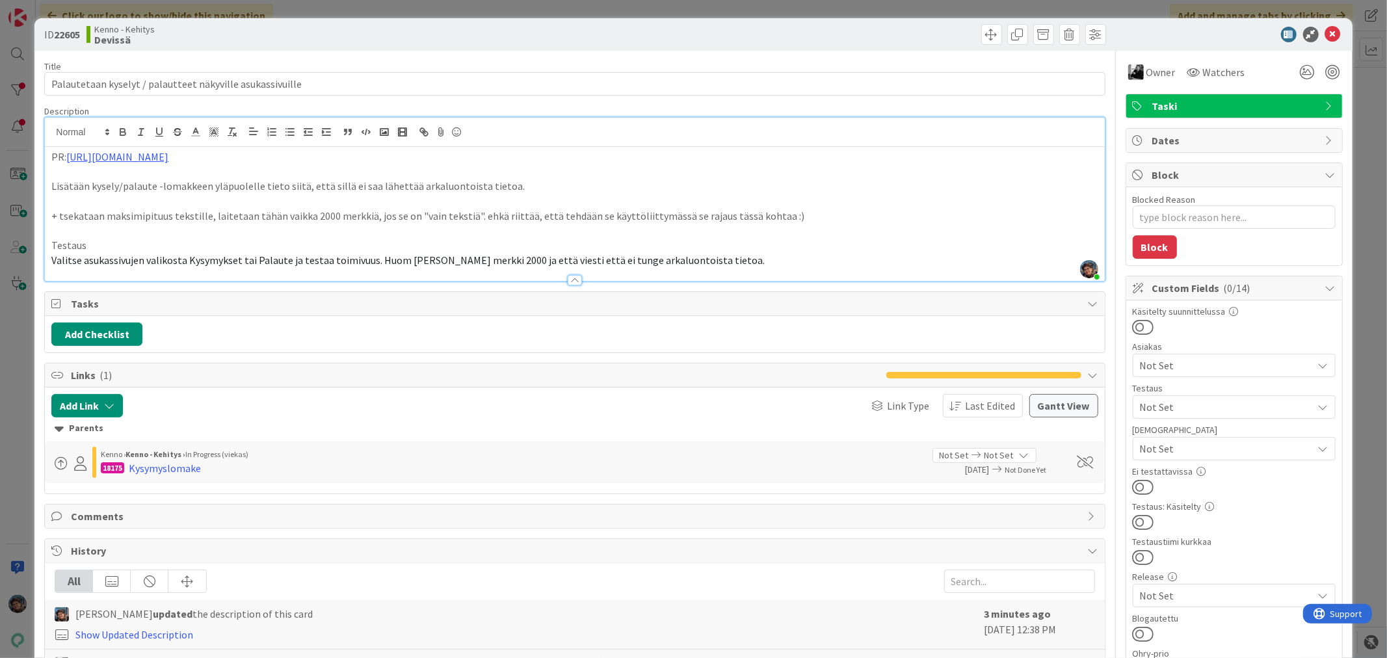
type textarea "x"
